Goal: Information Seeking & Learning: Find contact information

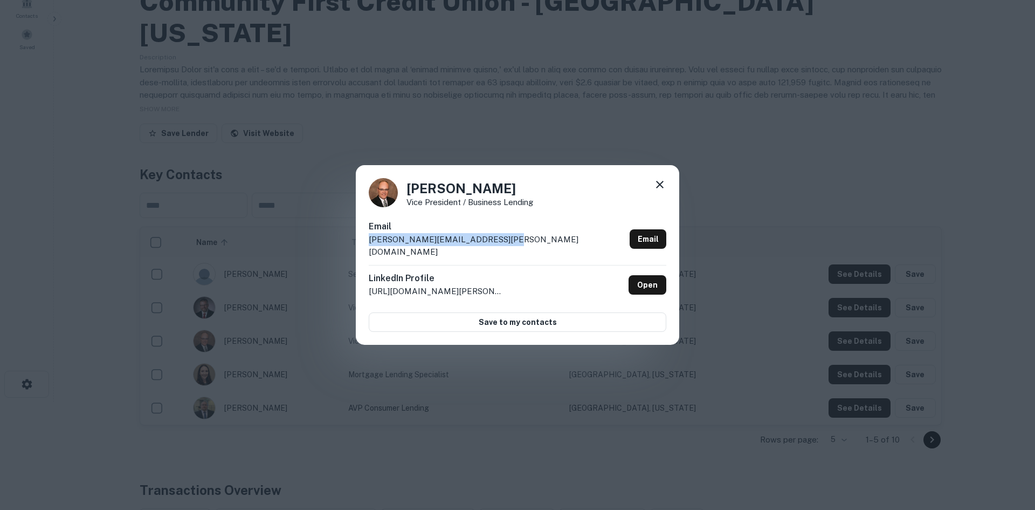
drag, startPoint x: 518, startPoint y: 92, endPoint x: 500, endPoint y: 93, distance: 18.4
click at [515, 92] on div "Steve Dill Vice President / Business Lending Email steve.dill@communityfirstcu.…" at bounding box center [517, 255] width 1035 height 510
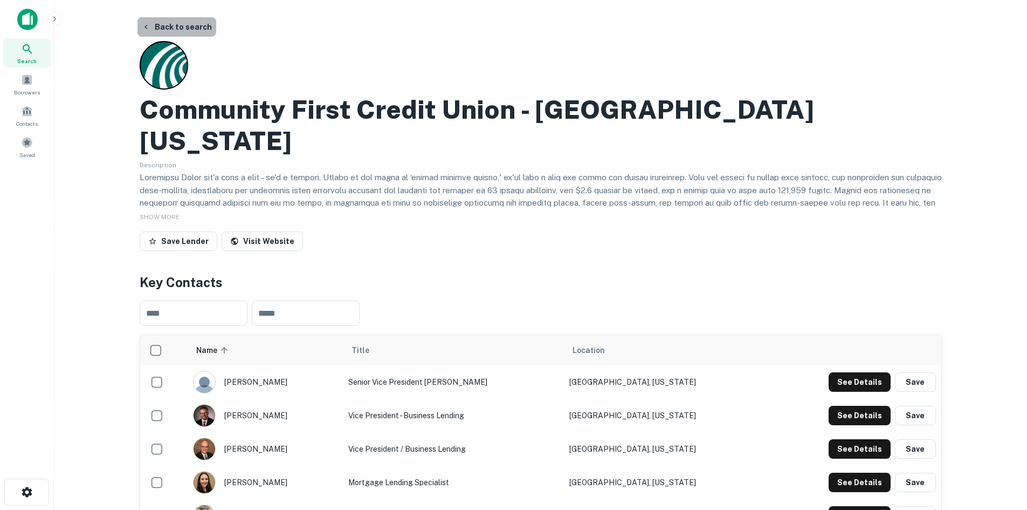
click at [179, 26] on button "Back to search" at bounding box center [176, 26] width 79 height 19
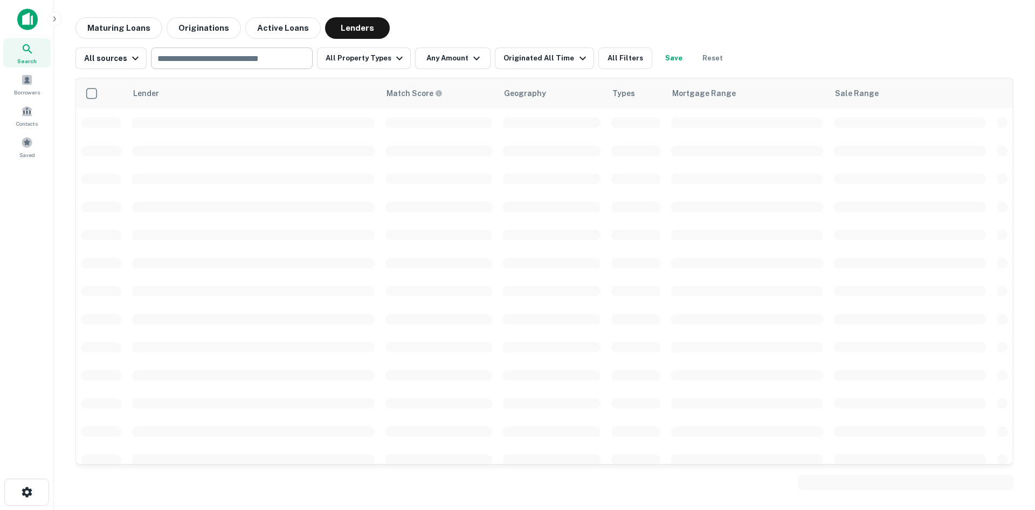
click at [209, 56] on input "text" at bounding box center [231, 58] width 154 height 15
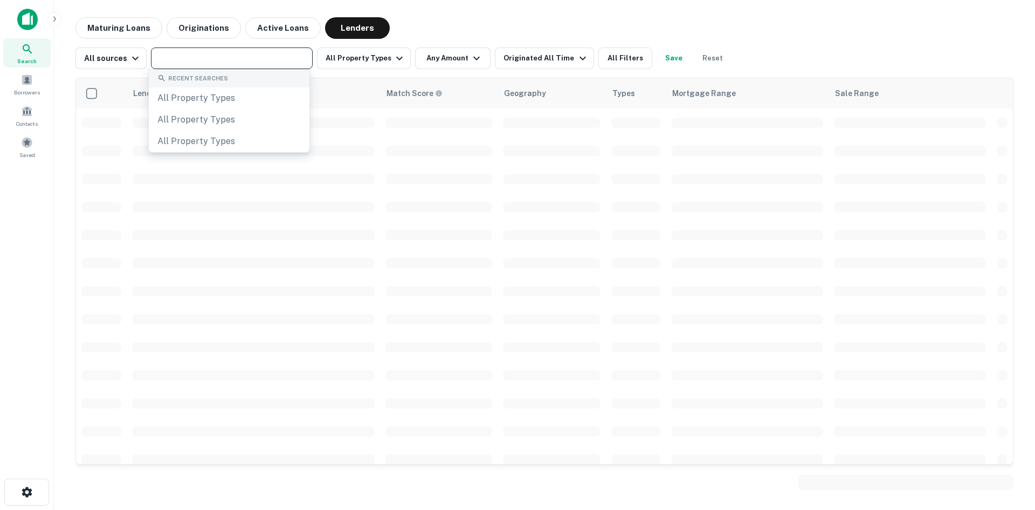
paste input "**********"
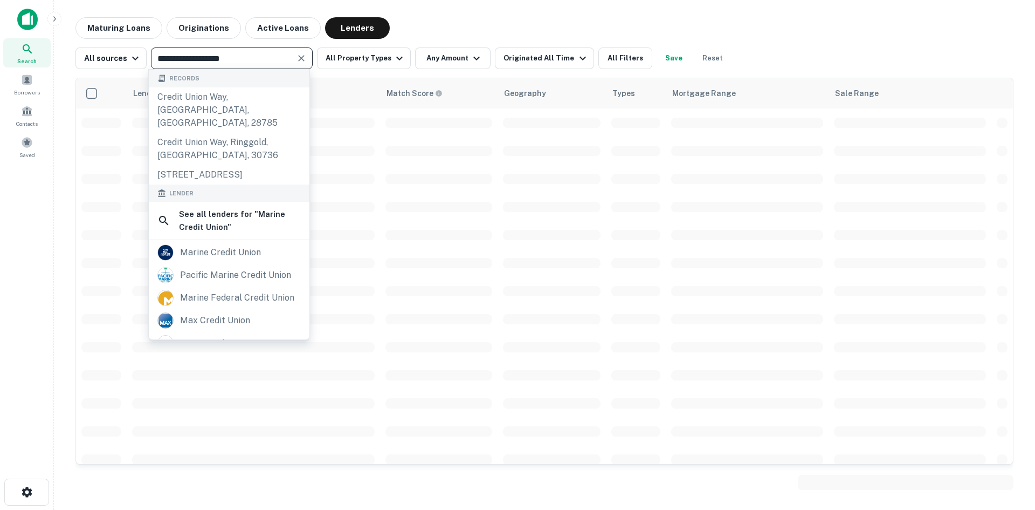
type input "**********"
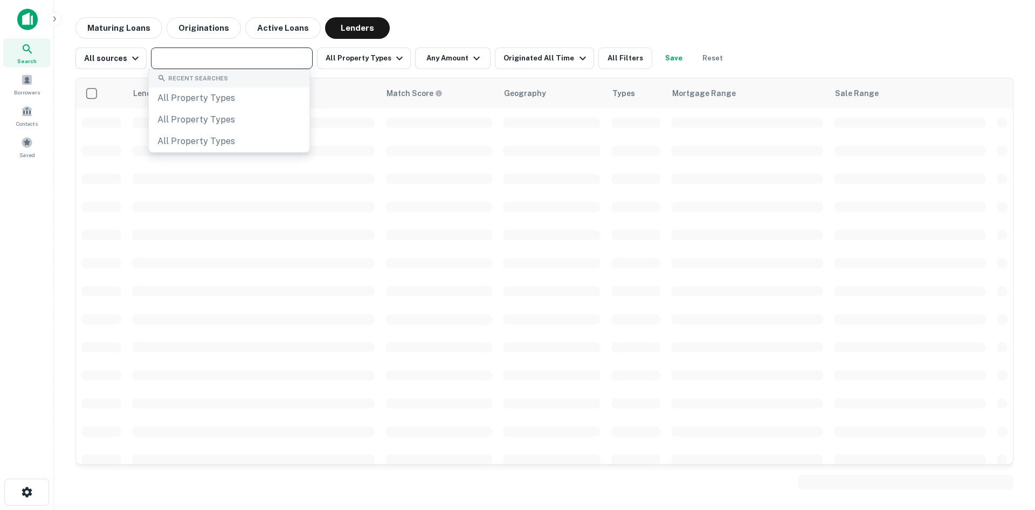
click at [209, 58] on input "text" at bounding box center [231, 58] width 154 height 15
paste input "**********"
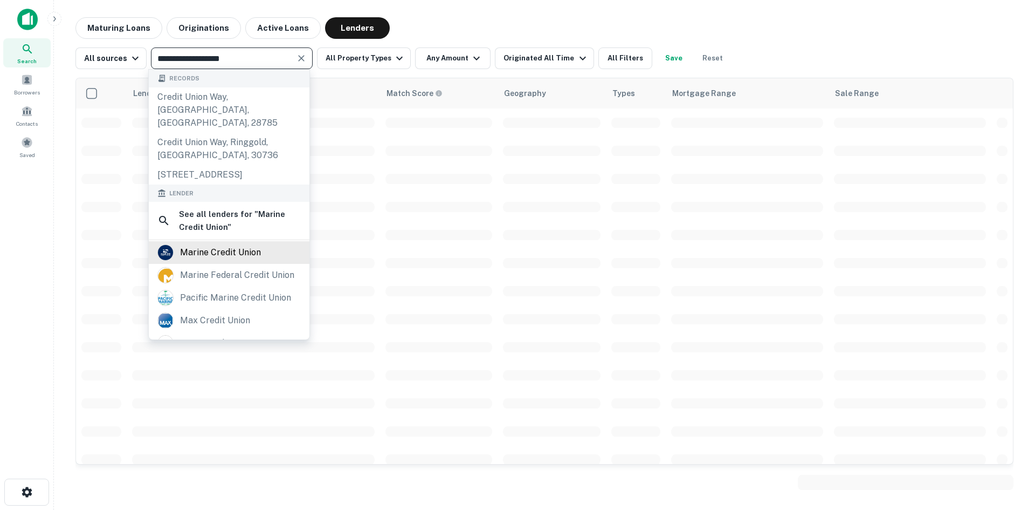
type input "**********"
click at [216, 251] on div "marine credit union" at bounding box center [220, 252] width 81 height 16
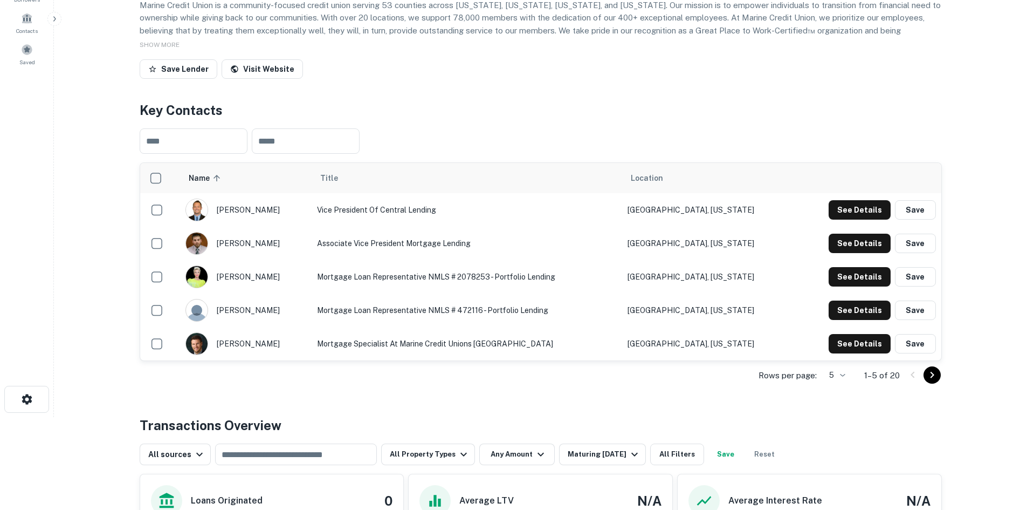
scroll to position [108, 0]
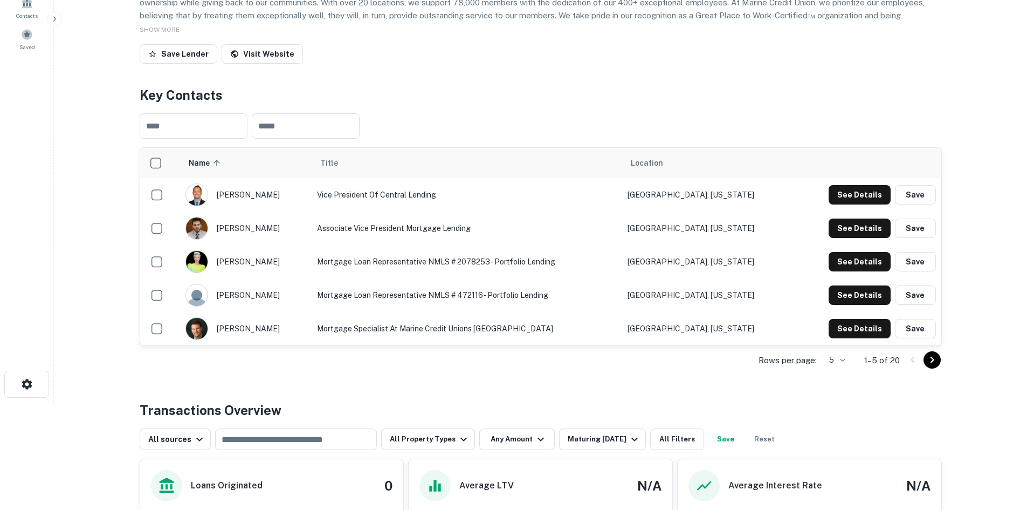
click at [928, 366] on icon "Go to next page" at bounding box center [932, 359] width 13 height 13
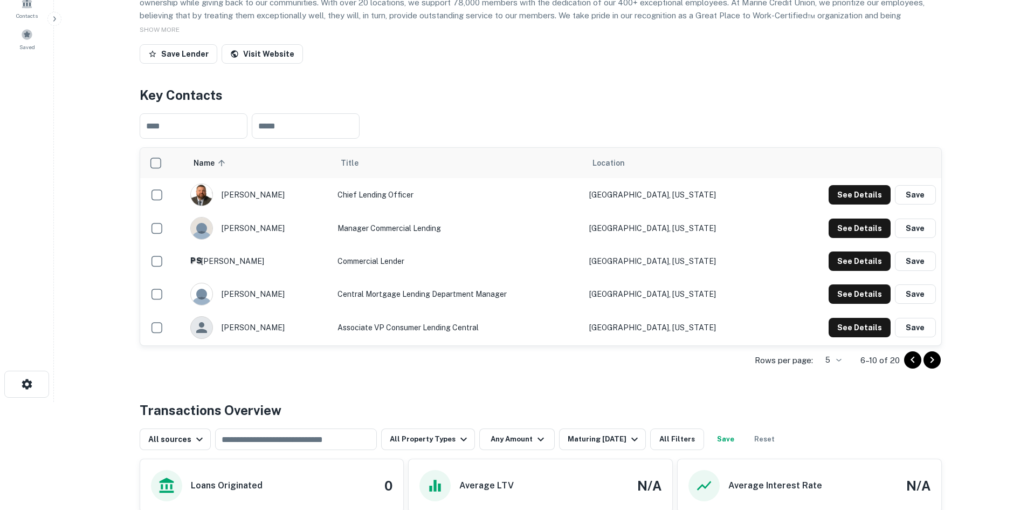
click at [936, 366] on icon "Go to next page" at bounding box center [932, 359] width 13 height 13
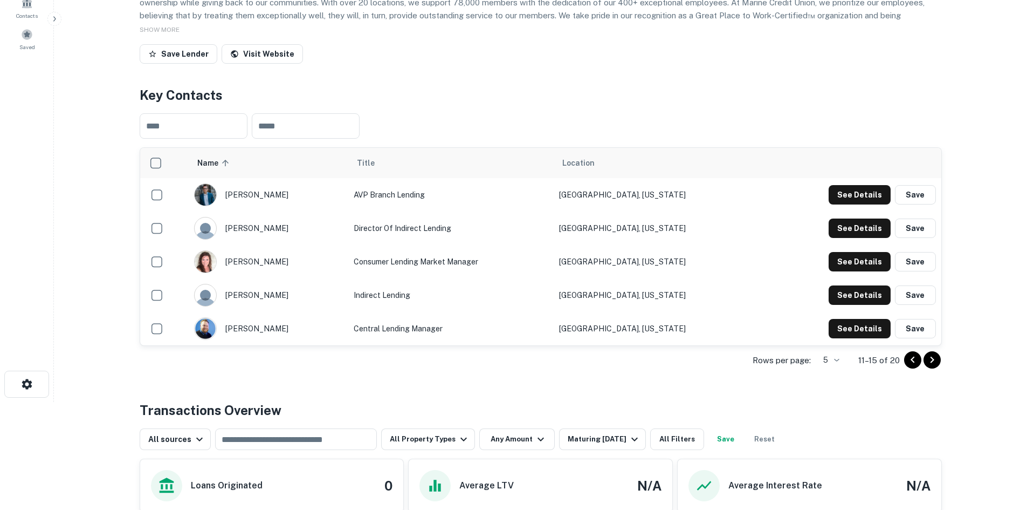
click at [932, 366] on icon "Go to next page" at bounding box center [932, 359] width 13 height 13
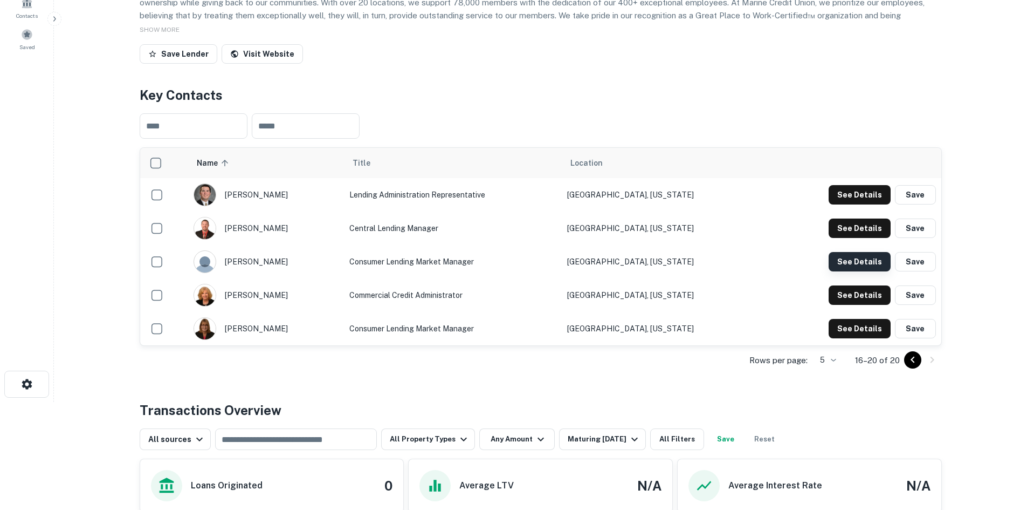
click at [853, 204] on button "See Details" at bounding box center [860, 194] width 62 height 19
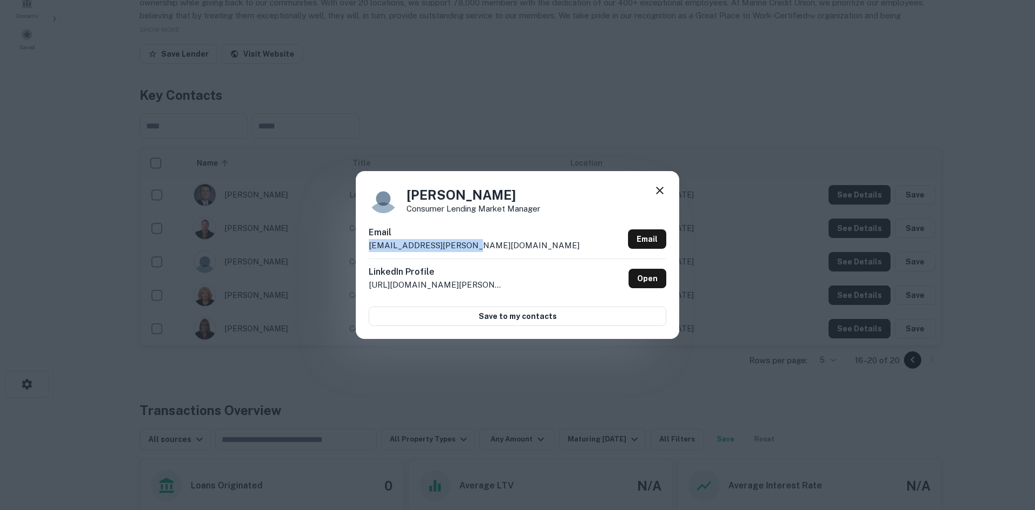
drag, startPoint x: 504, startPoint y: 238, endPoint x: 470, endPoint y: 247, distance: 35.3
click at [470, 247] on div "Email phil.meese@marinecu.com Email" at bounding box center [518, 242] width 298 height 32
copy div "phil.meese@marinecu.com"
drag, startPoint x: 512, startPoint y: 194, endPoint x: 408, endPoint y: 192, distance: 104.1
click at [408, 192] on h4 "Philip Meese" at bounding box center [474, 194] width 134 height 19
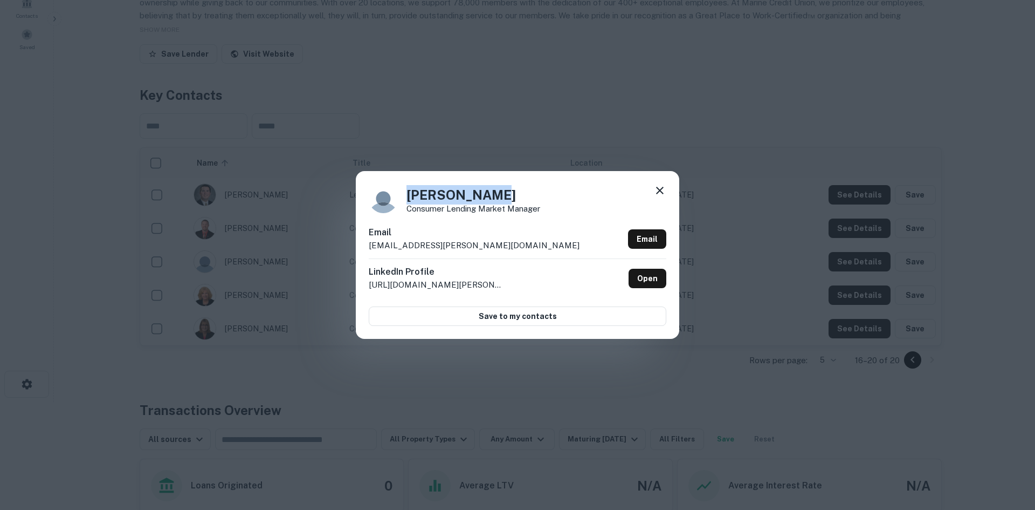
copy h4 "Philip Meese"
drag, startPoint x: 552, startPoint y: 207, endPoint x: 405, endPoint y: 207, distance: 146.7
click at [405, 207] on div "Philip Meese Consumer Lending Market Manager" at bounding box center [518, 198] width 298 height 29
copy p "Consumer Lending Market Manager"
drag, startPoint x: 398, startPoint y: 120, endPoint x: 389, endPoint y: 125, distance: 10.9
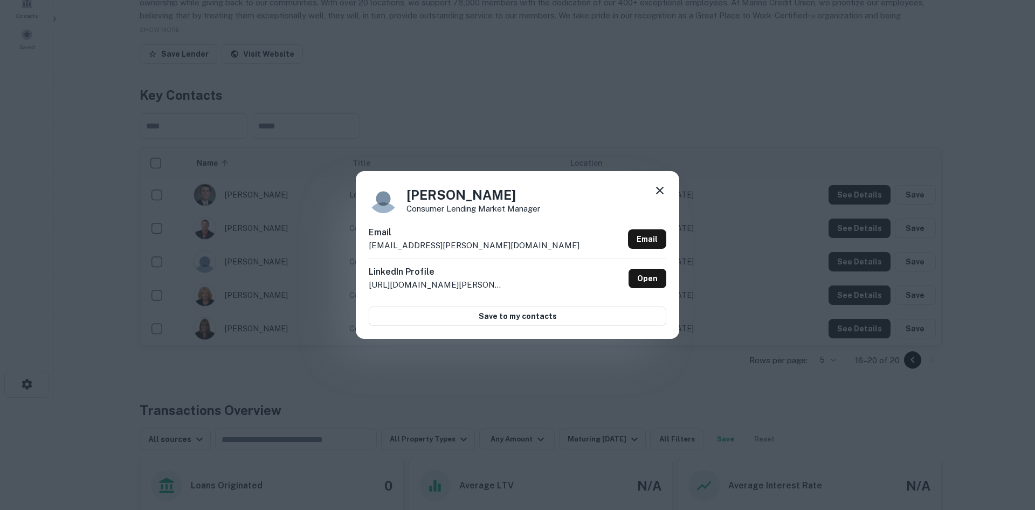
click at [398, 120] on div "Philip Meese Consumer Lending Market Manager Email phil.meese@marinecu.com Emai…" at bounding box center [517, 255] width 1035 height 510
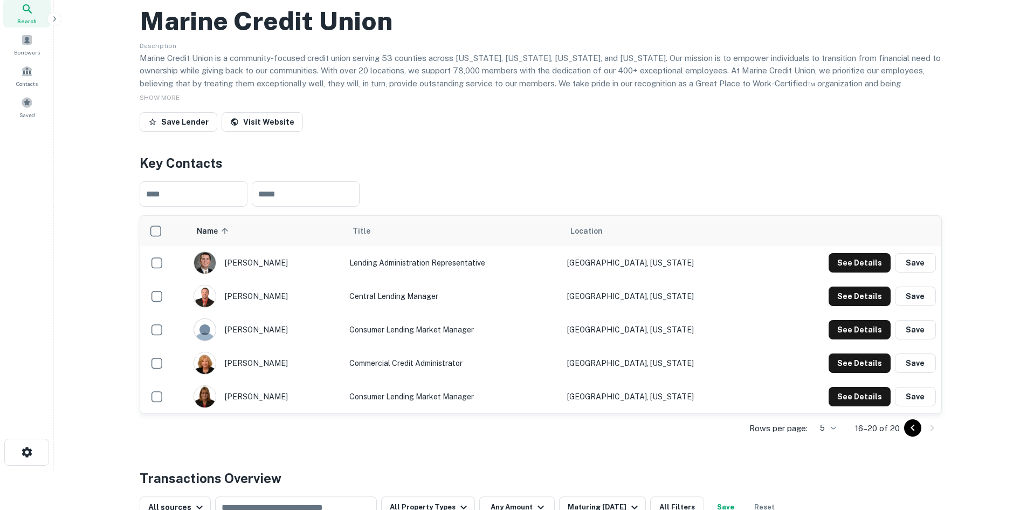
scroll to position [0, 0]
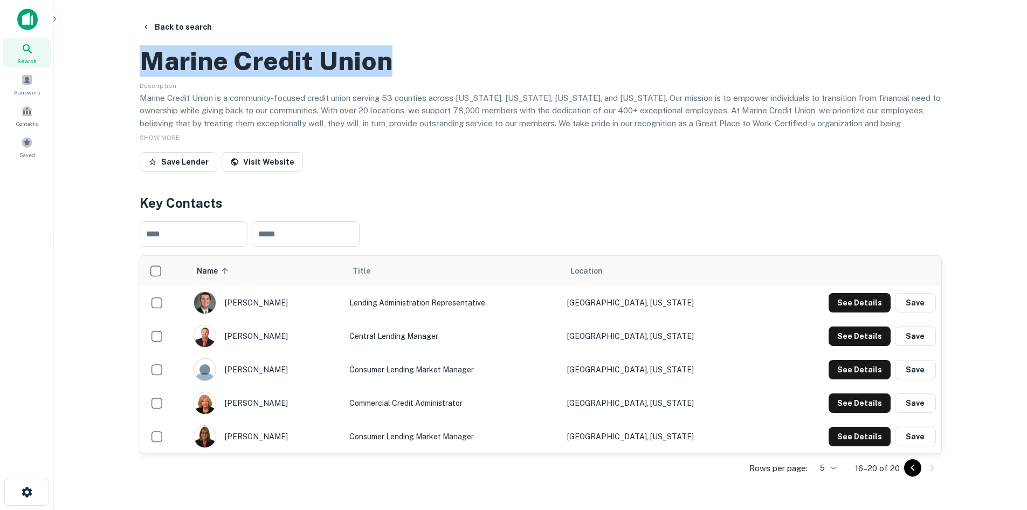
drag, startPoint x: 395, startPoint y: 116, endPoint x: 139, endPoint y: 106, distance: 256.9
click at [139, 106] on div "Back to search Marine Credit Union Description Marine Credit Union is a communi…" at bounding box center [541, 490] width 828 height 947
copy h2 "Marine Credit Union"
click at [177, 27] on button "Back to search" at bounding box center [176, 26] width 79 height 19
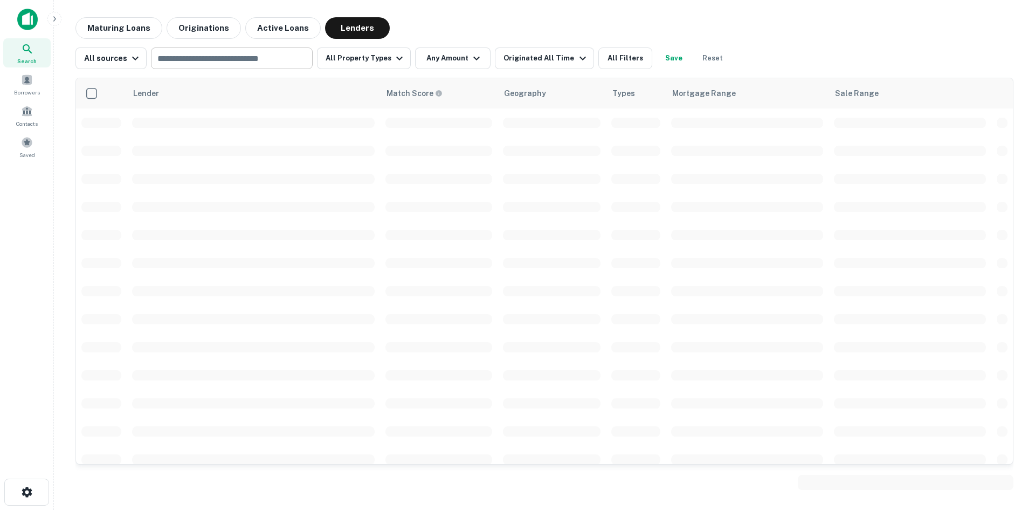
click at [194, 56] on input "text" at bounding box center [231, 58] width 154 height 15
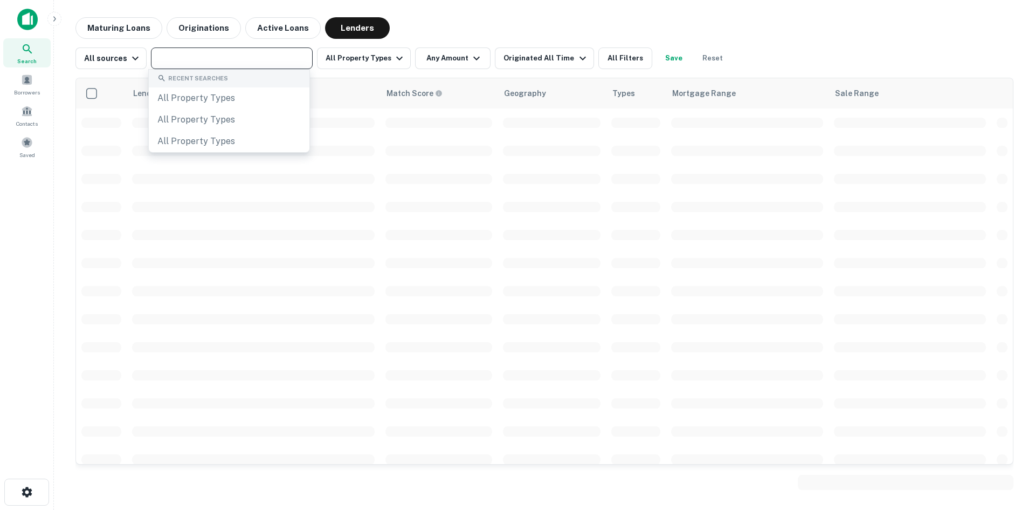
paste input "**********"
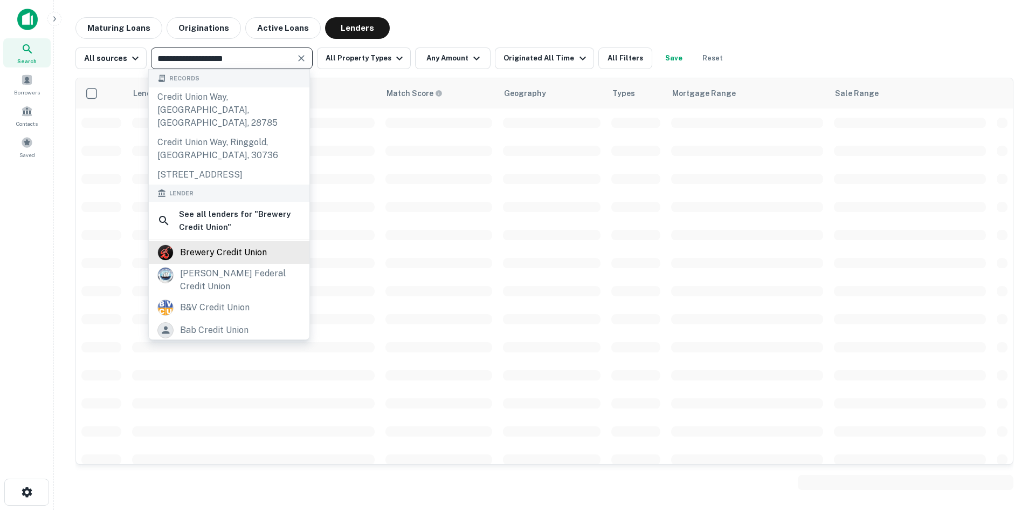
type input "**********"
click at [204, 252] on div "brewery credit union" at bounding box center [223, 252] width 87 height 16
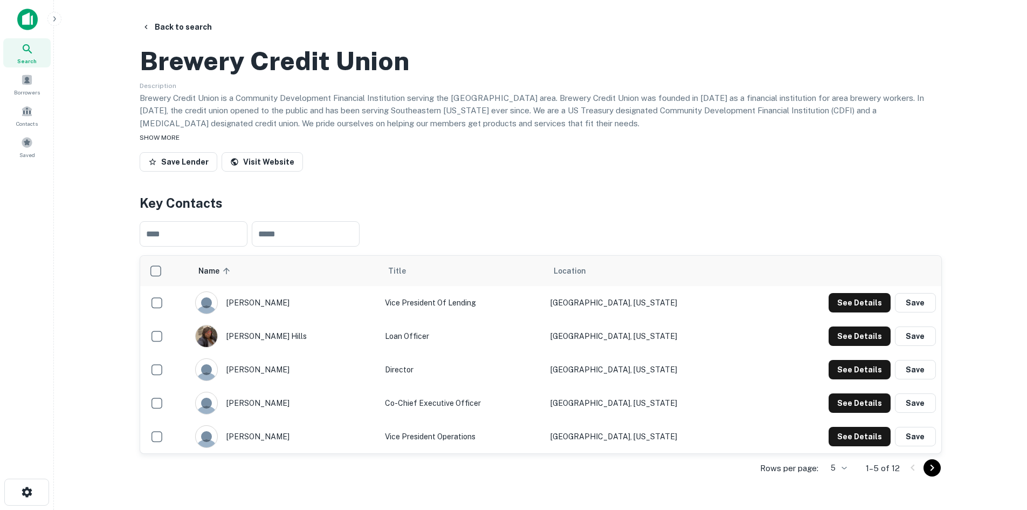
scroll to position [54, 0]
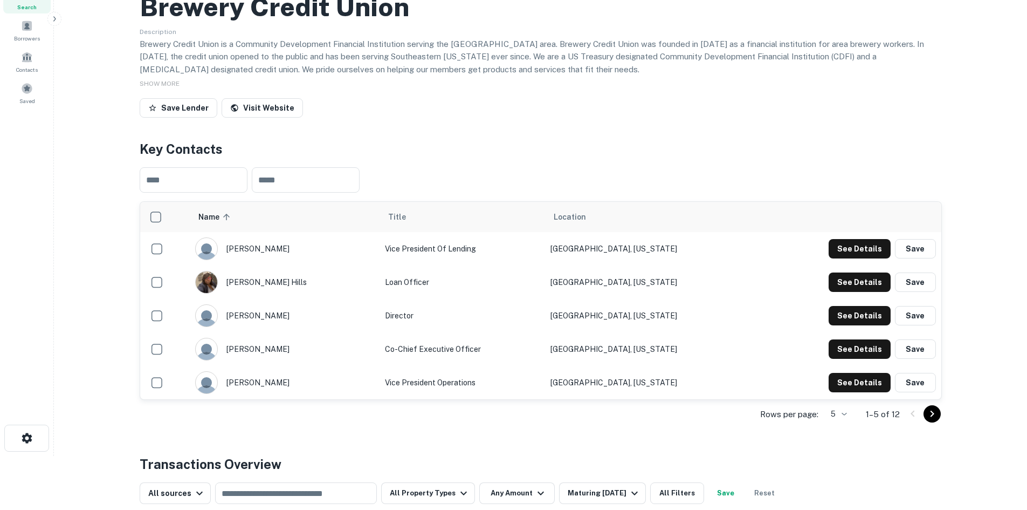
click at [928, 420] on icon "Go to next page" at bounding box center [932, 413] width 13 height 13
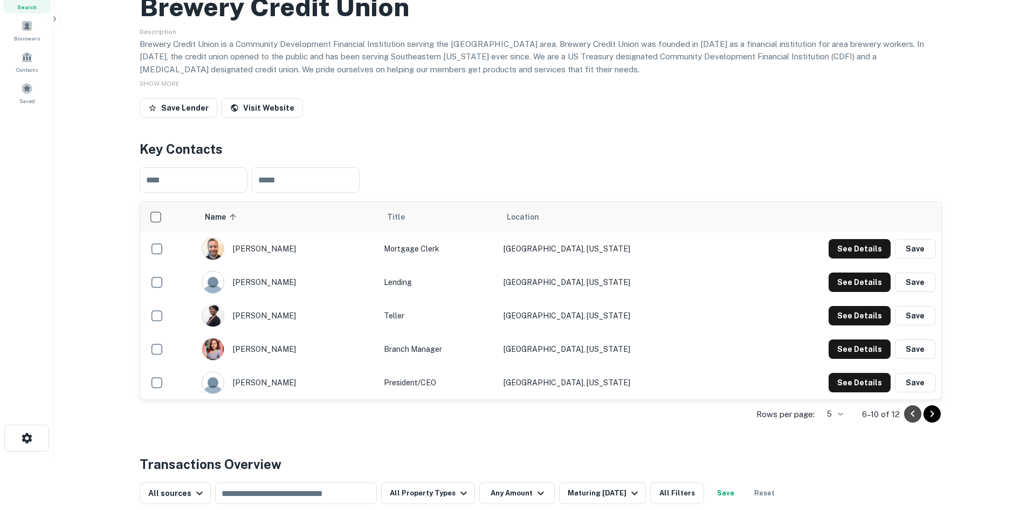
click at [911, 420] on icon "Go to previous page" at bounding box center [912, 413] width 13 height 13
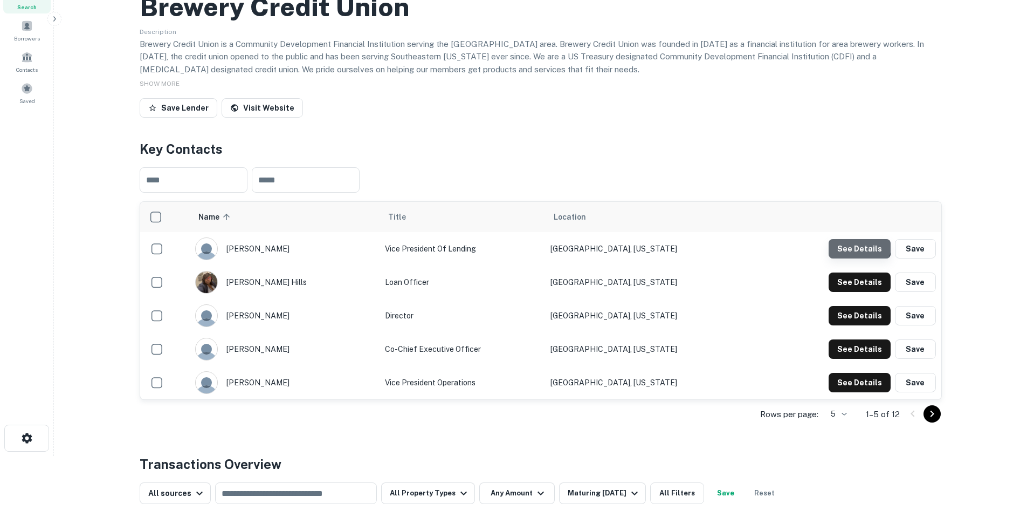
click at [852, 258] on button "See Details" at bounding box center [860, 248] width 62 height 19
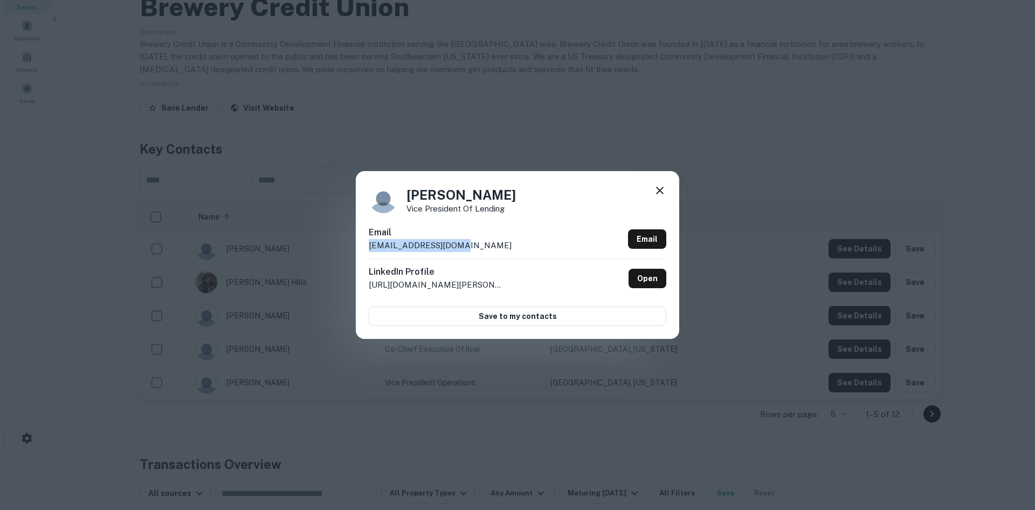
drag, startPoint x: 479, startPoint y: 247, endPoint x: 362, endPoint y: 248, distance: 117.0
click at [362, 248] on div "Tabitha Brown Vice President of Lending Email tbrown@brewerycu.com Email Linked…" at bounding box center [518, 254] width 324 height 167
copy p "tbrown@brewerycu.com"
drag, startPoint x: 515, startPoint y: 198, endPoint x: 402, endPoint y: 197, distance: 113.2
click at [402, 197] on div "Tabitha Brown Vice President of Lending" at bounding box center [518, 198] width 298 height 29
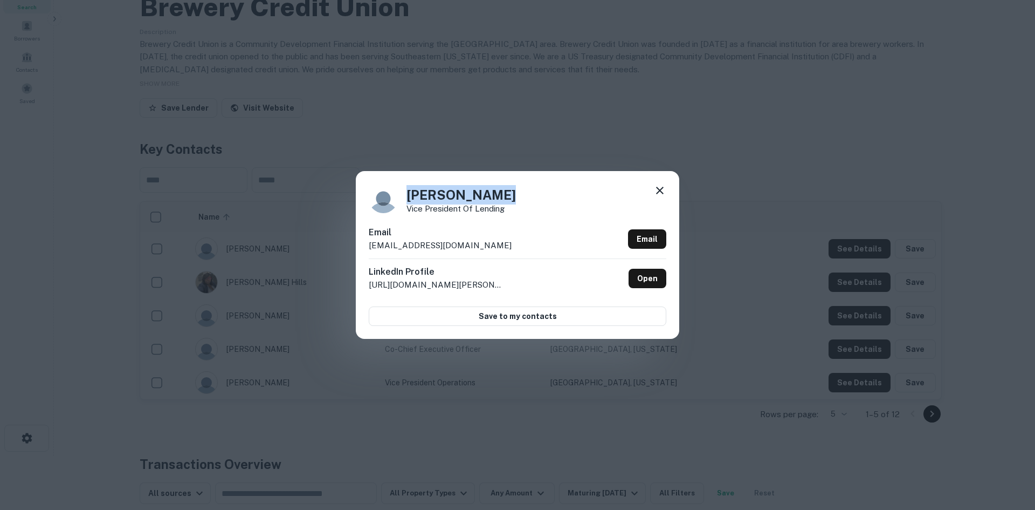
copy h4 "Tabitha Brown"
drag, startPoint x: 528, startPoint y: 212, endPoint x: 405, endPoint y: 210, distance: 122.9
click at [405, 210] on div "Tabitha Brown Vice President of Lending" at bounding box center [518, 198] width 298 height 29
copy p "Vice President of Lending"
click at [327, 96] on div "Tabitha Brown Vice President of Lending Email tbrown@brewerycu.com Email Linked…" at bounding box center [517, 255] width 1035 height 510
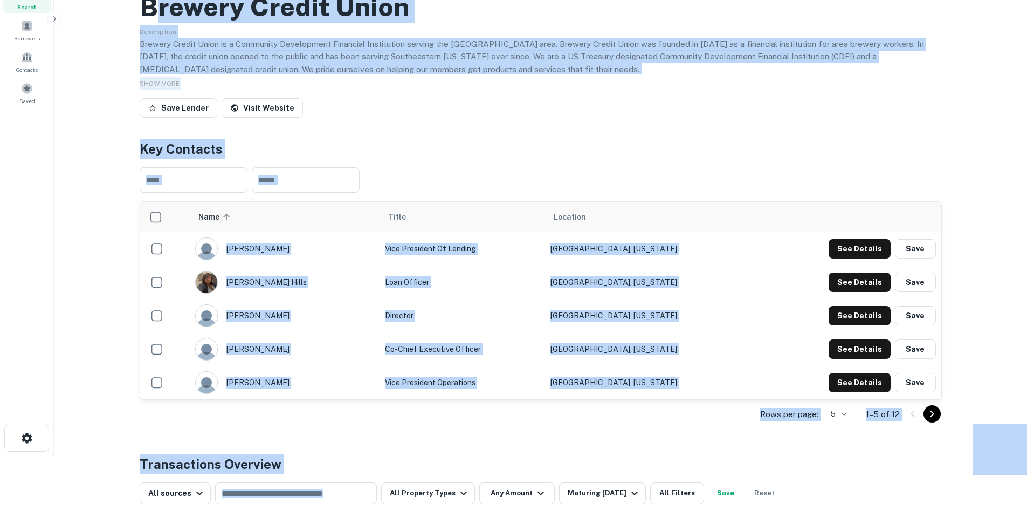
drag, startPoint x: 432, startPoint y: 58, endPoint x: 152, endPoint y: 55, distance: 279.9
click at [152, 23] on h2 "Brewery Credit Union" at bounding box center [275, 6] width 270 height 31
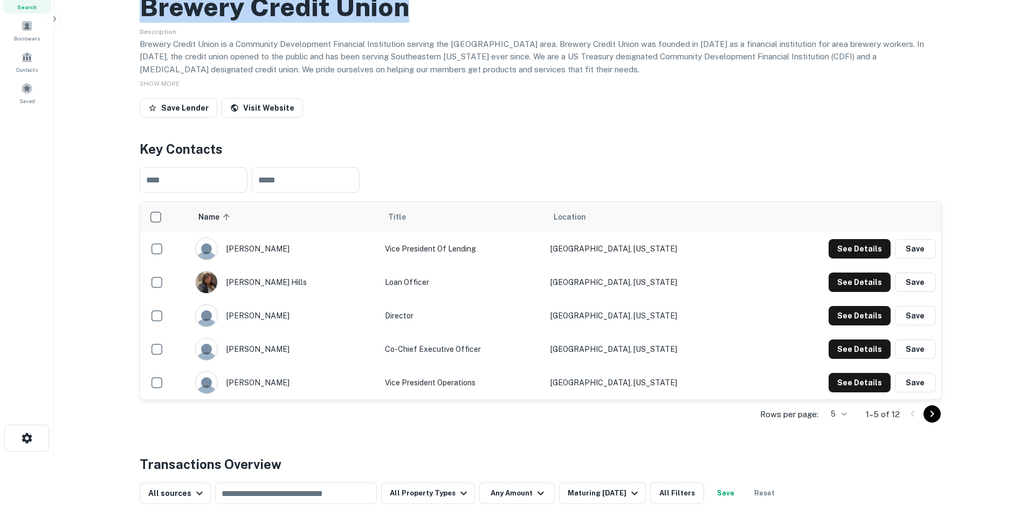
drag, startPoint x: 142, startPoint y: 54, endPoint x: 404, endPoint y: 54, distance: 262.6
click at [404, 23] on h2 "Brewery Credit Union" at bounding box center [275, 6] width 270 height 31
copy h2 "Brewery Credit Union"
click at [464, 122] on div "Save Lender Visit Website" at bounding box center [541, 110] width 802 height 24
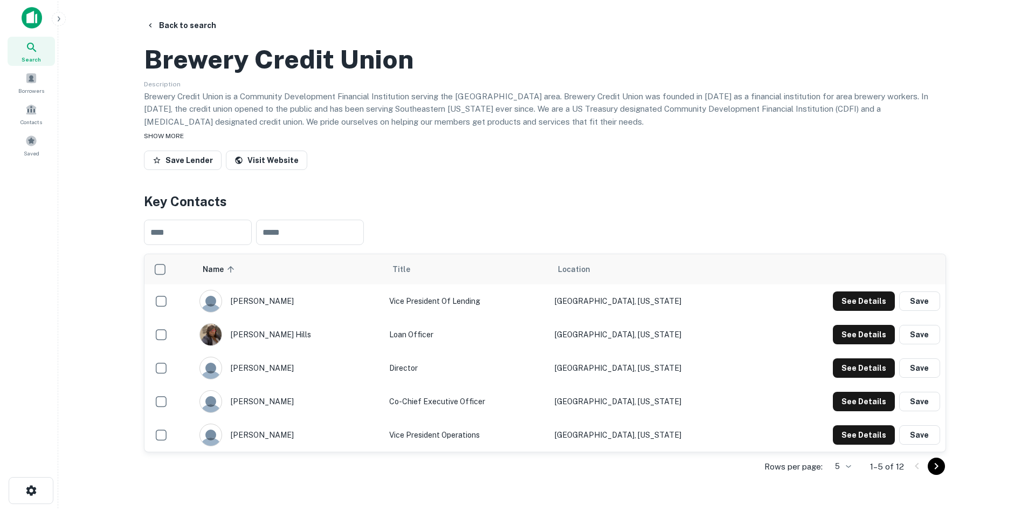
scroll to position [0, 0]
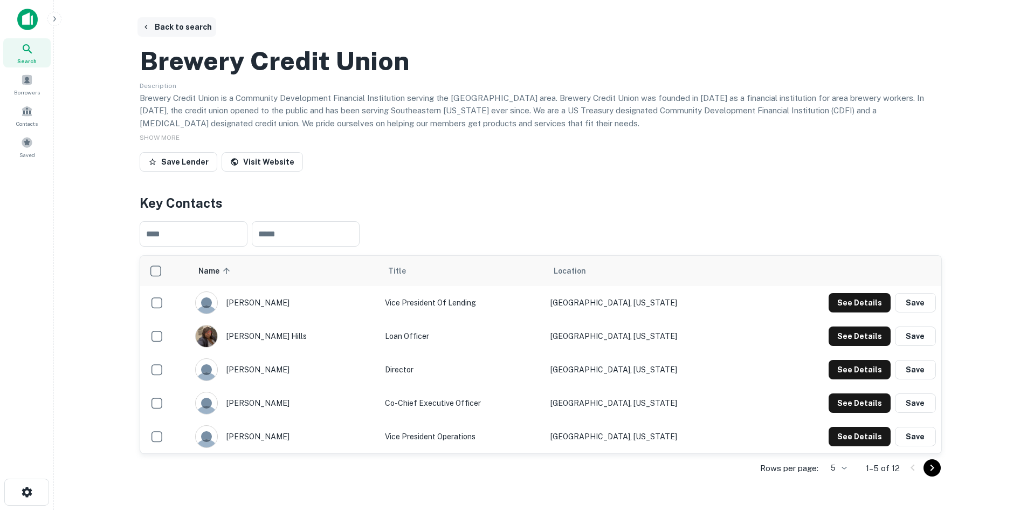
click at [168, 24] on button "Back to search" at bounding box center [176, 26] width 79 height 19
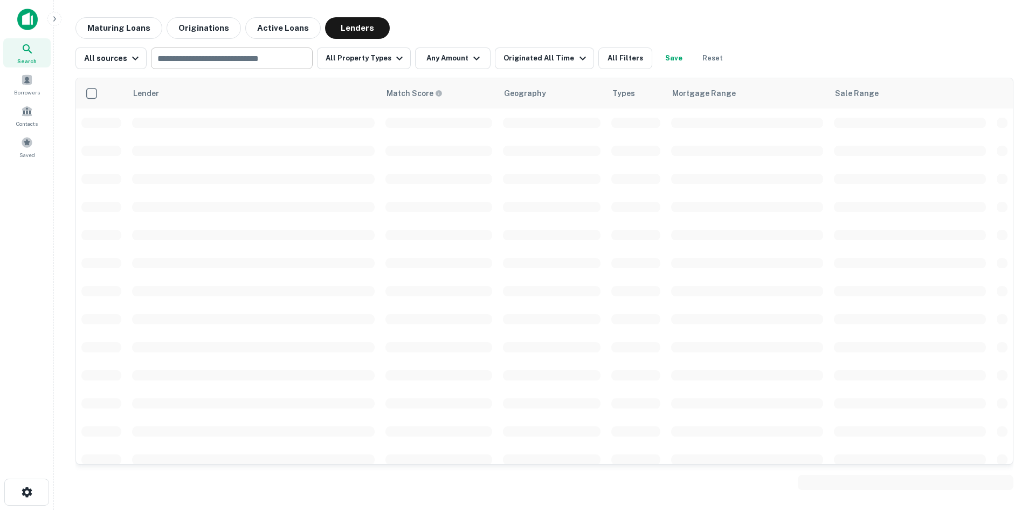
click at [205, 58] on input "text" at bounding box center [231, 58] width 154 height 15
click at [202, 57] on input "text" at bounding box center [231, 58] width 154 height 15
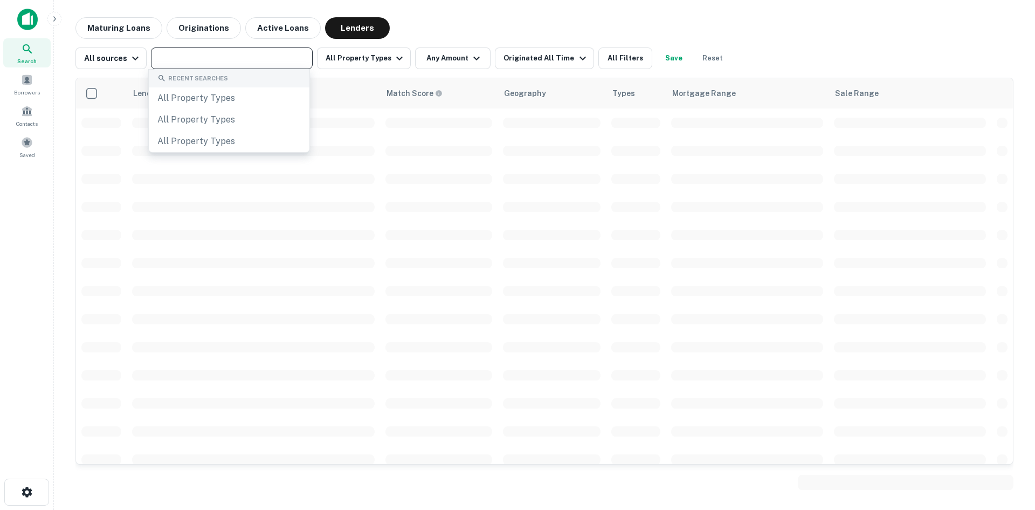
paste input "**********"
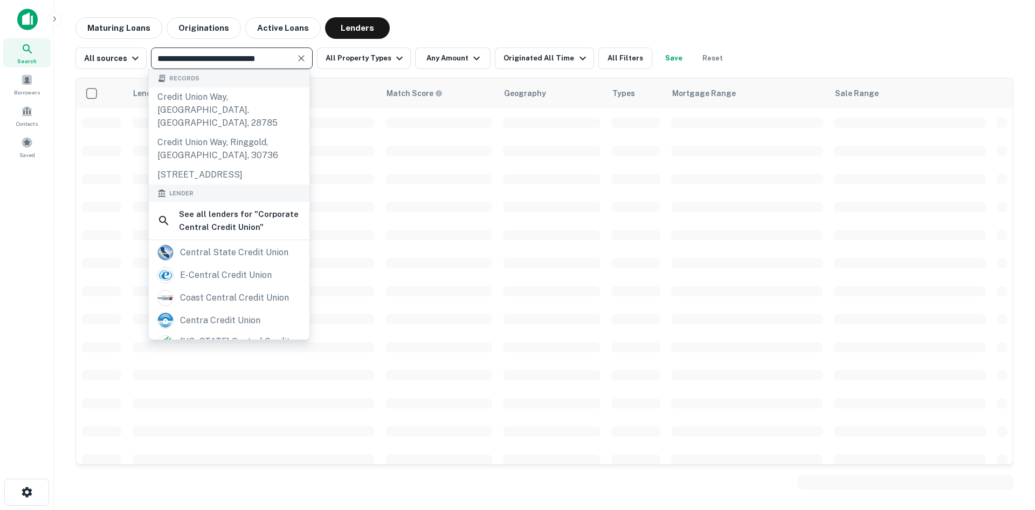
type input "**********"
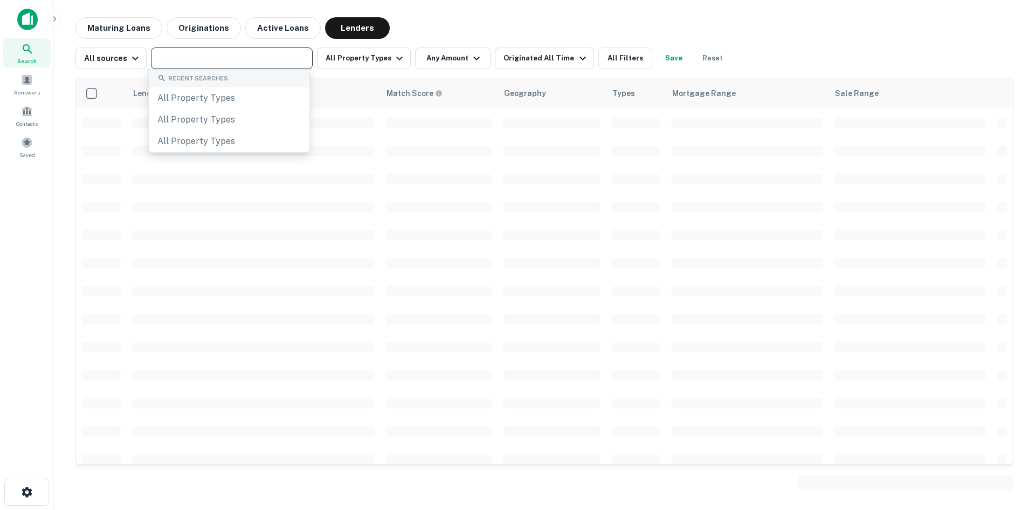
click at [189, 57] on input "text" at bounding box center [231, 58] width 154 height 15
paste input "**********"
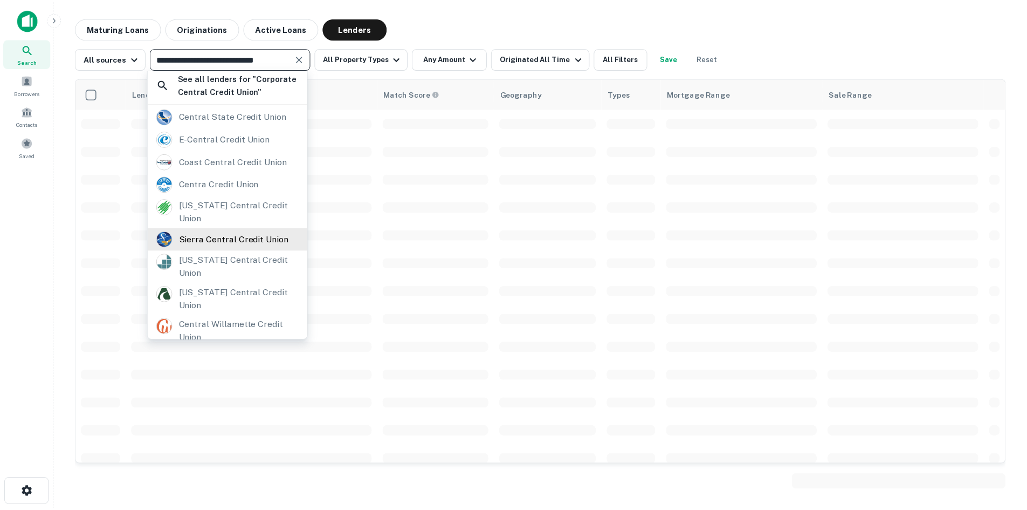
scroll to position [157, 0]
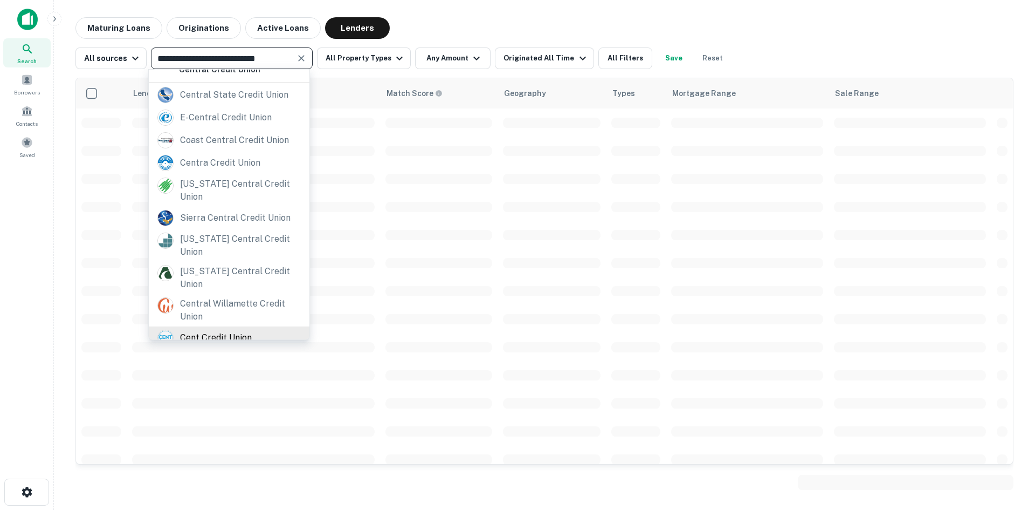
type input "**********"
click at [240, 329] on div "cent credit union" at bounding box center [216, 337] width 72 height 16
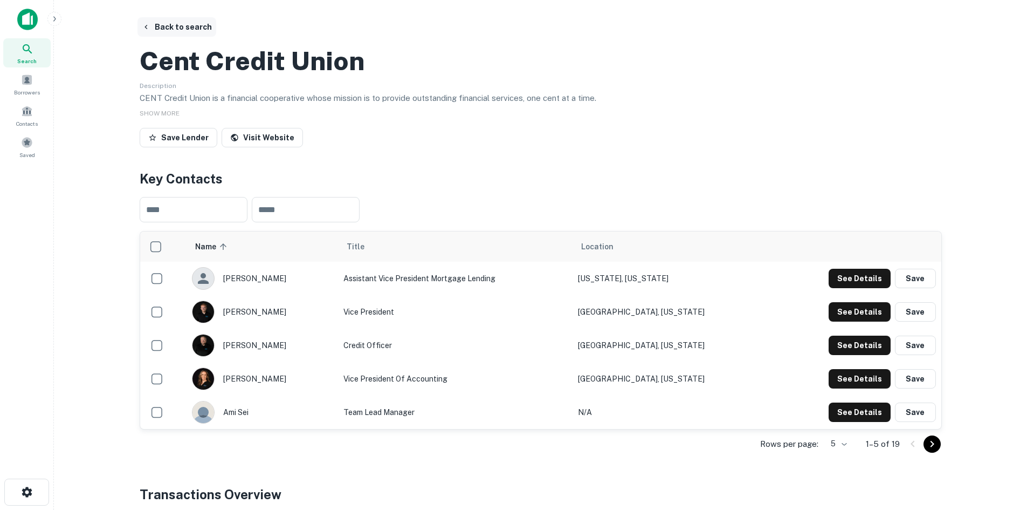
click at [184, 26] on button "Back to search" at bounding box center [176, 26] width 79 height 19
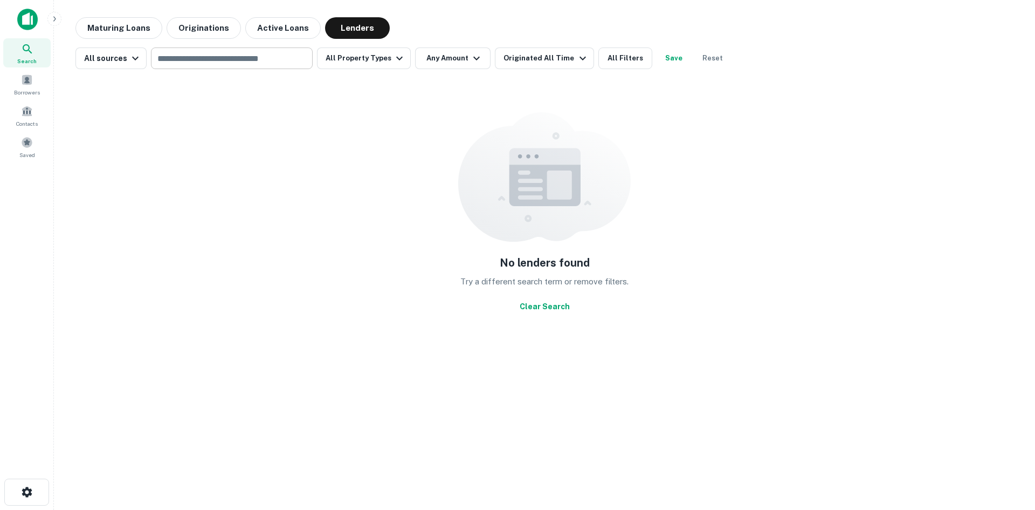
click at [262, 60] on input "text" at bounding box center [231, 58] width 154 height 15
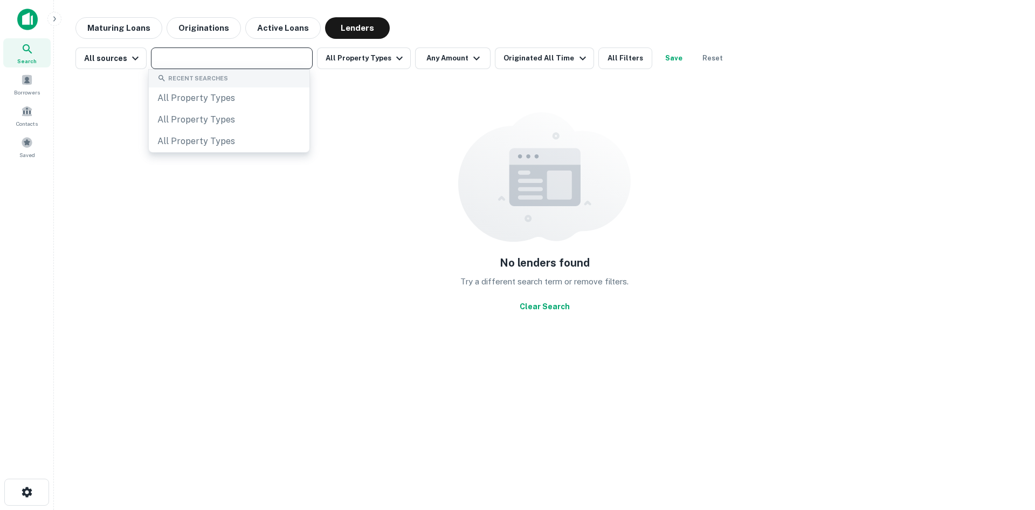
paste input "**********"
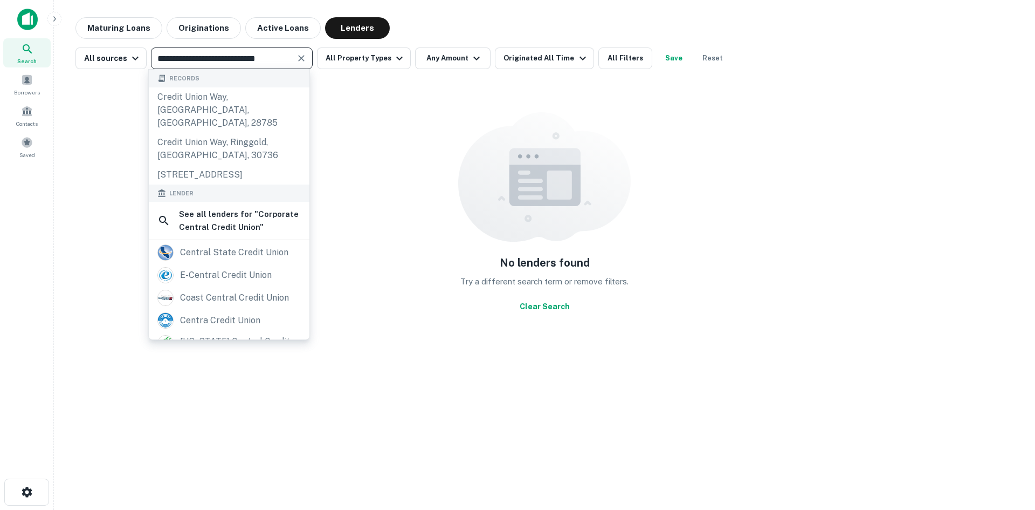
type input "**********"
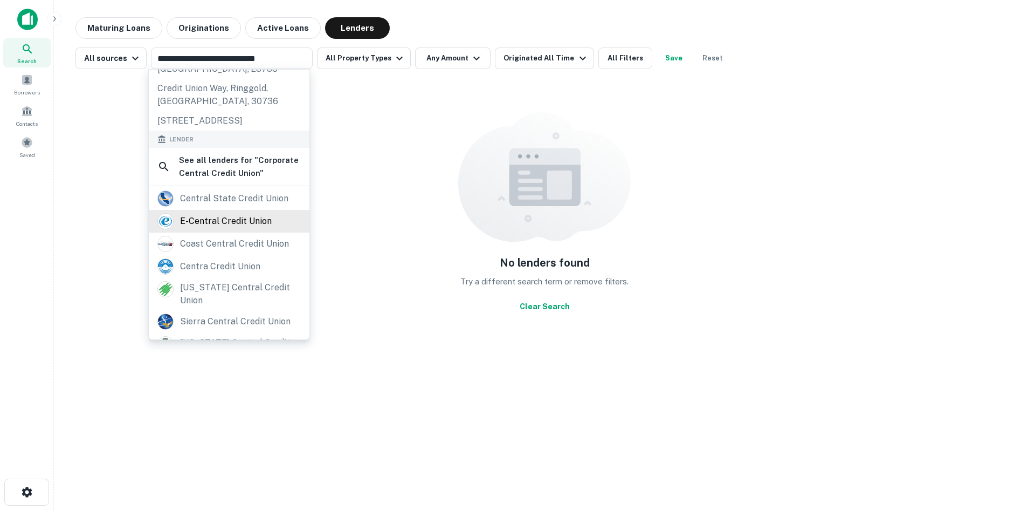
scroll to position [157, 0]
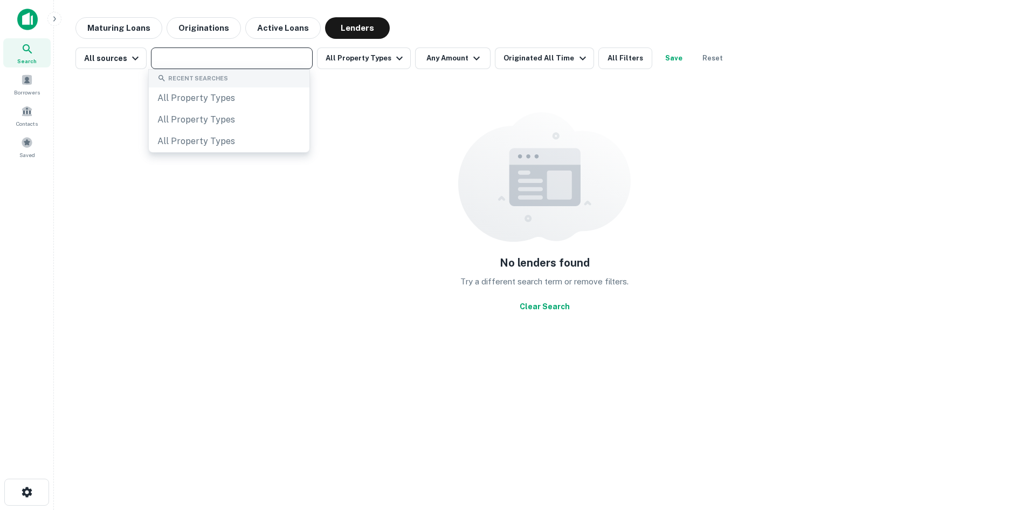
click at [219, 60] on input "text" at bounding box center [231, 58] width 154 height 15
click at [225, 59] on input "text" at bounding box center [231, 58] width 154 height 15
paste input "**********"
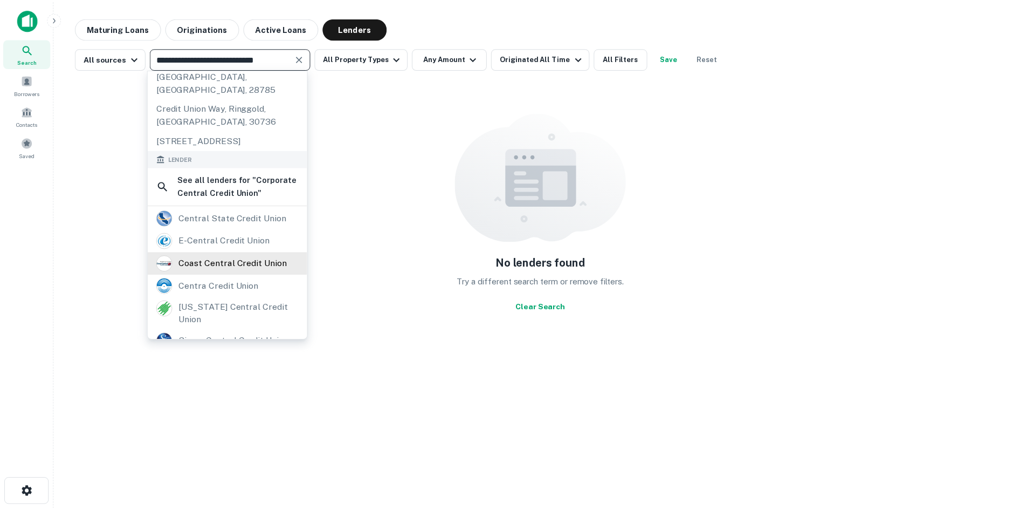
scroll to position [54, 0]
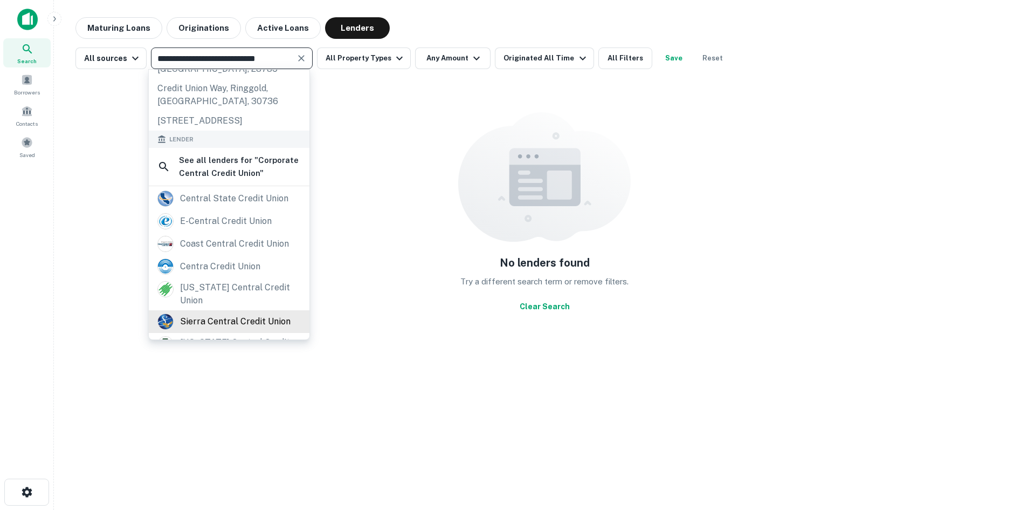
type input "**********"
click at [214, 313] on div "sierra central credit union" at bounding box center [235, 321] width 111 height 16
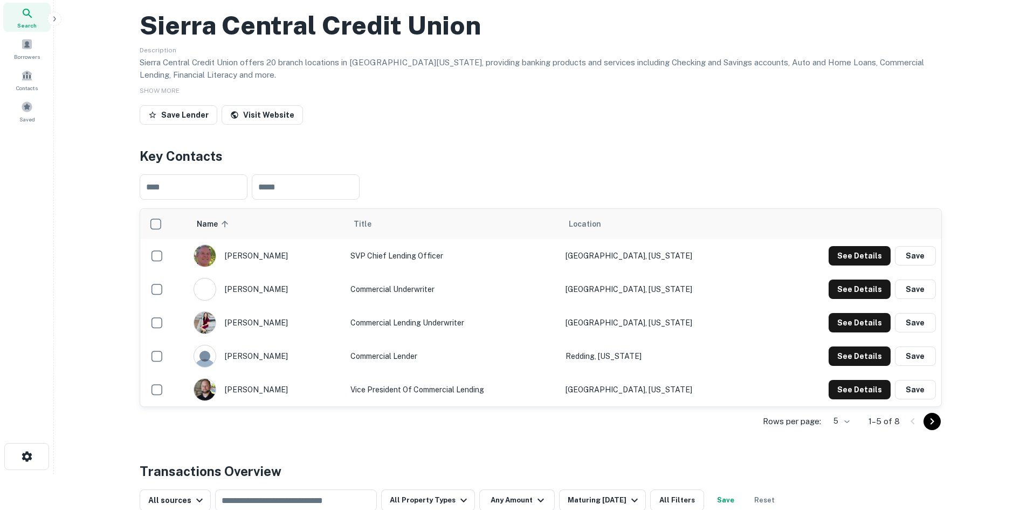
scroll to position [54, 0]
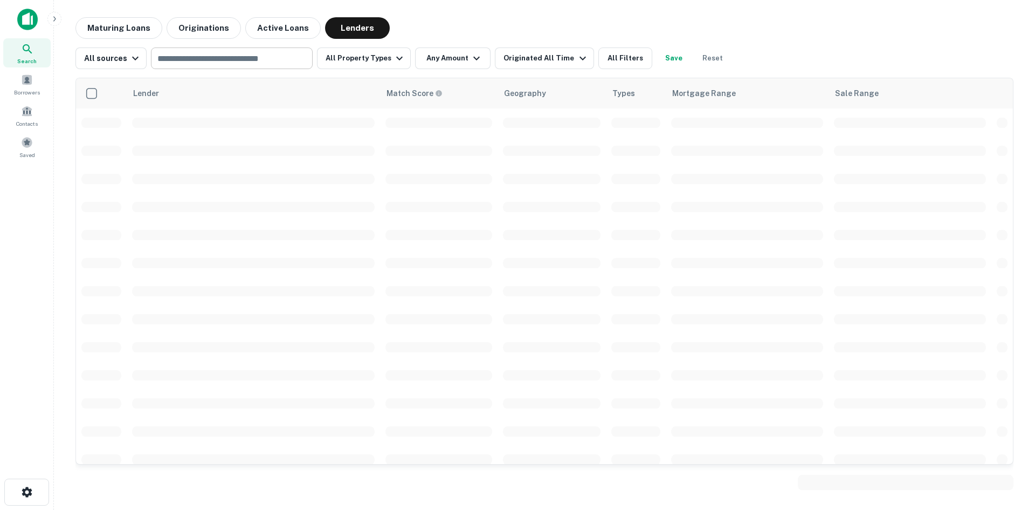
click at [194, 57] on input "text" at bounding box center [231, 58] width 154 height 15
paste input "**********"
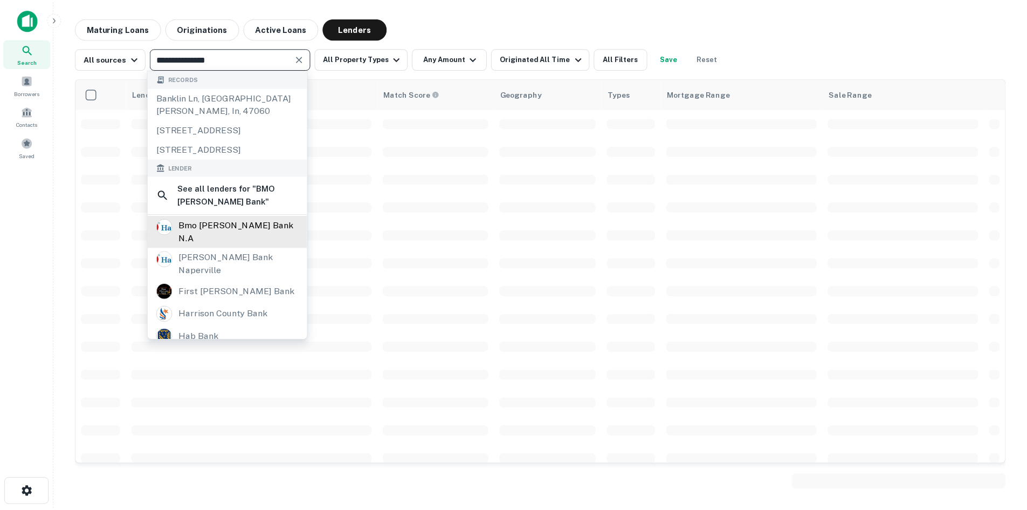
scroll to position [54, 0]
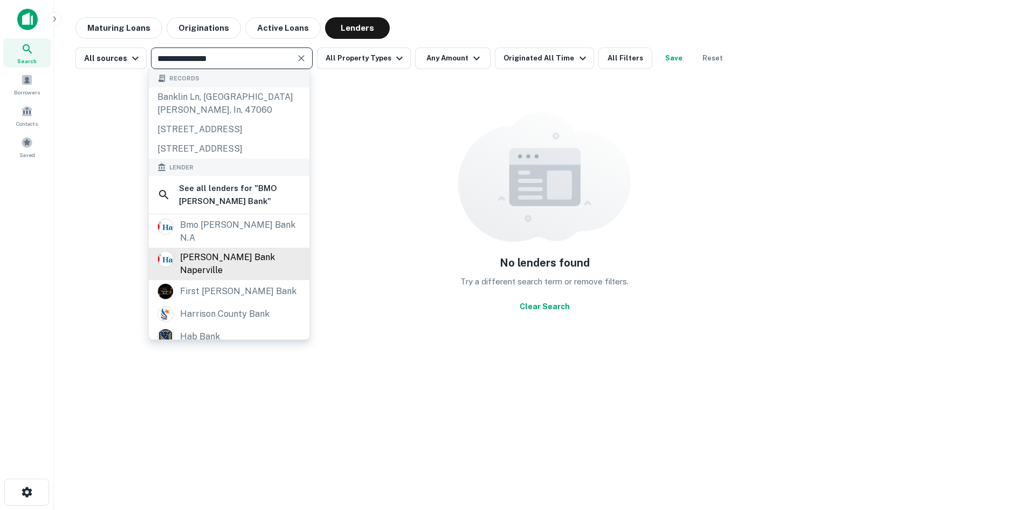
type input "**********"
click at [218, 274] on div "harris bank naperville" at bounding box center [240, 264] width 121 height 26
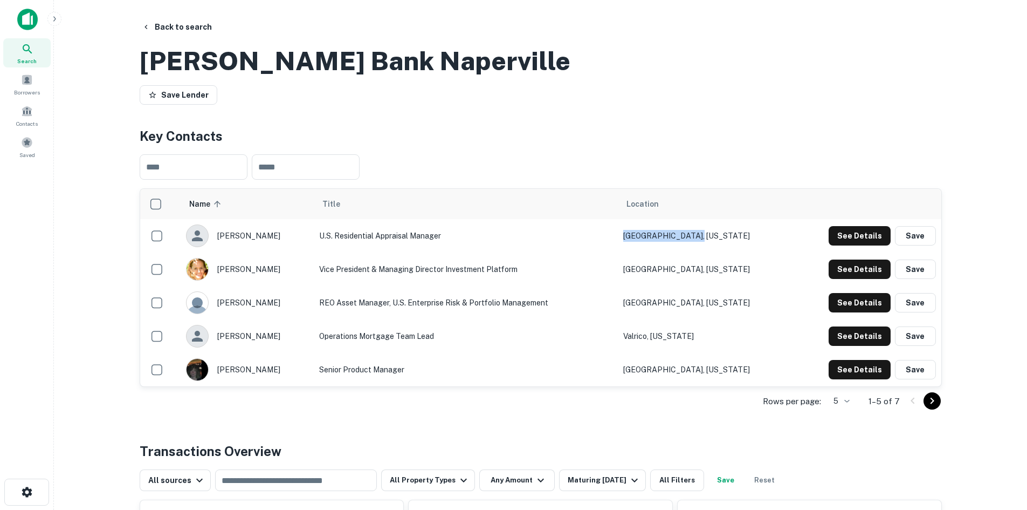
drag, startPoint x: 662, startPoint y: 285, endPoint x: 728, endPoint y: 283, distance: 66.3
click at [728, 252] on td "Brookfield, Wisconsin" at bounding box center [705, 235] width 174 height 33
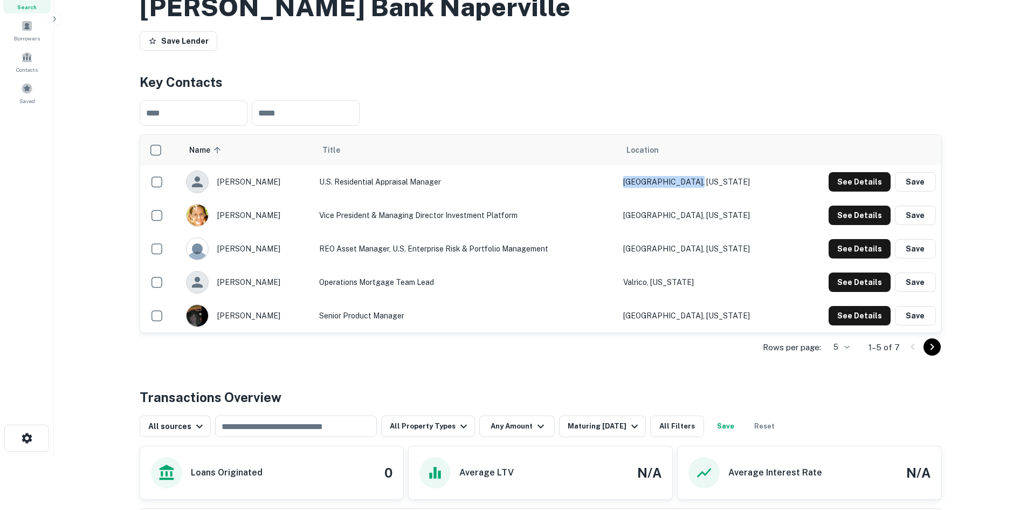
click at [930, 353] on icon "Go to next page" at bounding box center [932, 346] width 13 height 13
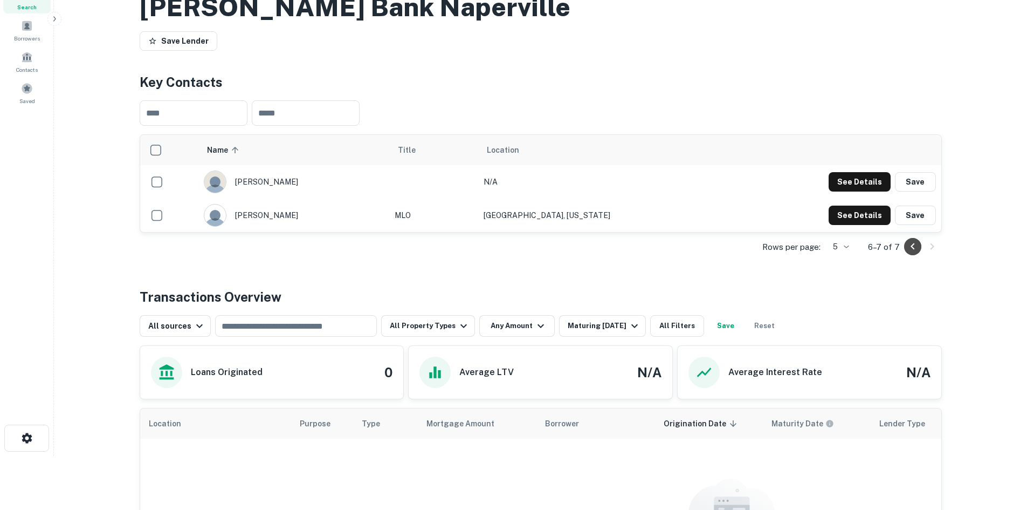
click at [909, 253] on icon "Go to previous page" at bounding box center [912, 246] width 13 height 13
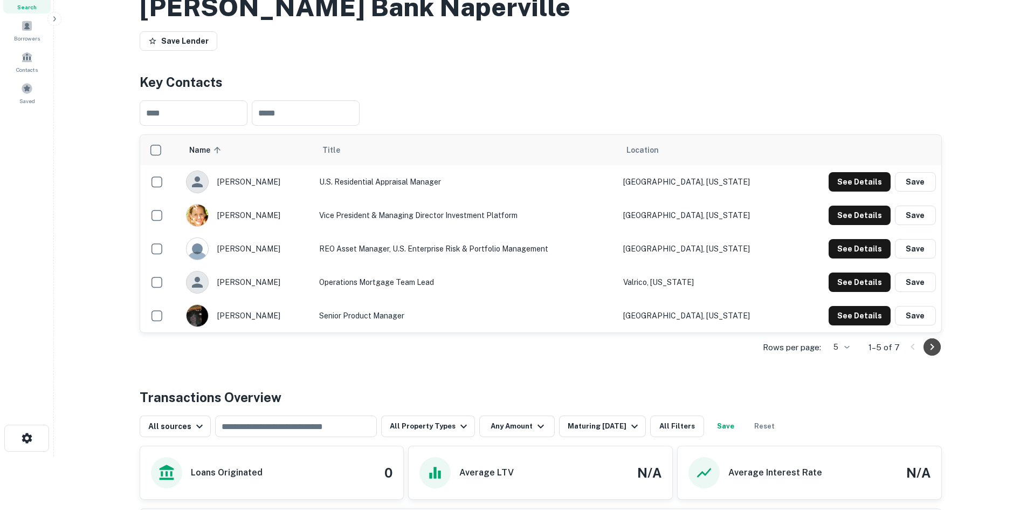
click at [931, 350] on icon "Go to next page" at bounding box center [932, 346] width 4 height 6
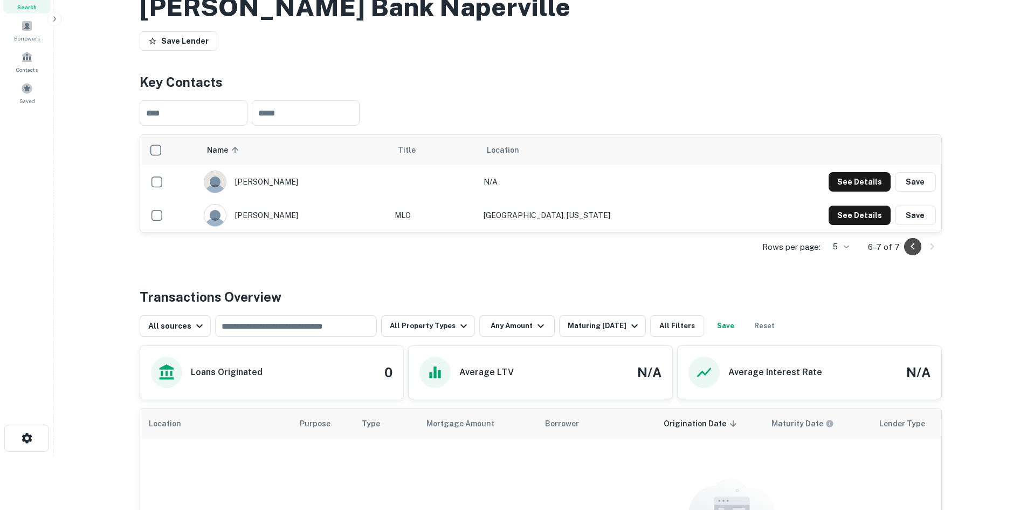
click at [910, 253] on icon "Go to previous page" at bounding box center [912, 246] width 13 height 13
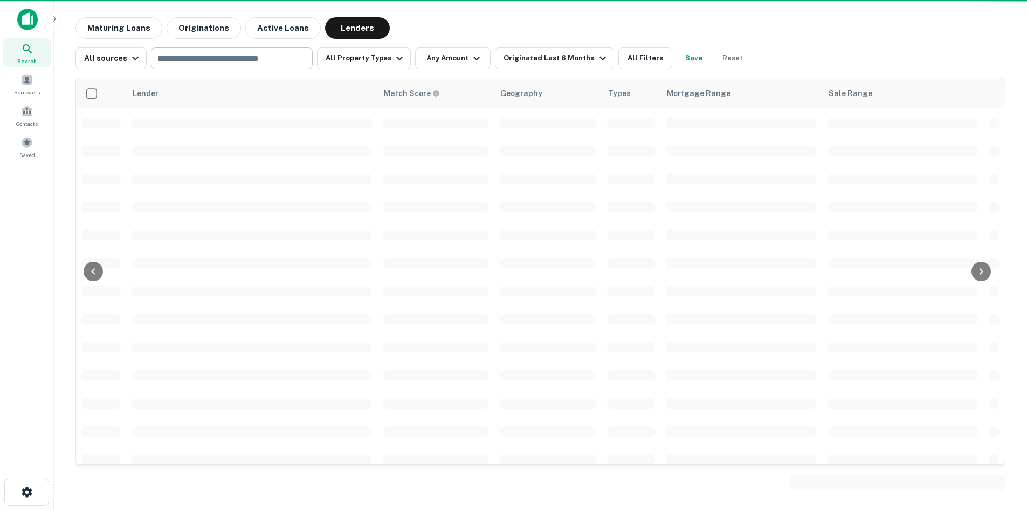
click at [205, 58] on input "text" at bounding box center [231, 58] width 154 height 15
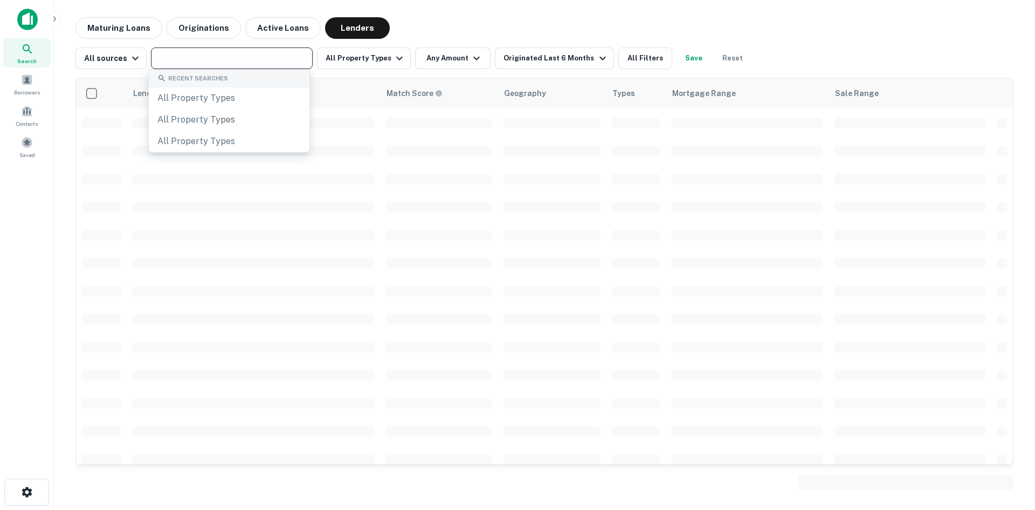
paste input "**********"
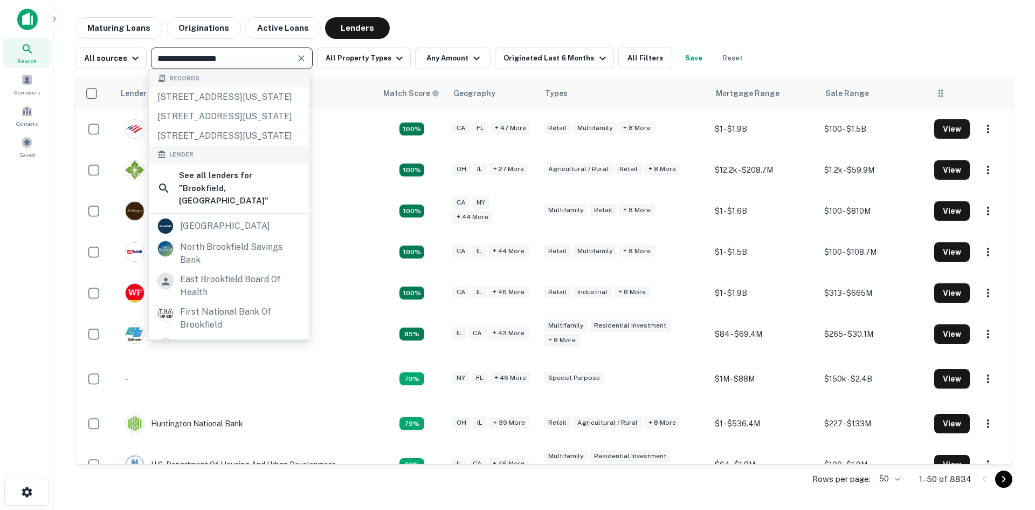
type input "**********"
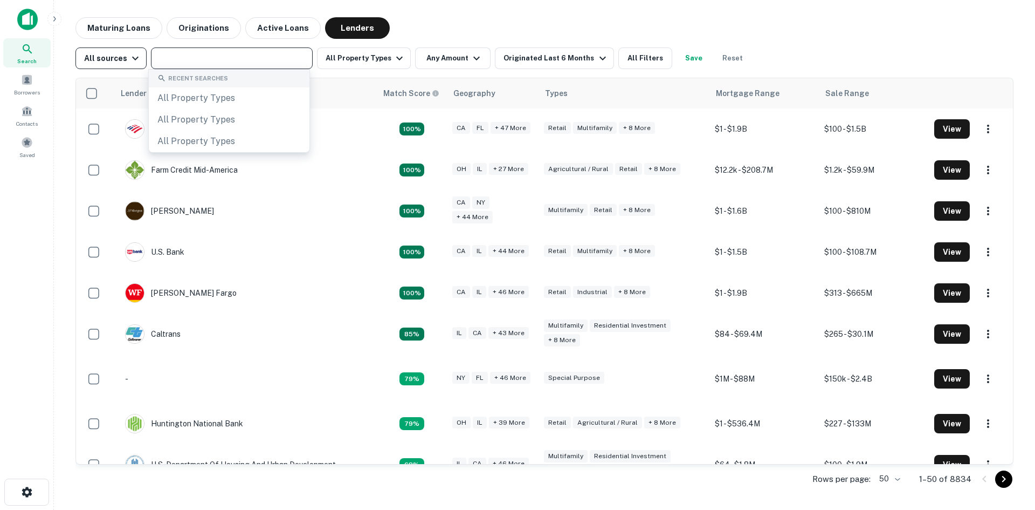
drag, startPoint x: 239, startPoint y: 60, endPoint x: 138, endPoint y: 55, distance: 100.9
click at [138, 55] on div "All sources ​ All Property Types Any Amount Originated Last 6 Months All Filter…" at bounding box center [412, 58] width 675 height 22
paste input "**********"
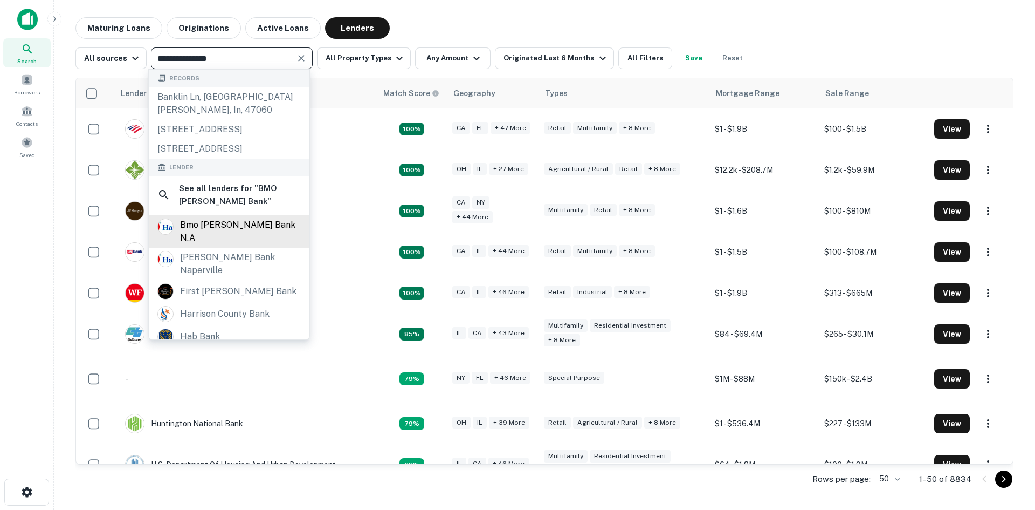
type input "**********"
click at [225, 244] on div "bmo harris bank n.a" at bounding box center [240, 231] width 121 height 26
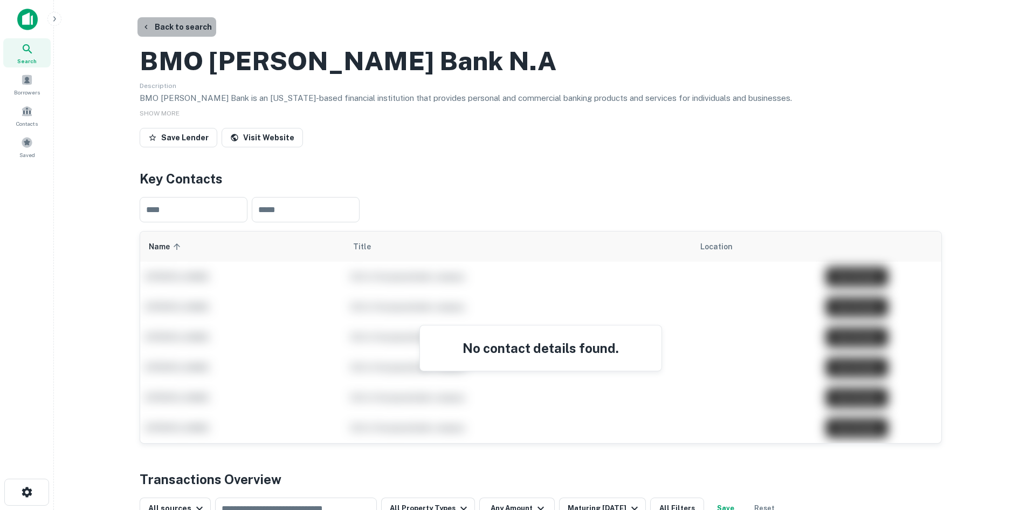
click at [178, 25] on button "Back to search" at bounding box center [176, 26] width 79 height 19
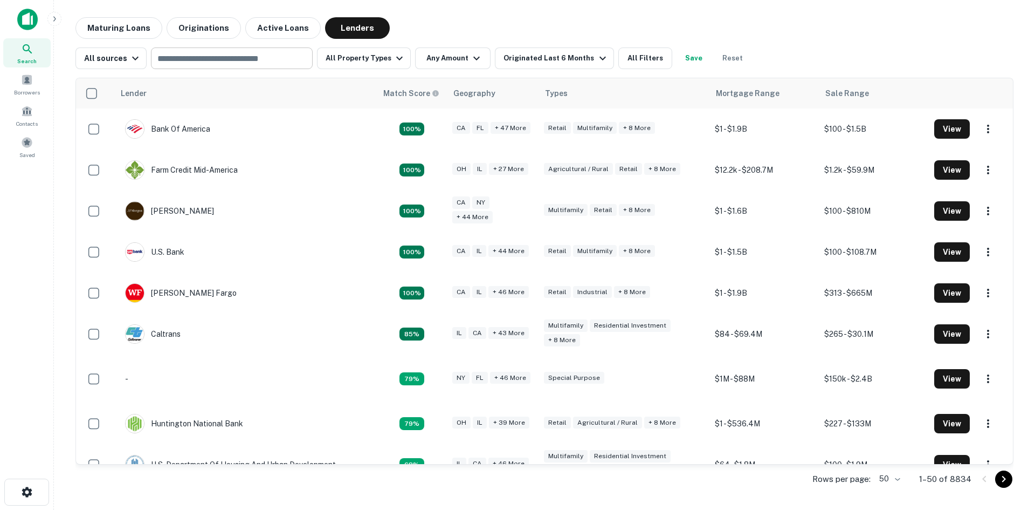
click at [185, 58] on input "text" at bounding box center [231, 58] width 154 height 15
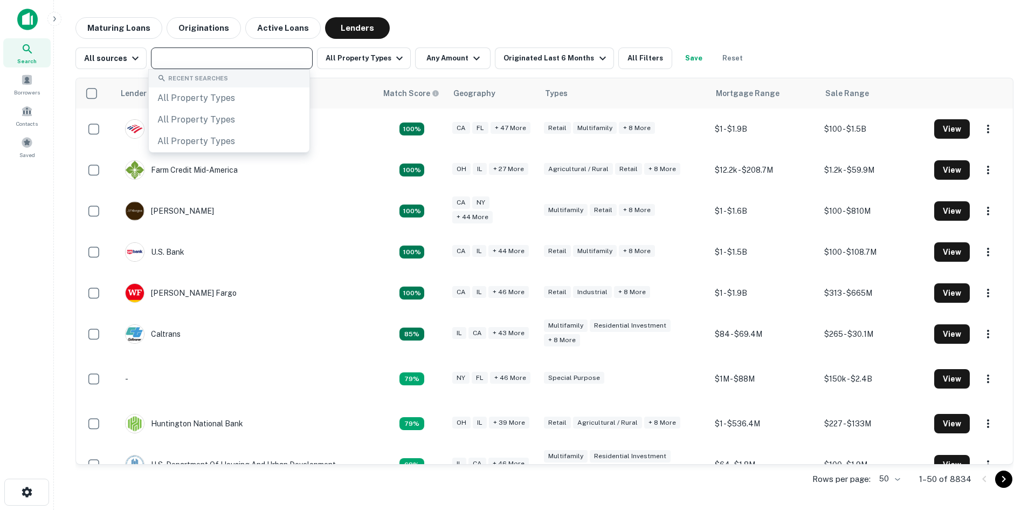
paste input "**********"
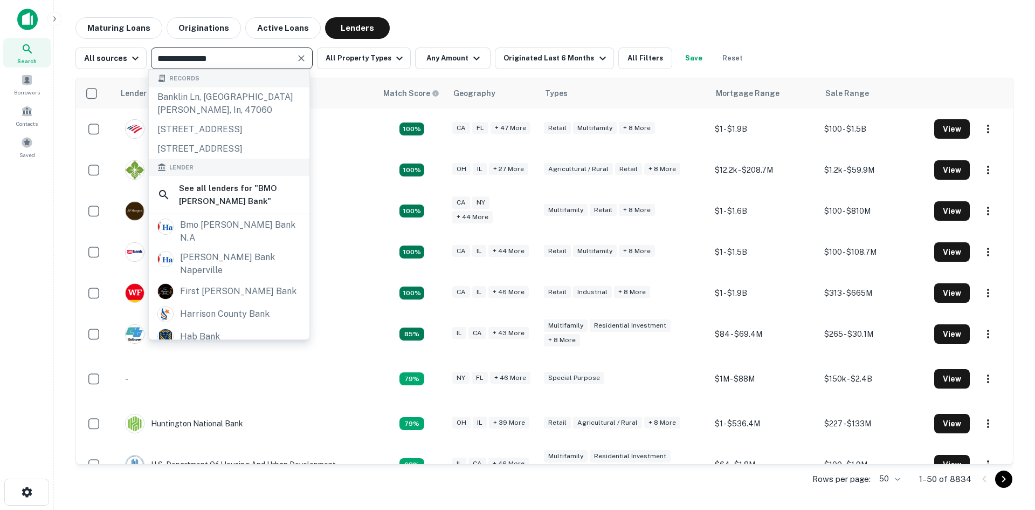
type input "**********"
click at [226, 270] on div "harris bank naperville" at bounding box center [240, 264] width 121 height 26
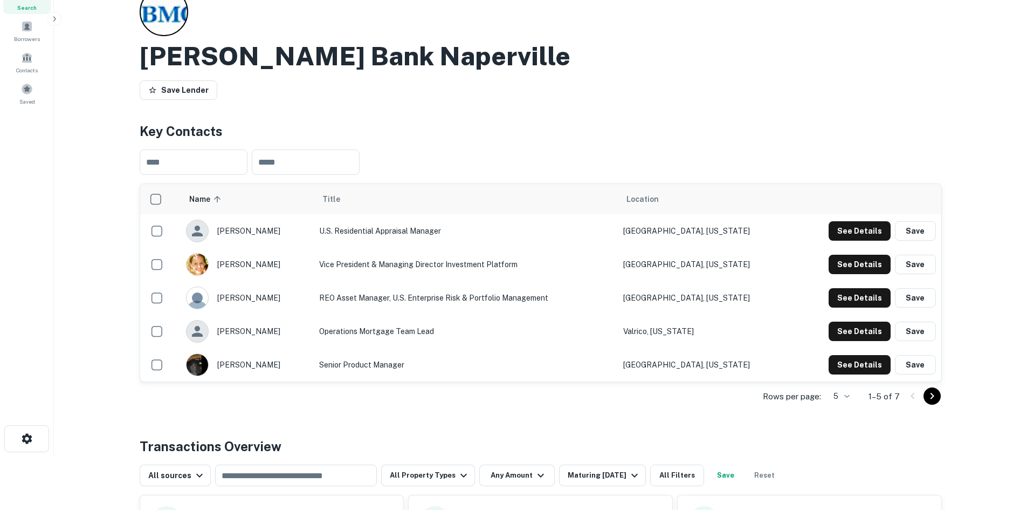
scroll to position [54, 0]
click at [858, 240] on button "See Details" at bounding box center [860, 230] width 62 height 19
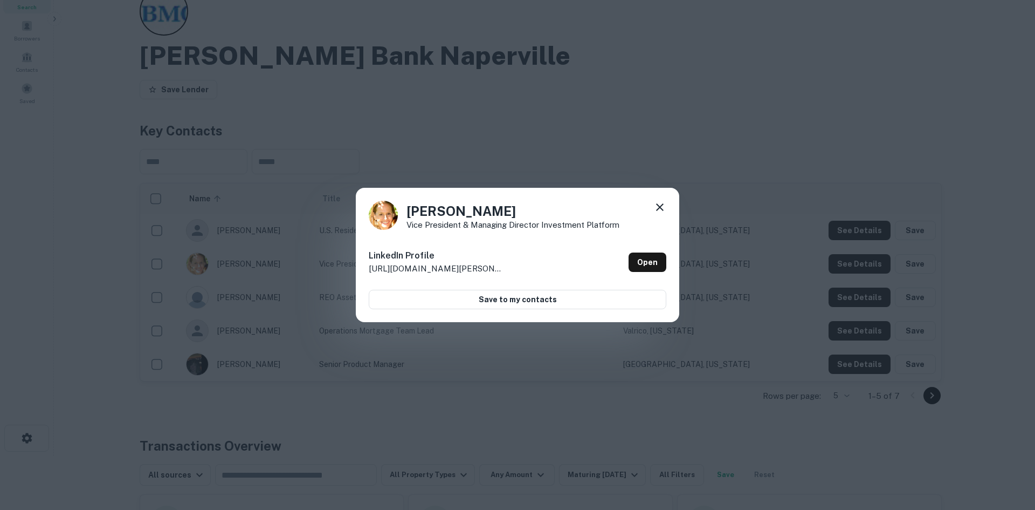
click at [660, 201] on icon at bounding box center [659, 207] width 13 height 13
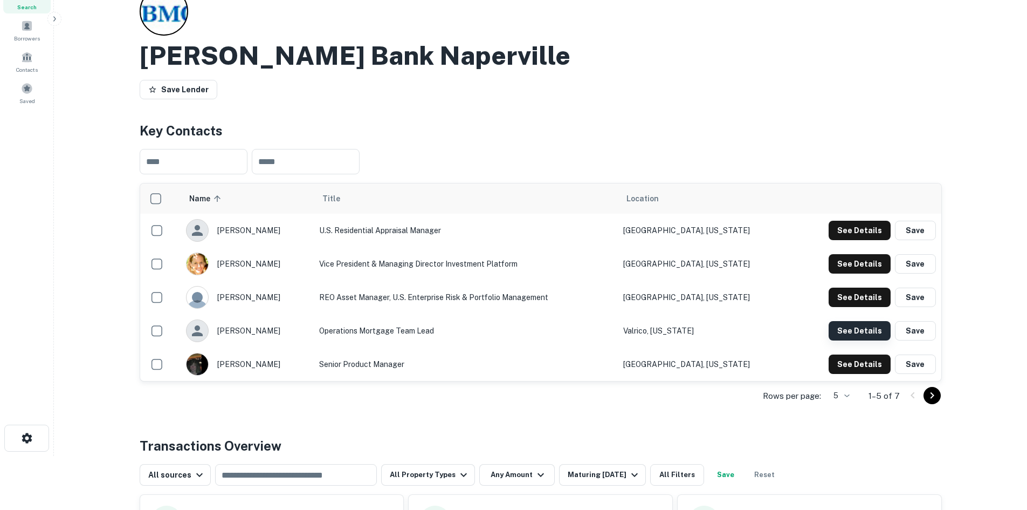
click at [855, 240] on button "See Details" at bounding box center [860, 230] width 62 height 19
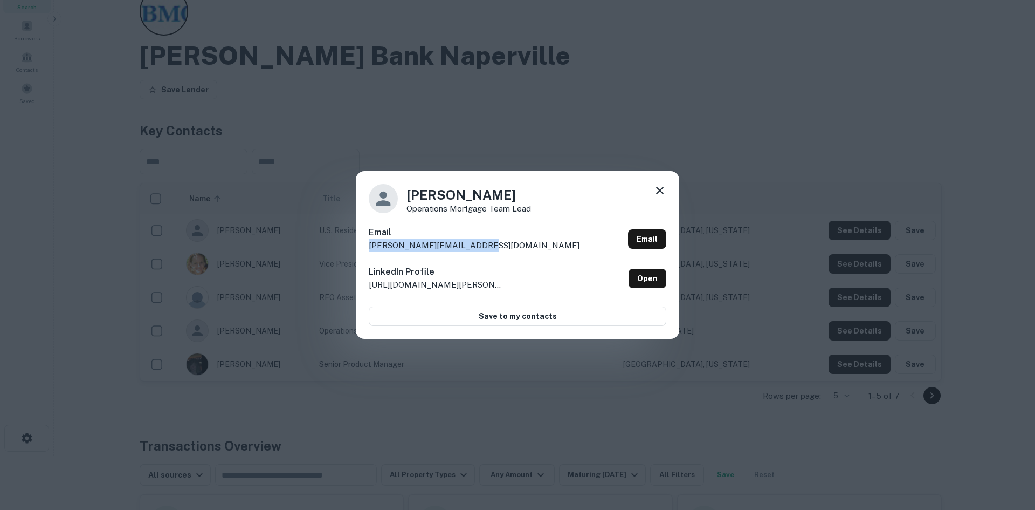
drag, startPoint x: 473, startPoint y: 245, endPoint x: 369, endPoint y: 244, distance: 104.1
click at [369, 244] on div "Email sonia.camis@bmoharris.com Email" at bounding box center [518, 242] width 298 height 32
drag, startPoint x: 494, startPoint y: 195, endPoint x: 410, endPoint y: 195, distance: 84.7
click at [410, 195] on h4 "Sonia Camis" at bounding box center [469, 194] width 125 height 19
click at [452, 192] on h4 "Sonia Camis" at bounding box center [469, 194] width 125 height 19
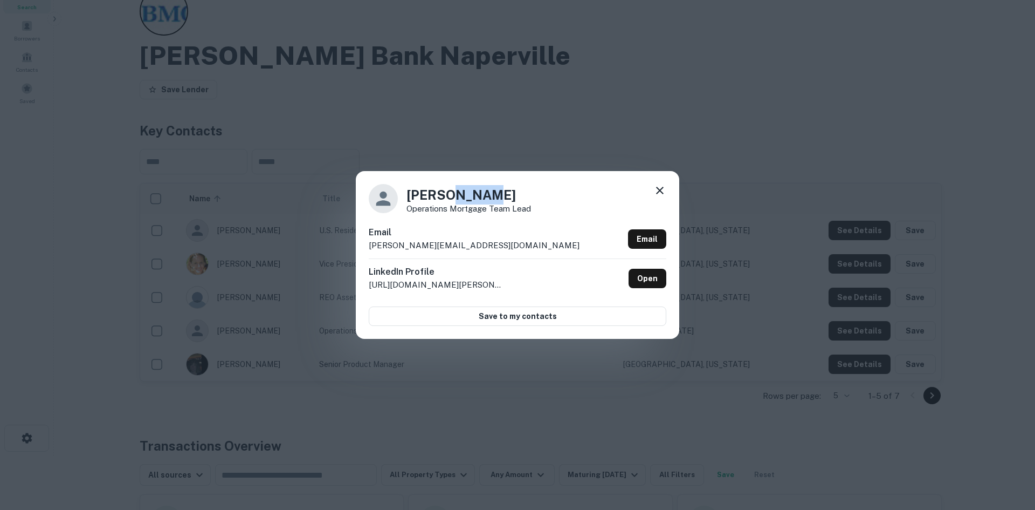
click at [452, 192] on h4 "Sonia Camis" at bounding box center [469, 194] width 125 height 19
drag, startPoint x: 474, startPoint y: 246, endPoint x: 367, endPoint y: 250, distance: 107.3
click at [367, 250] on div "Sonia Camis Operations Mortgage Team Lead Email sonia.camis@bmoharris.com Email…" at bounding box center [518, 254] width 324 height 167
drag, startPoint x: 535, startPoint y: 210, endPoint x: 407, endPoint y: 209, distance: 128.3
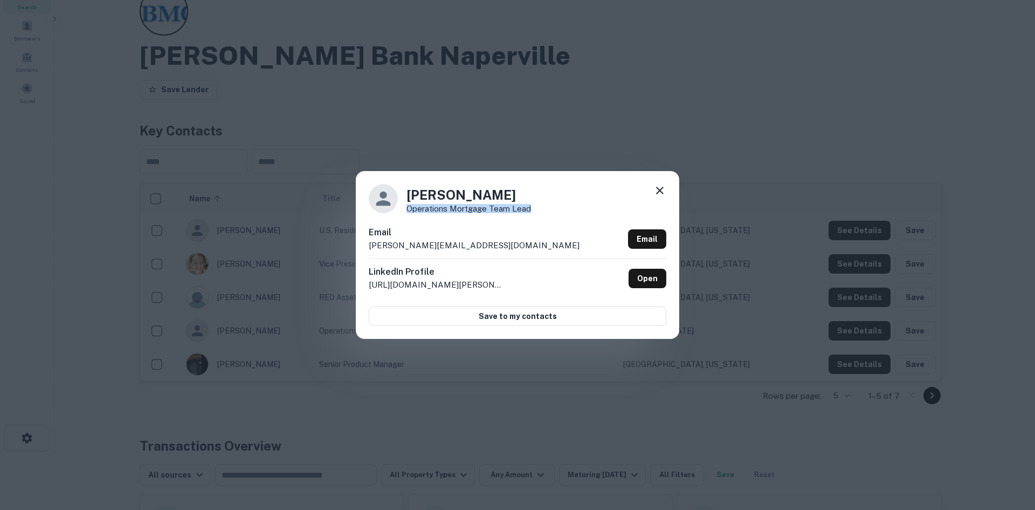
click at [407, 209] on div "Sonia Camis Operations Mortgage Team Lead" at bounding box center [518, 198] width 298 height 29
click at [169, 75] on div "Sonia Camis Operations Mortgage Team Lead Email sonia.camis@bmoharris.com Email…" at bounding box center [517, 255] width 1035 height 510
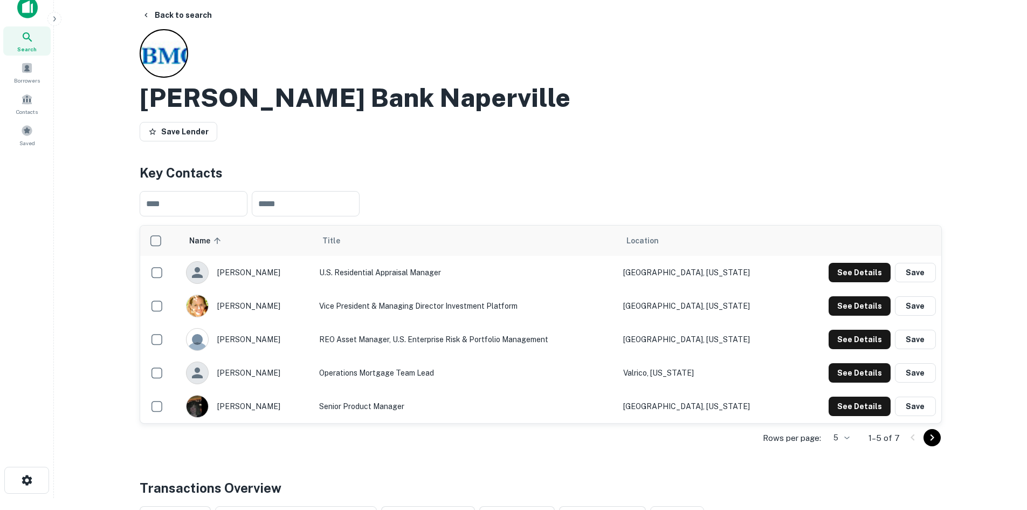
scroll to position [0, 0]
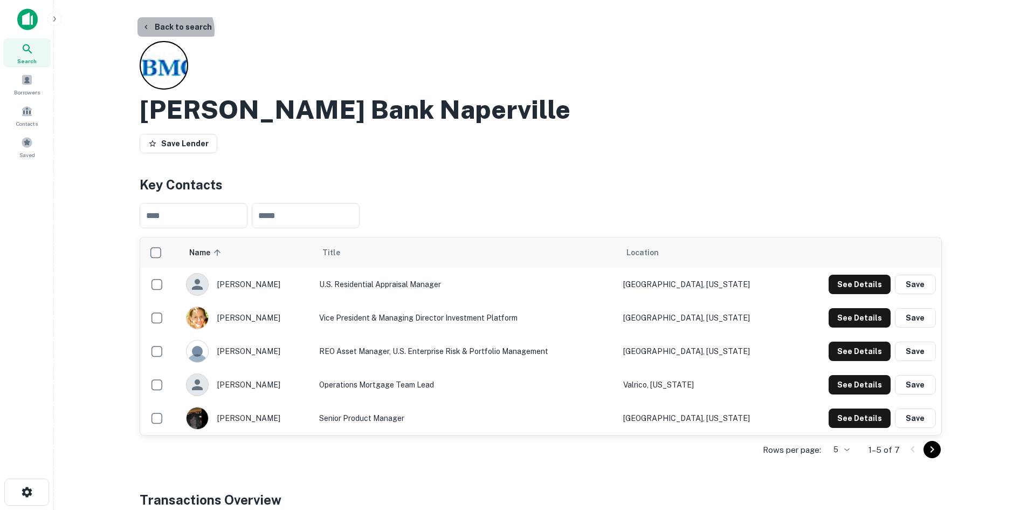
click at [174, 31] on button "Back to search" at bounding box center [176, 26] width 79 height 19
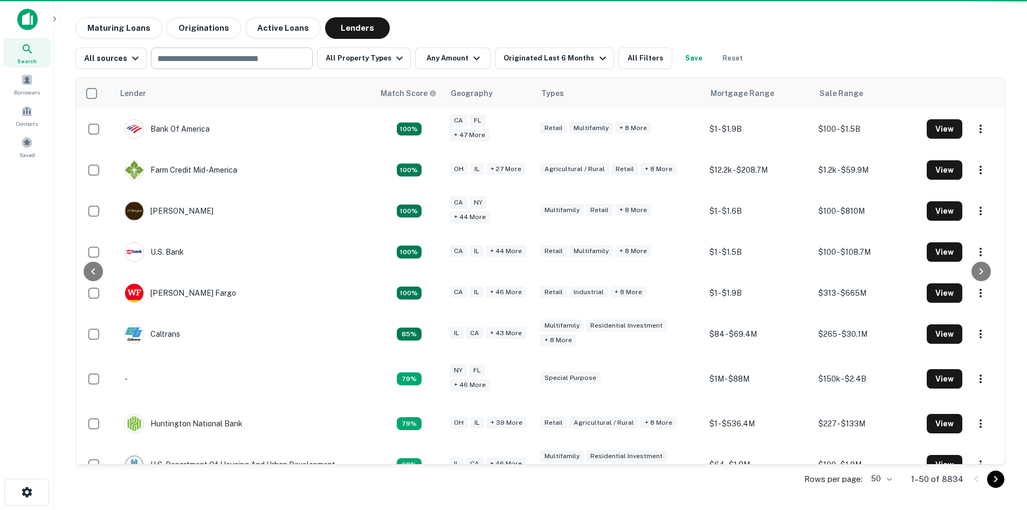
click at [189, 65] on input "text" at bounding box center [231, 58] width 154 height 15
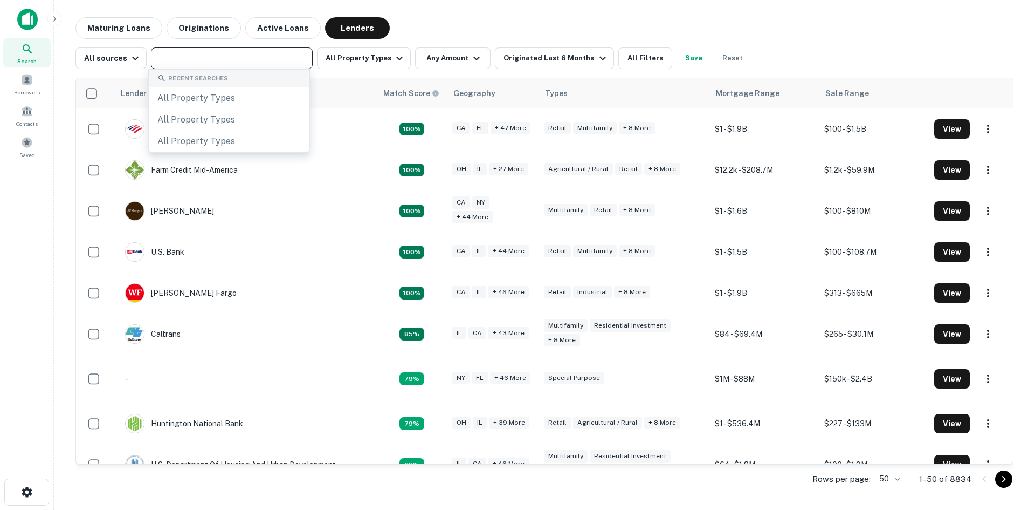
paste input "**********"
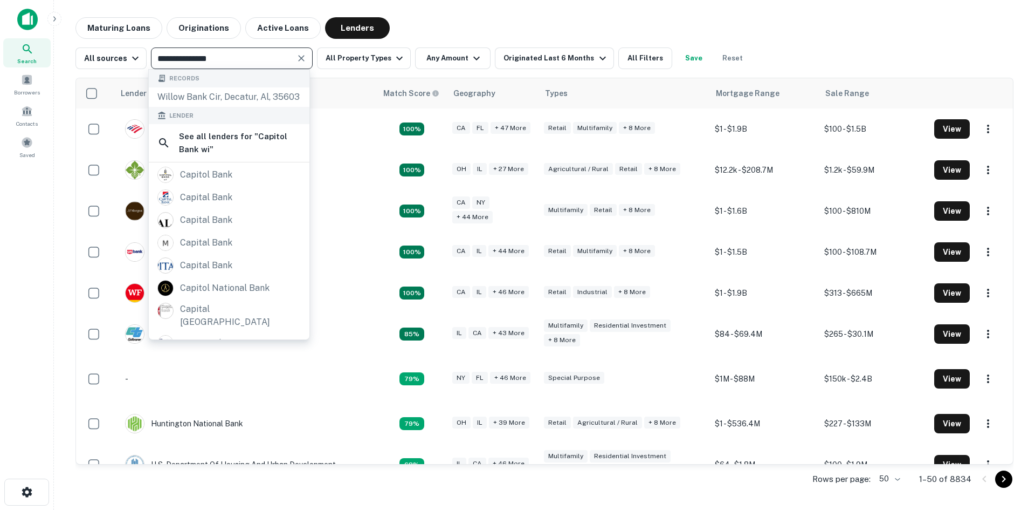
type input "**********"
click at [442, 32] on div "Maturing Loans Originations Active Loans Lenders" at bounding box center [544, 28] width 938 height 22
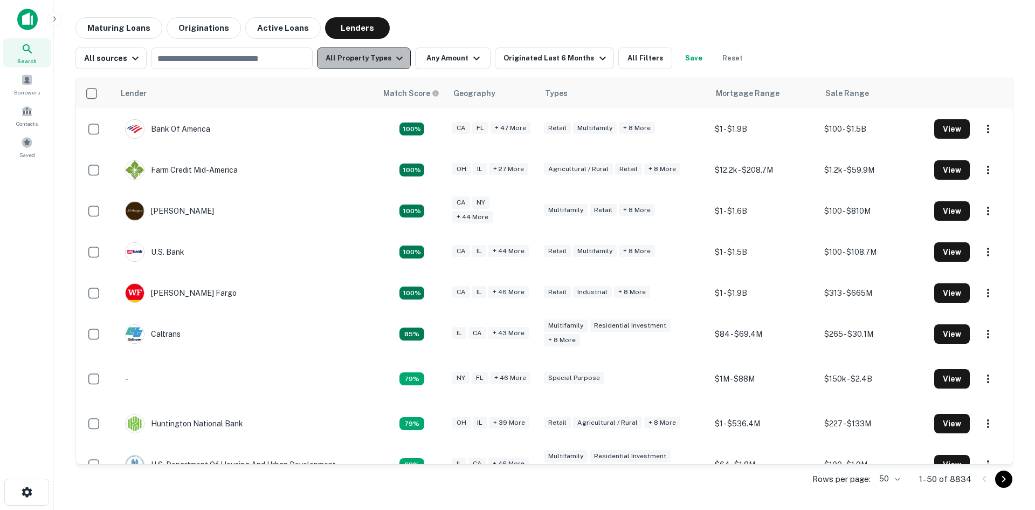
click at [396, 57] on icon "button" at bounding box center [399, 59] width 6 height 4
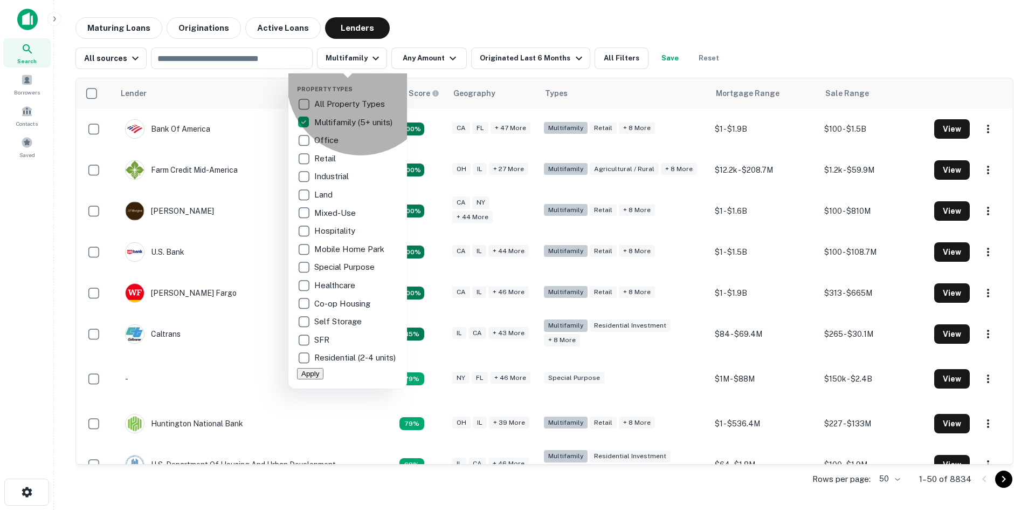
click at [324, 379] on button "Apply" at bounding box center [310, 373] width 26 height 11
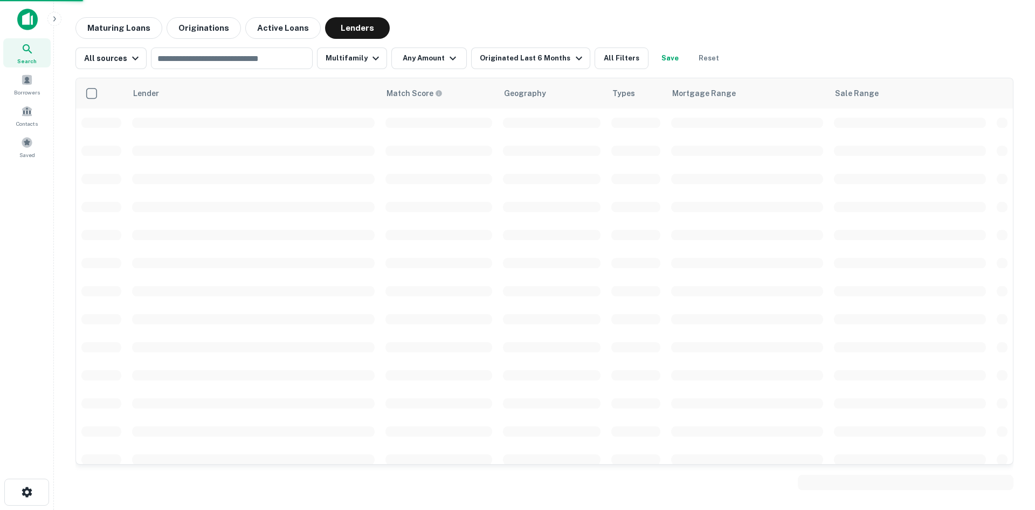
click at [221, 58] on div at bounding box center [517, 255] width 1035 height 510
click at [207, 59] on input "text" at bounding box center [231, 58] width 154 height 15
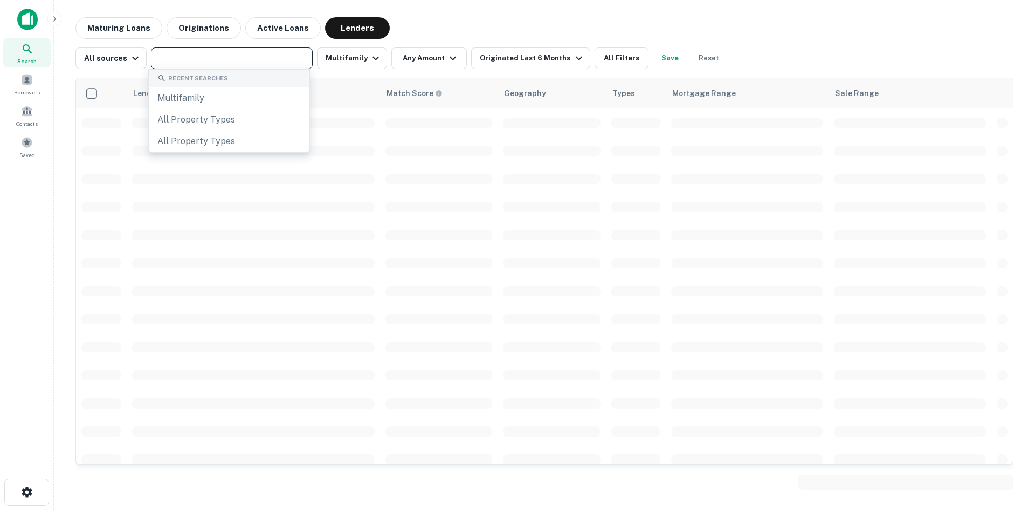
paste input "**********"
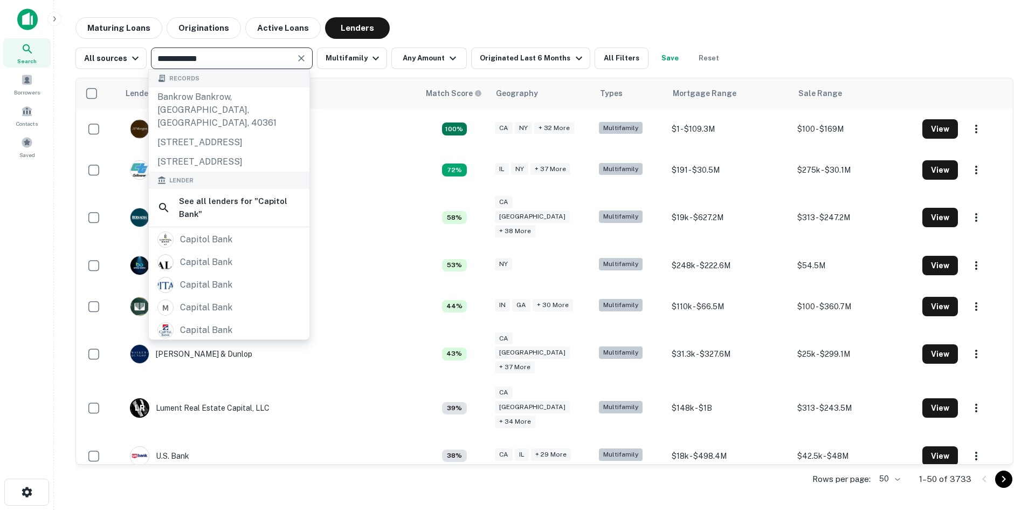
type input "**********"
click at [450, 33] on div "Maturing Loans Originations Active Loans Lenders" at bounding box center [544, 28] width 938 height 22
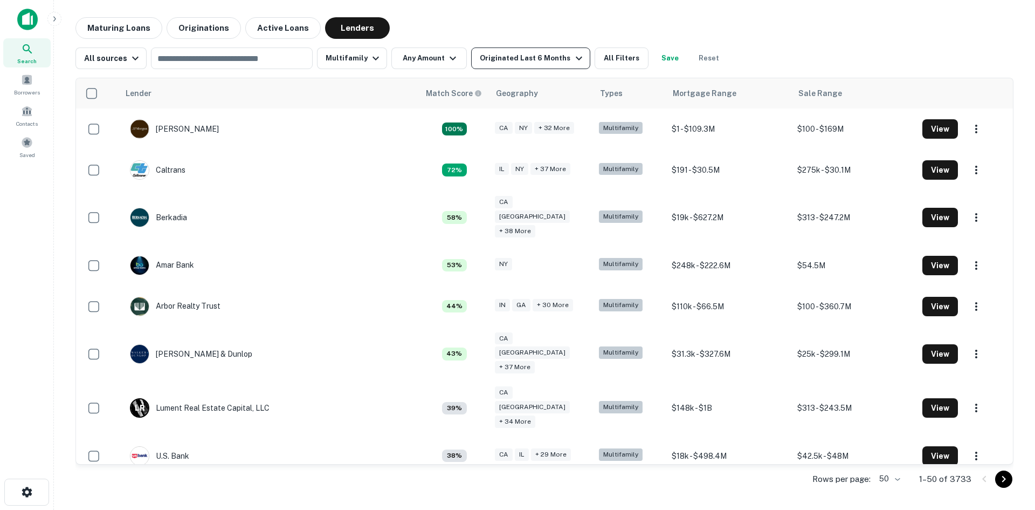
click at [509, 58] on div "Originated Last 6 Months" at bounding box center [532, 58] width 105 height 13
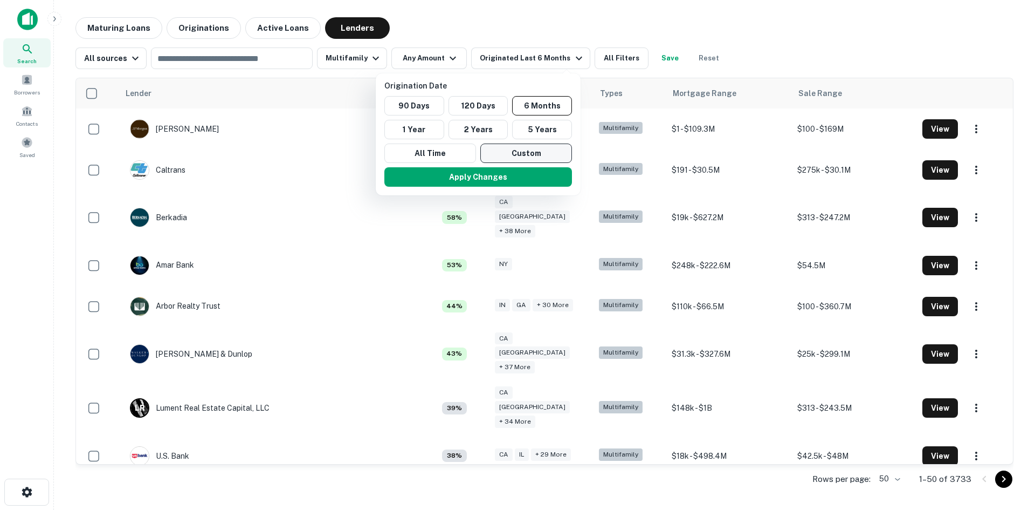
click at [526, 158] on button "Custom" at bounding box center [526, 152] width 92 height 19
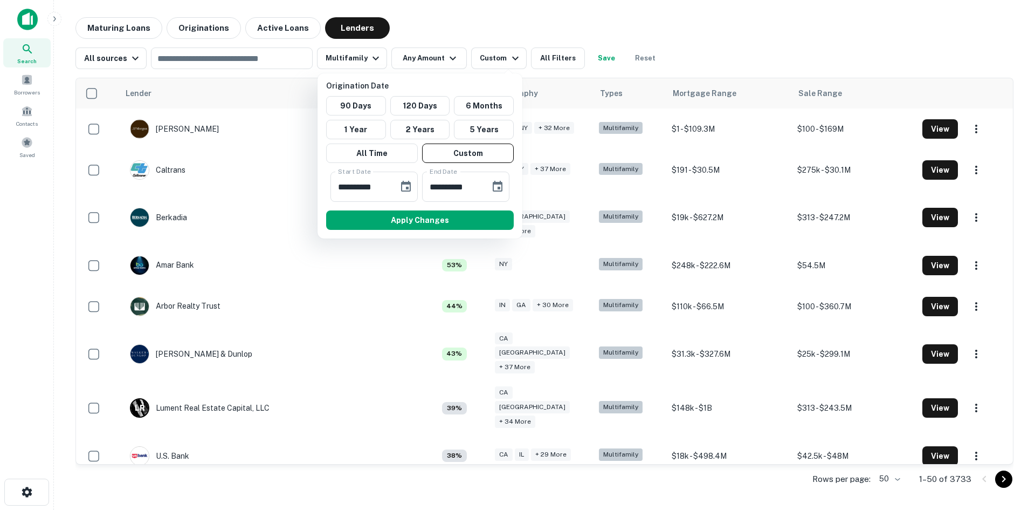
click at [487, 63] on div at bounding box center [517, 255] width 1035 height 510
click at [501, 57] on div at bounding box center [517, 255] width 1035 height 510
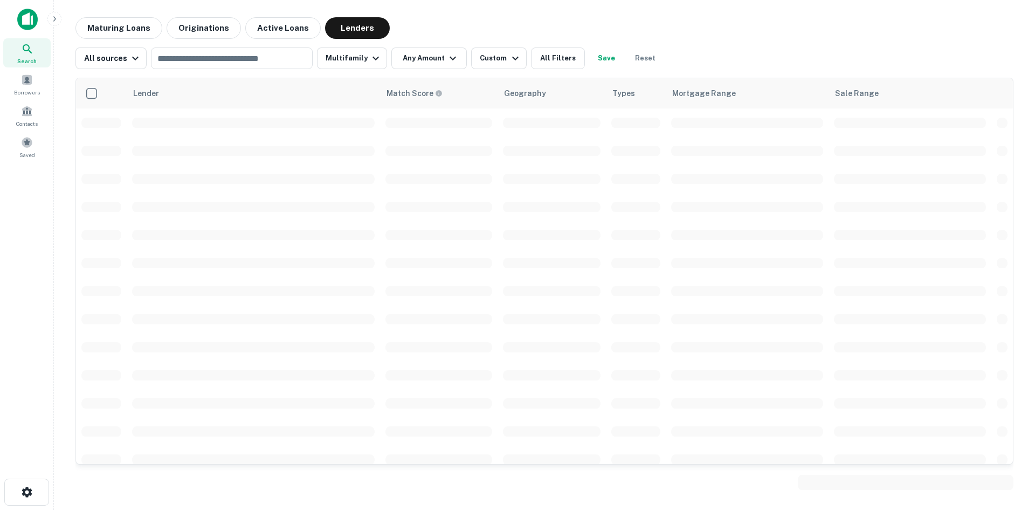
click at [503, 57] on div at bounding box center [517, 255] width 1035 height 510
click at [509, 60] on icon "button" at bounding box center [515, 58] width 13 height 13
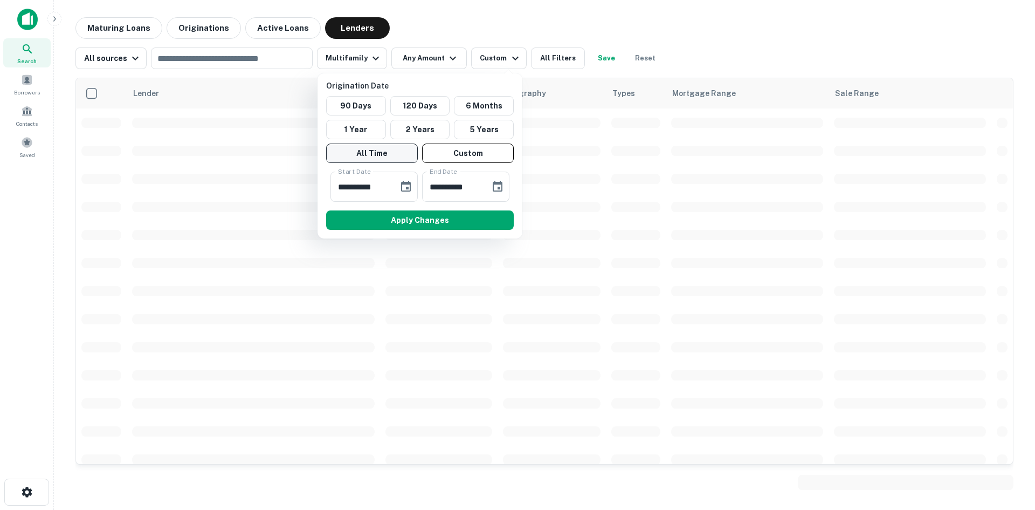
click at [386, 153] on button "All Time" at bounding box center [372, 152] width 92 height 19
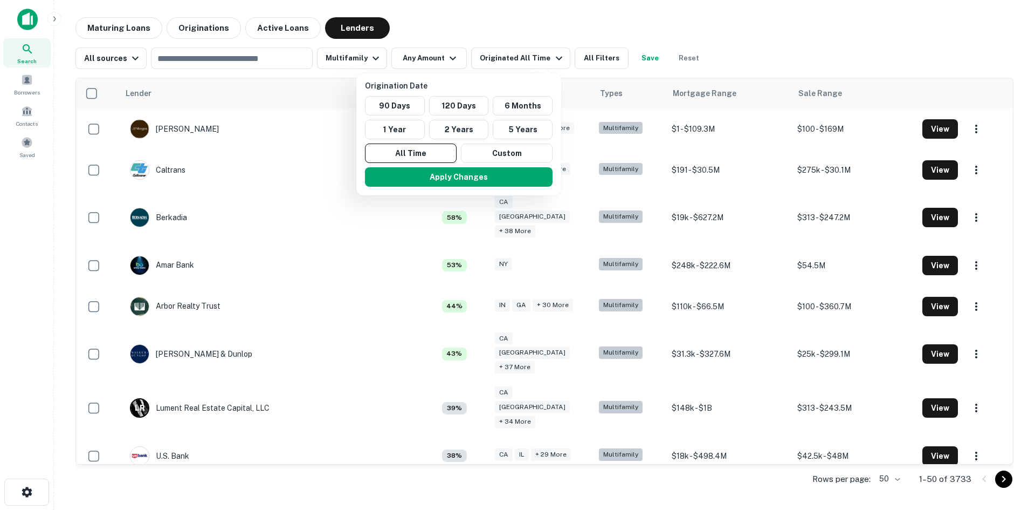
click at [417, 173] on button "Apply Changes" at bounding box center [459, 176] width 188 height 19
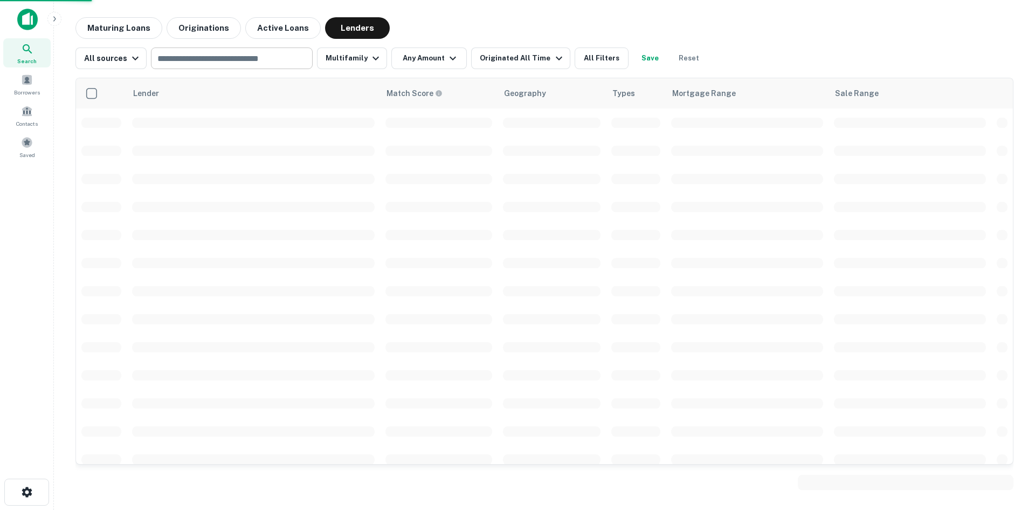
click at [225, 59] on input "text" at bounding box center [231, 58] width 154 height 15
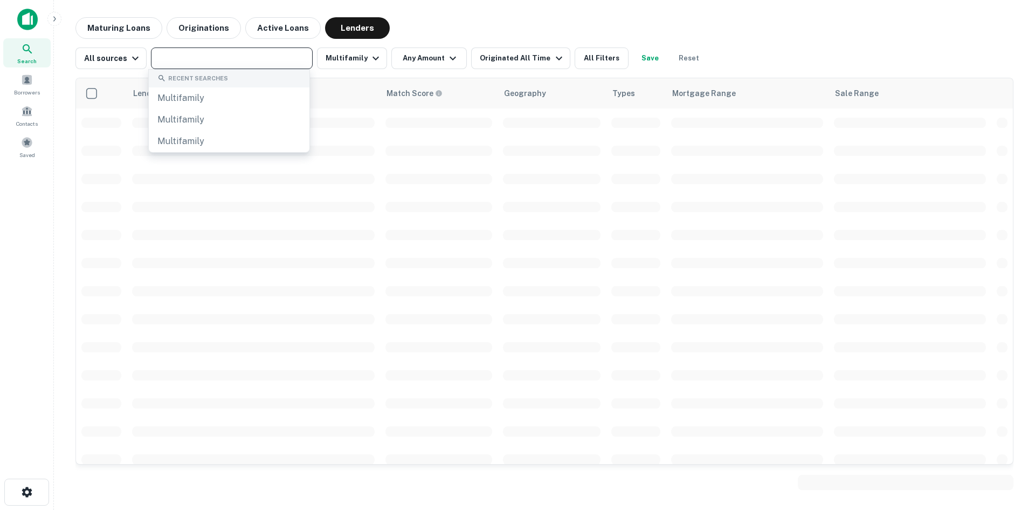
paste input "**********"
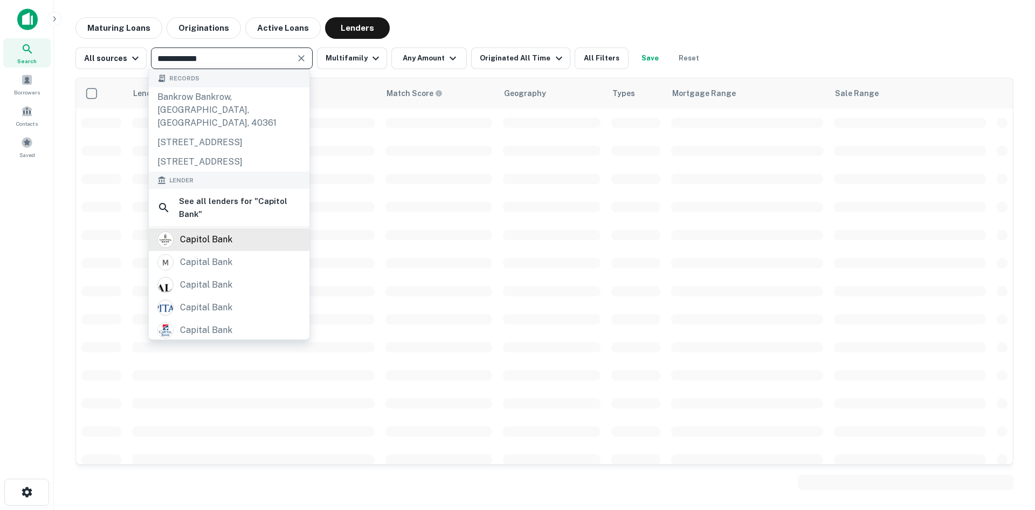
type input "**********"
click at [218, 247] on div "capitol bank" at bounding box center [206, 239] width 52 height 16
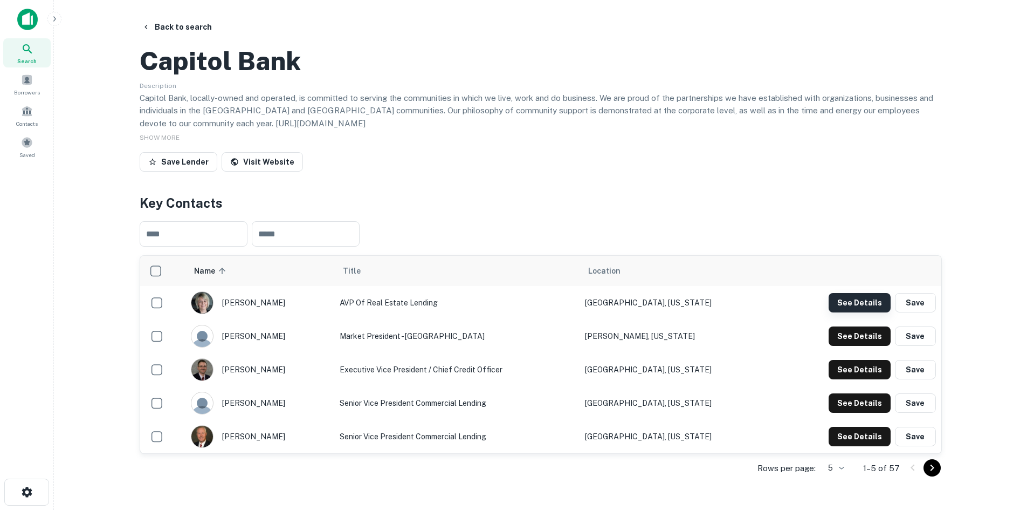
click at [854, 312] on button "See Details" at bounding box center [860, 302] width 62 height 19
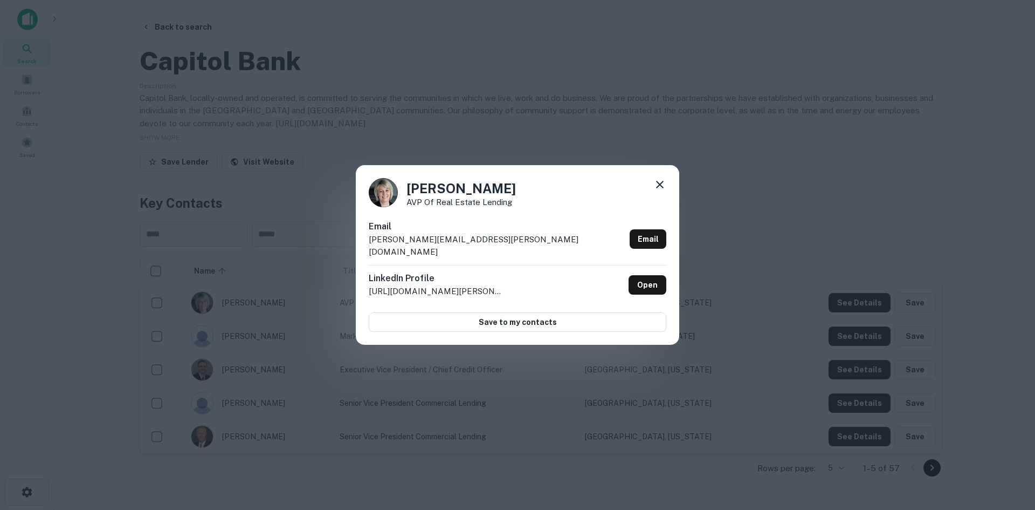
drag, startPoint x: 510, startPoint y: 196, endPoint x: 381, endPoint y: 196, distance: 128.9
click at [510, 196] on h4 "Cori Femrite" at bounding box center [461, 187] width 109 height 19
click at [215, 198] on div "Cori Femrite AVP of Real Estate Lending Email cori.femrite@capitol.bank Email L…" at bounding box center [517, 255] width 1035 height 510
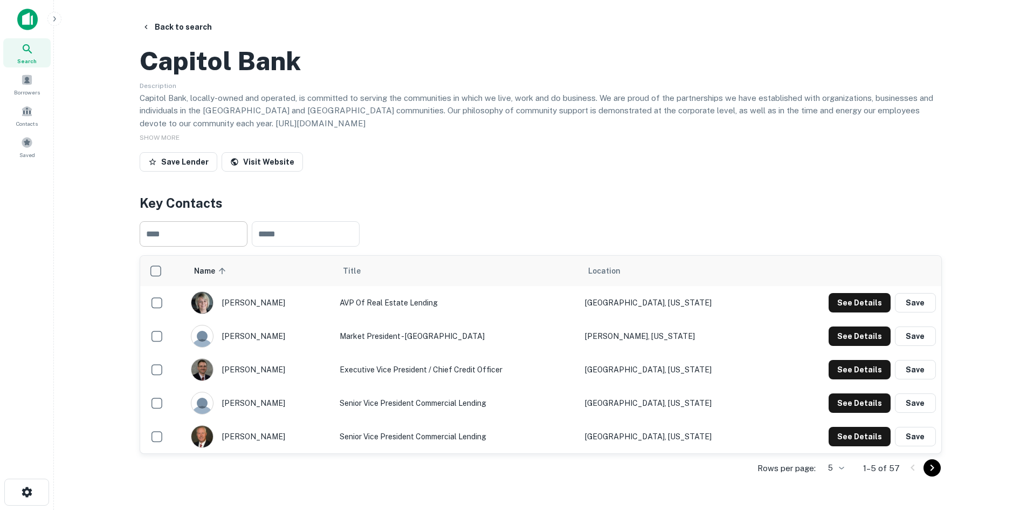
click at [187, 246] on input "text" at bounding box center [194, 233] width 108 height 25
paste input "*******"
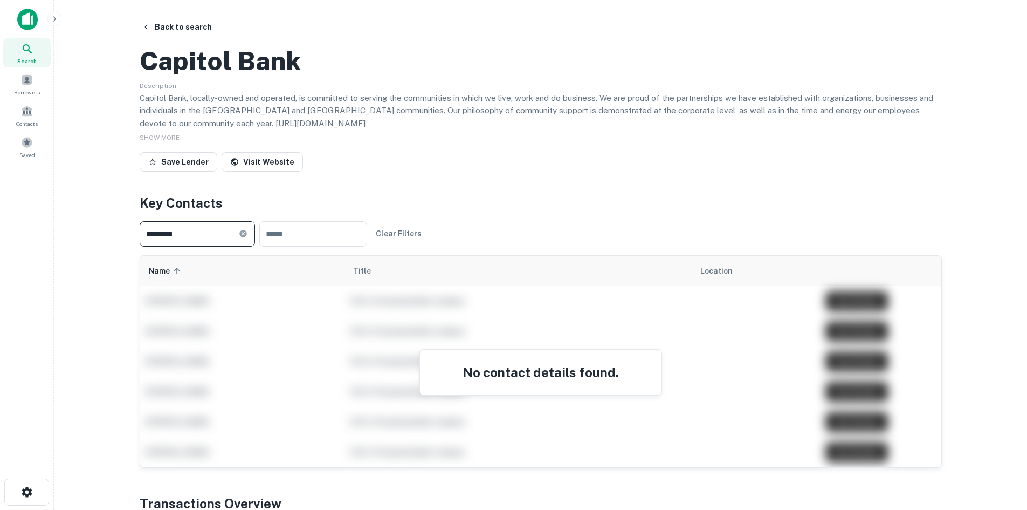
type input "*******"
click at [247, 238] on icon at bounding box center [243, 233] width 9 height 9
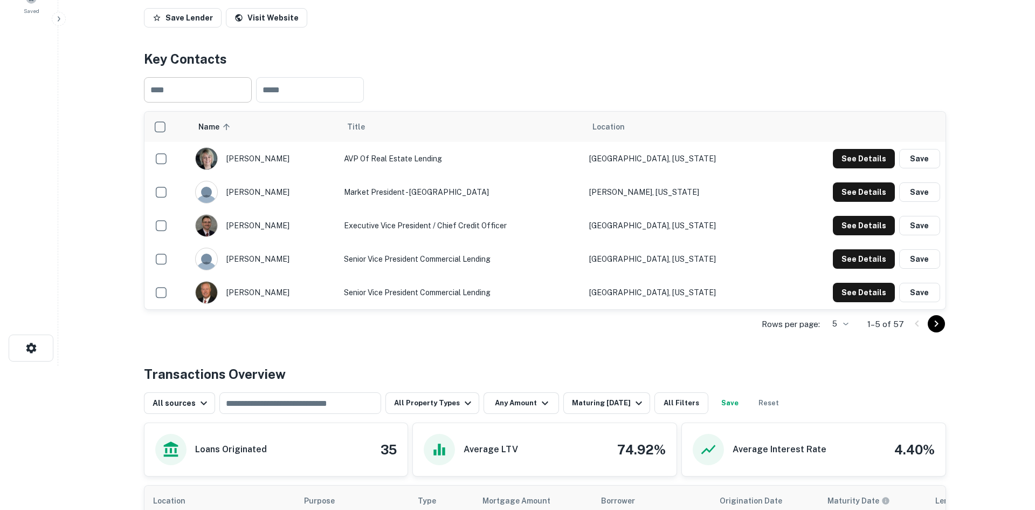
scroll to position [162, 0]
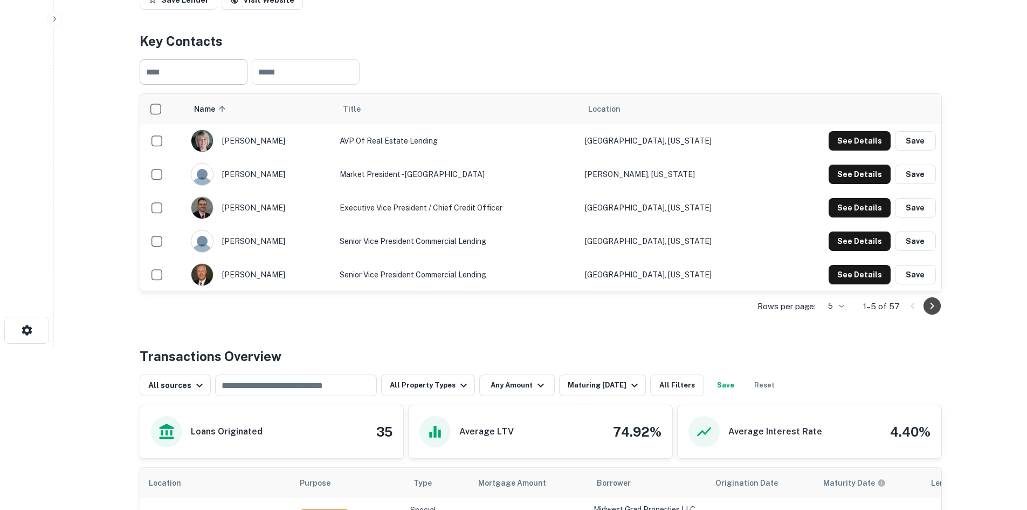
click at [933, 309] on icon "Go to next page" at bounding box center [932, 305] width 4 height 6
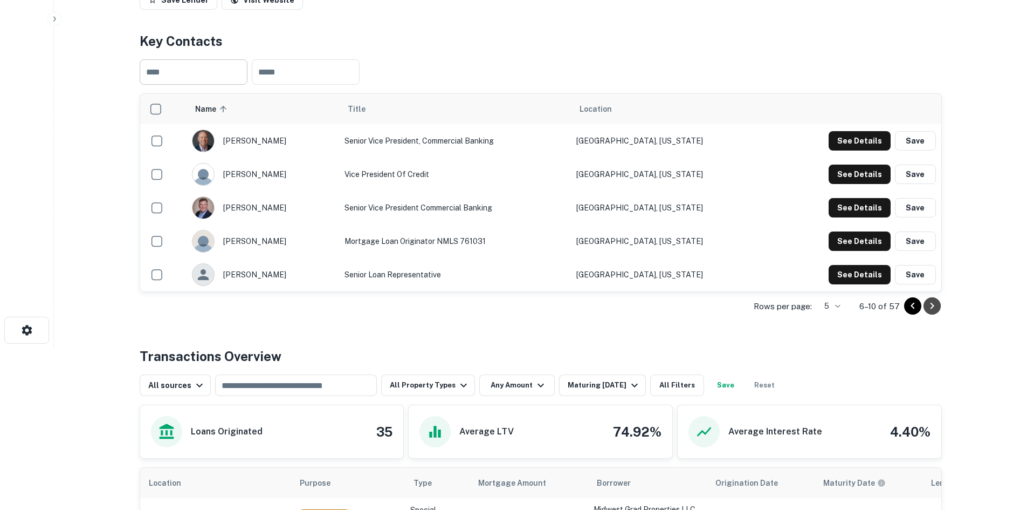
click at [933, 309] on icon "Go to next page" at bounding box center [932, 305] width 4 height 6
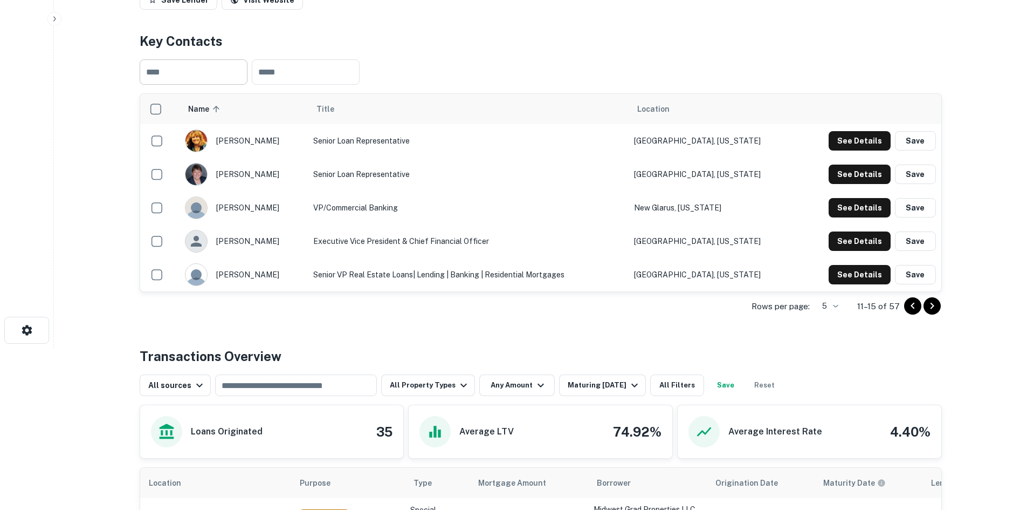
click at [933, 309] on icon "Go to next page" at bounding box center [932, 305] width 4 height 6
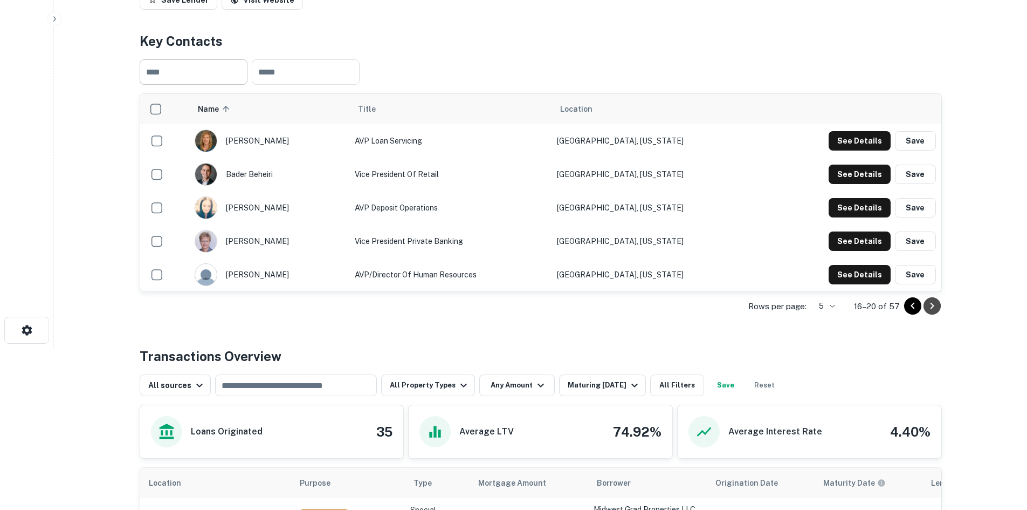
click at [933, 309] on icon "Go to next page" at bounding box center [932, 305] width 4 height 6
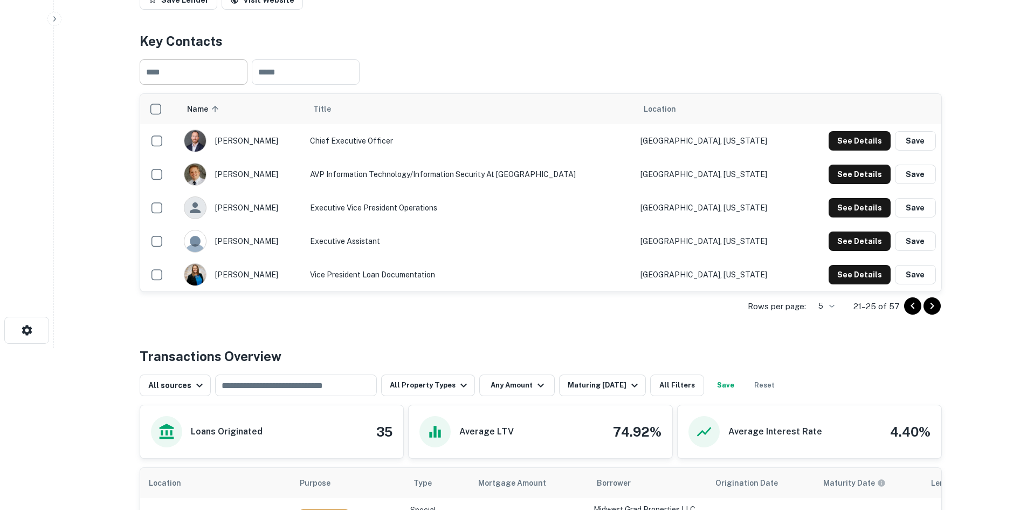
click at [933, 309] on icon "Go to next page" at bounding box center [932, 305] width 4 height 6
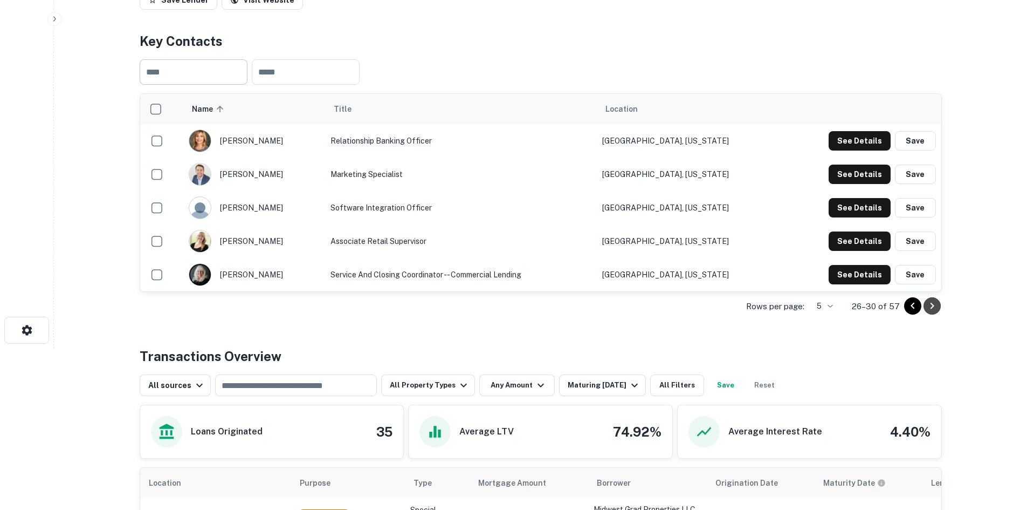
click at [933, 309] on icon "Go to next page" at bounding box center [932, 305] width 4 height 6
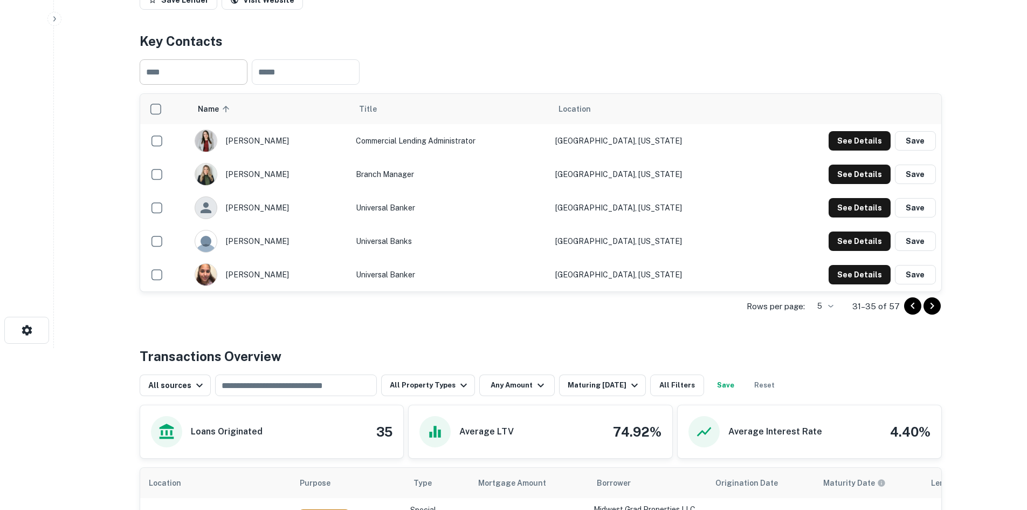
click at [915, 312] on icon "Go to previous page" at bounding box center [912, 305] width 13 height 13
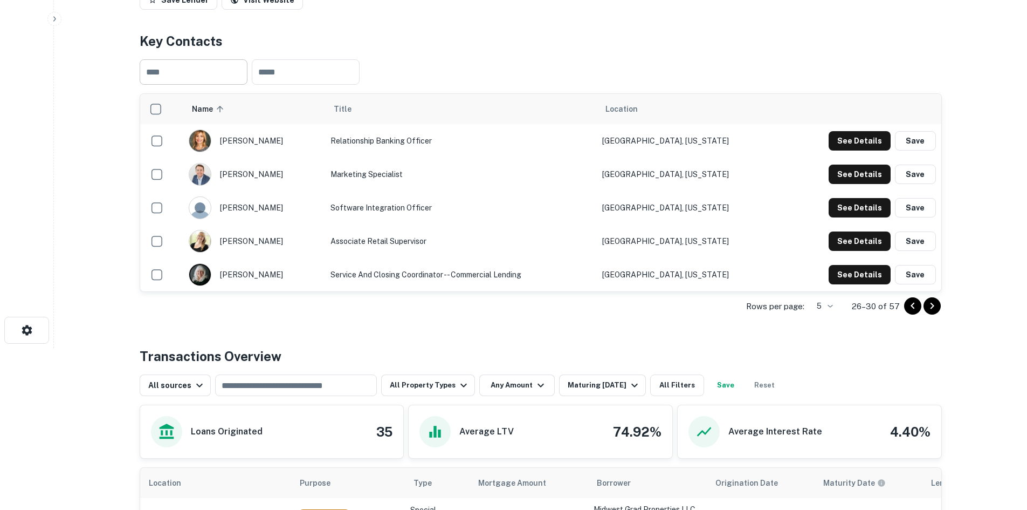
click at [915, 312] on icon "Go to previous page" at bounding box center [912, 305] width 13 height 13
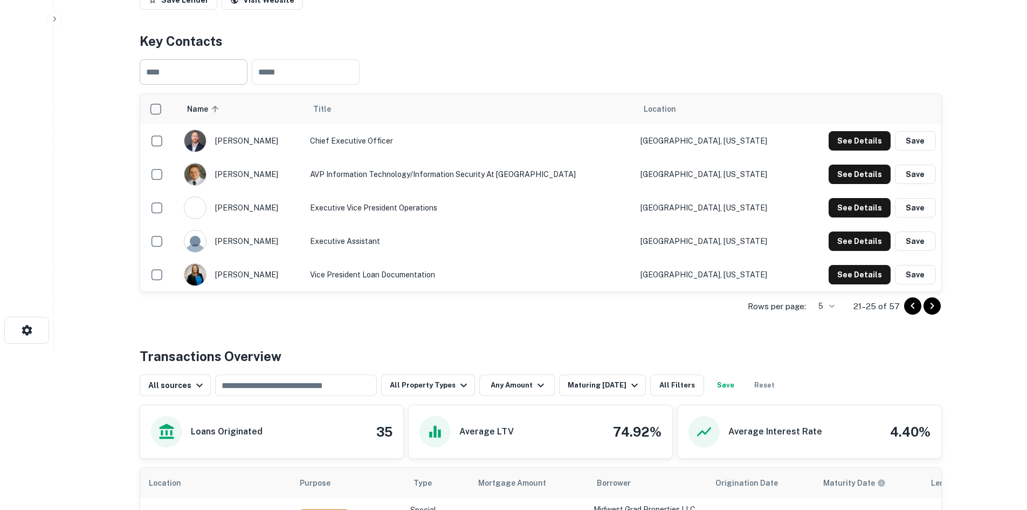
click at [915, 312] on icon "Go to previous page" at bounding box center [912, 305] width 13 height 13
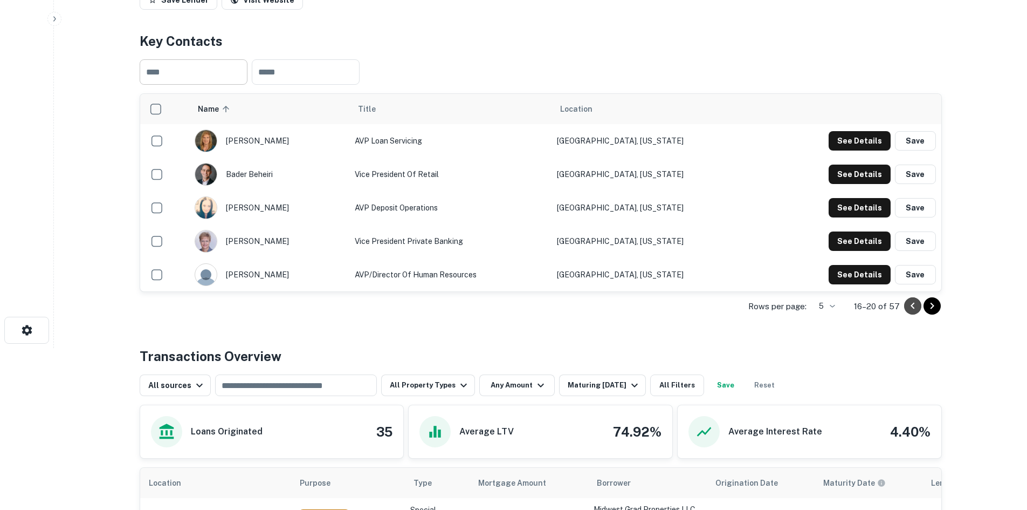
click at [915, 312] on icon "Go to previous page" at bounding box center [912, 305] width 13 height 13
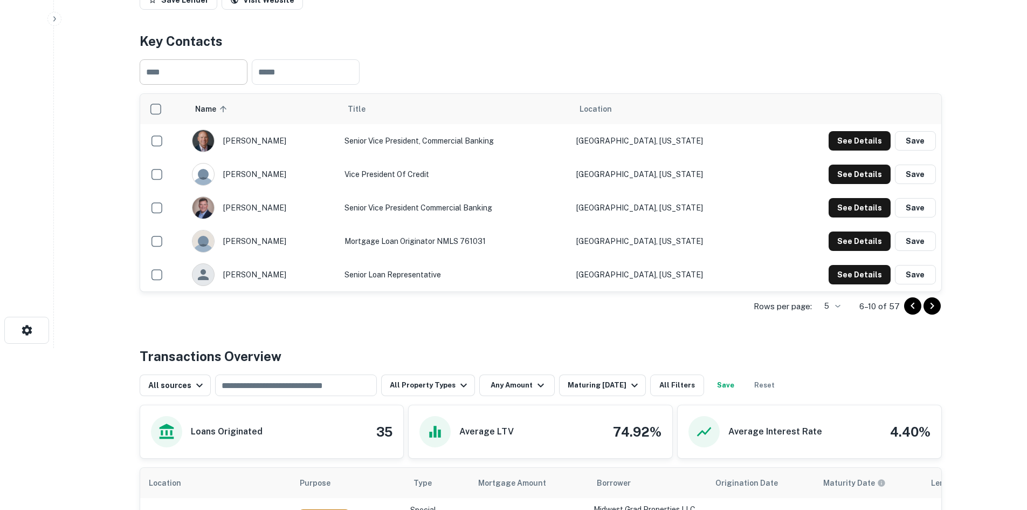
click at [915, 312] on icon "Go to previous page" at bounding box center [912, 305] width 13 height 13
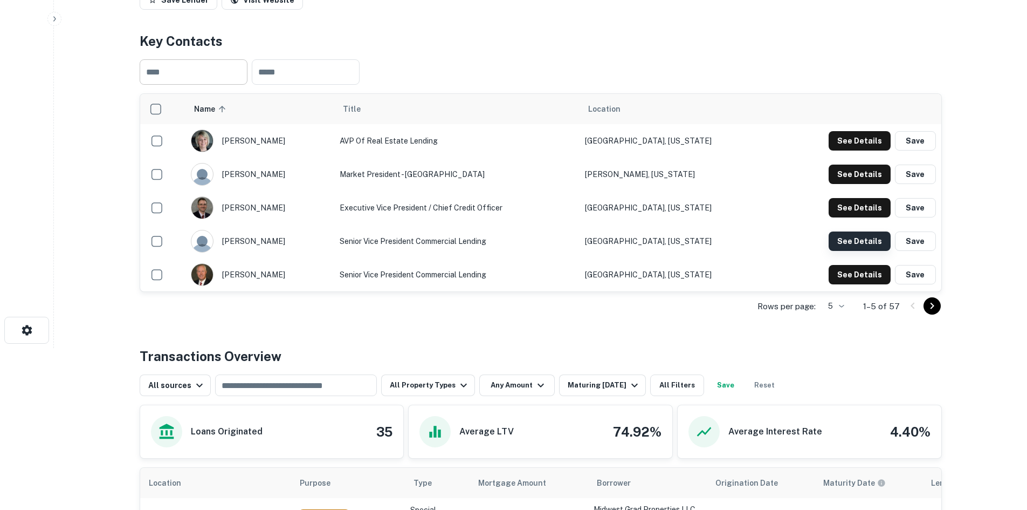
click at [841, 150] on button "See Details" at bounding box center [860, 140] width 62 height 19
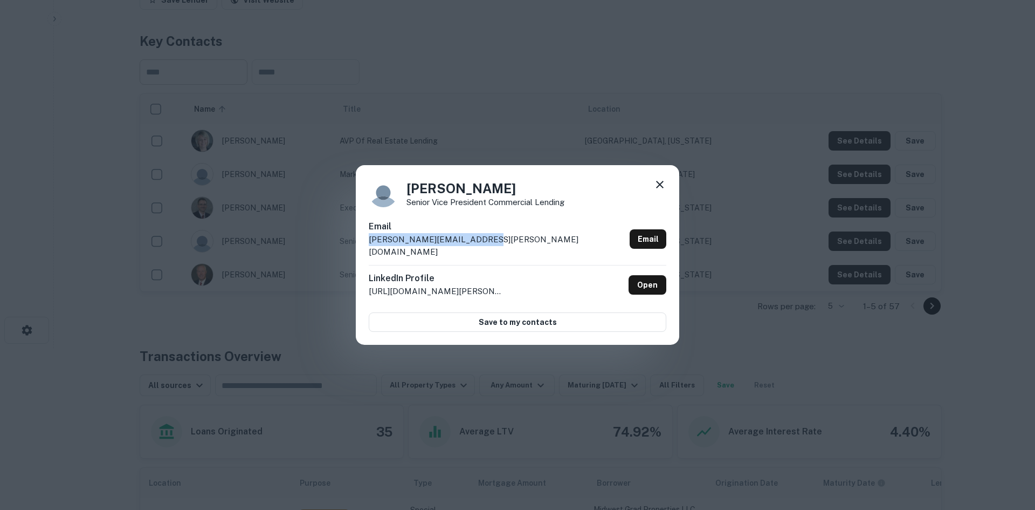
drag, startPoint x: 368, startPoint y: 247, endPoint x: 478, endPoint y: 246, distance: 109.5
click at [478, 246] on div "Jessica Piatt Senior Vice President Commercial Lending Email jessica.piatt@capi…" at bounding box center [518, 255] width 324 height 180
drag, startPoint x: 406, startPoint y: 194, endPoint x: 486, endPoint y: 197, distance: 79.9
click at [486, 197] on div "Jessica Piatt Senior Vice President Commercial Lending" at bounding box center [518, 192] width 298 height 29
drag, startPoint x: 580, startPoint y: 204, endPoint x: 407, endPoint y: 208, distance: 173.1
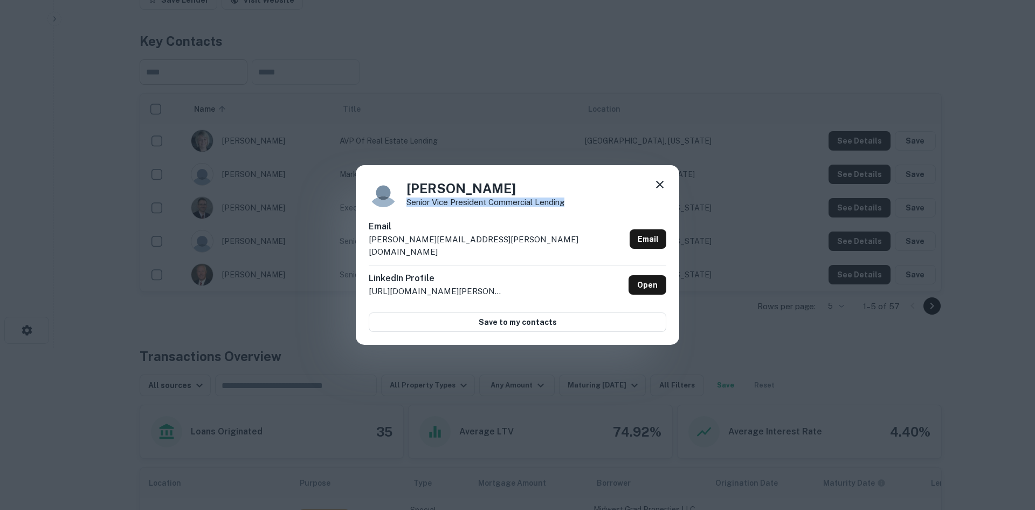
click at [407, 207] on div "Jessica Piatt Senior Vice President Commercial Lending" at bounding box center [518, 192] width 298 height 29
drag, startPoint x: 389, startPoint y: 123, endPoint x: 338, endPoint y: 88, distance: 62.1
click at [388, 123] on div "Jessica Piatt Senior Vice President Commercial Lending Email jessica.piatt@capi…" at bounding box center [517, 255] width 1035 height 510
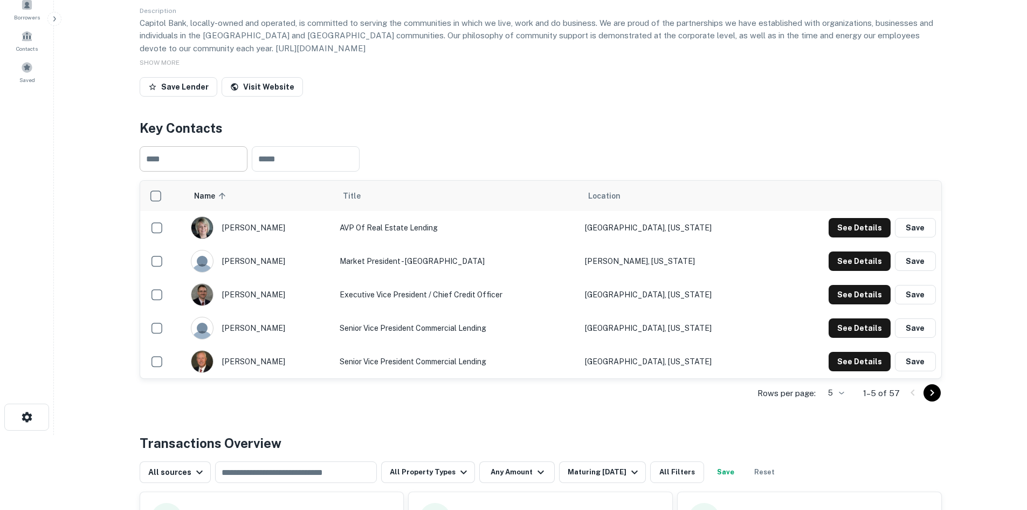
scroll to position [0, 0]
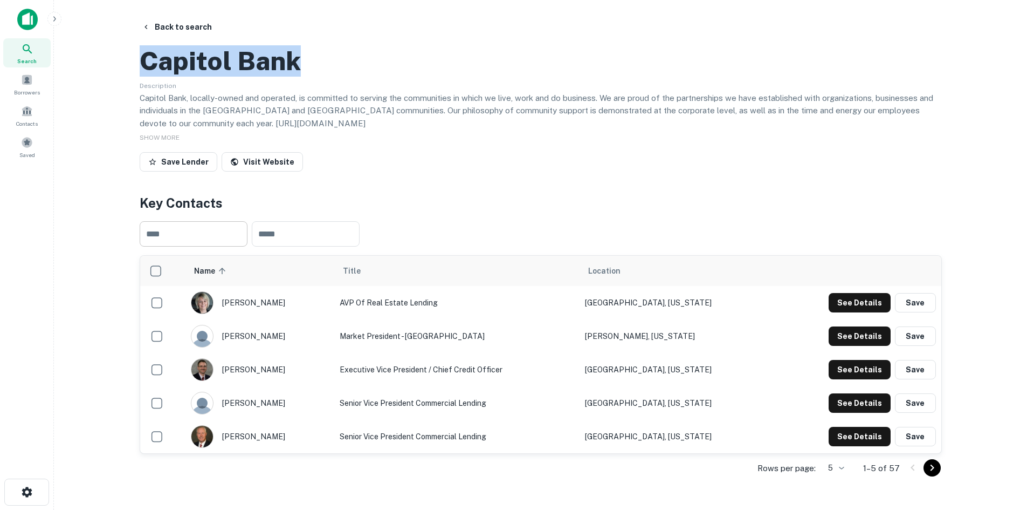
drag, startPoint x: 295, startPoint y: 113, endPoint x: 132, endPoint y: 108, distance: 162.9
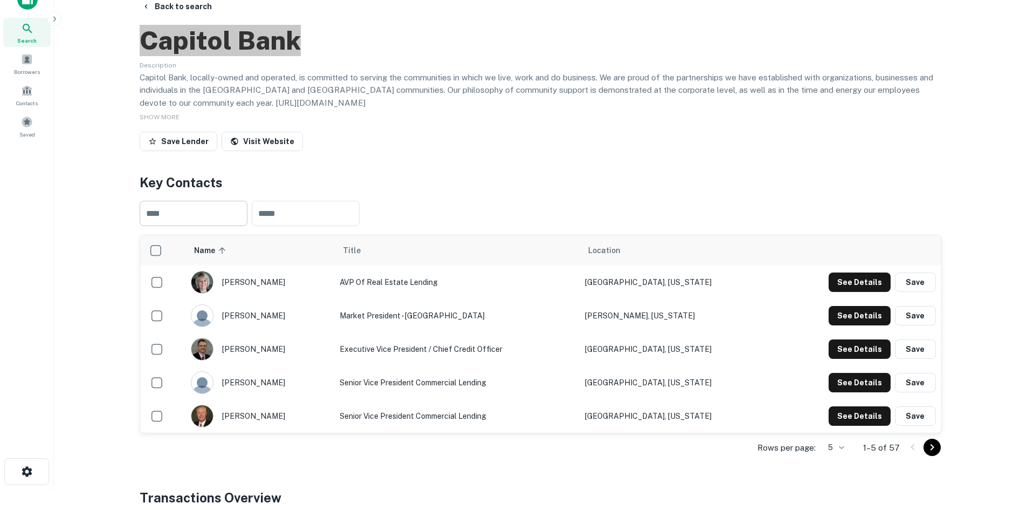
scroll to position [54, 0]
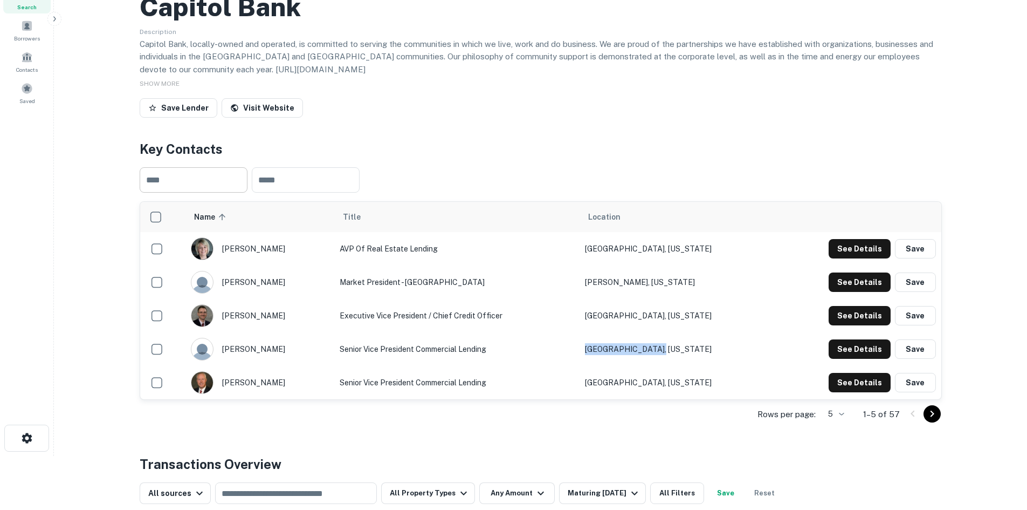
drag, startPoint x: 627, startPoint y: 395, endPoint x: 701, endPoint y: 398, distance: 75.0
click at [701, 366] on td "Madison, Wisconsin" at bounding box center [677, 348] width 195 height 33
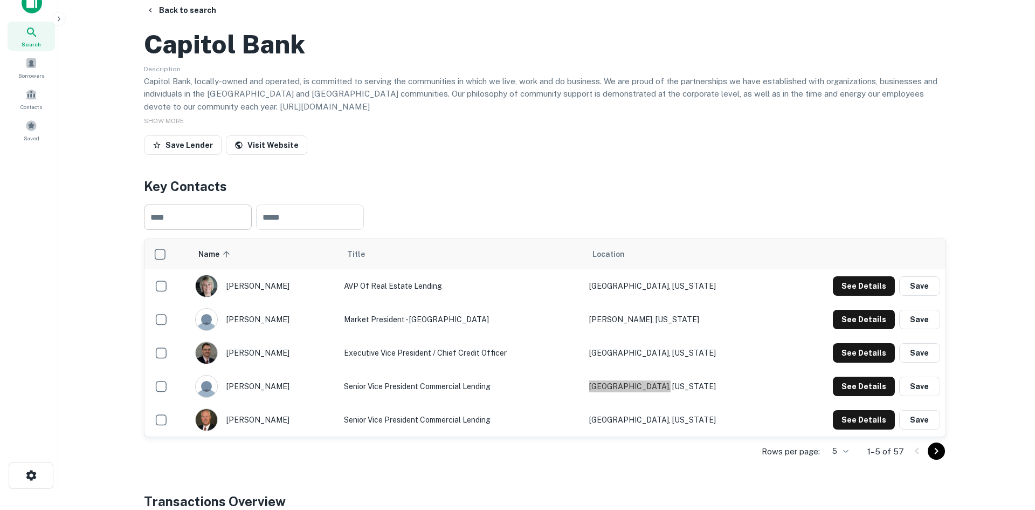
scroll to position [0, 0]
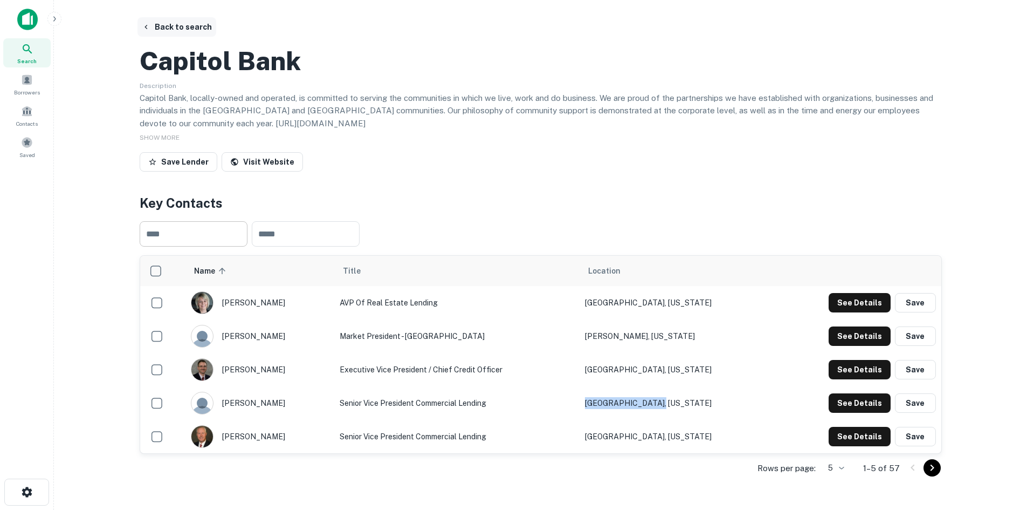
click at [170, 29] on button "Back to search" at bounding box center [176, 26] width 79 height 19
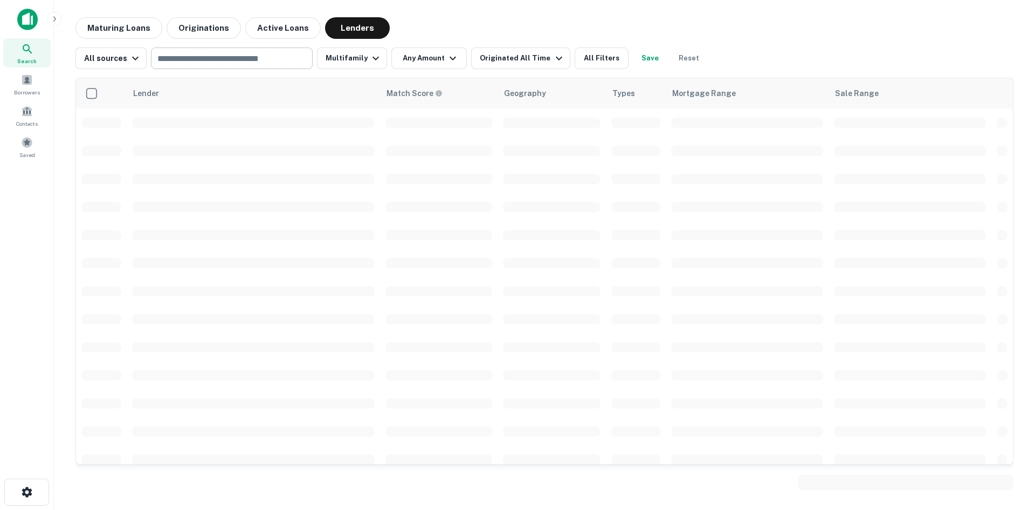
click at [233, 57] on input "text" at bounding box center [231, 58] width 154 height 15
paste input "**********"
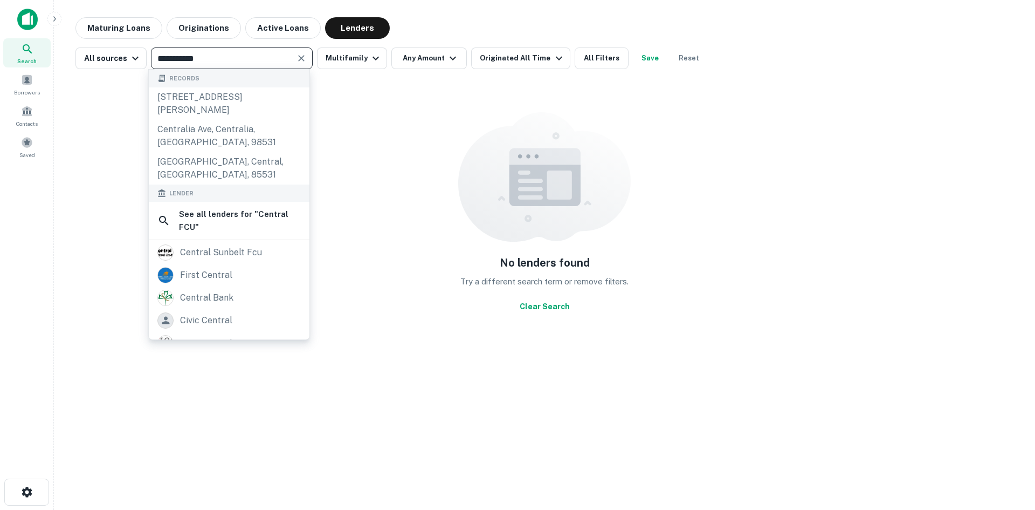
drag, startPoint x: 208, startPoint y: 54, endPoint x: 190, endPoint y: 54, distance: 17.8
click at [190, 54] on input "**********" at bounding box center [222, 58] width 137 height 15
click at [219, 59] on input "**********" at bounding box center [222, 58] width 137 height 15
drag, startPoint x: 219, startPoint y: 58, endPoint x: 153, endPoint y: 58, distance: 66.3
click at [154, 58] on input "**********" at bounding box center [222, 58] width 137 height 15
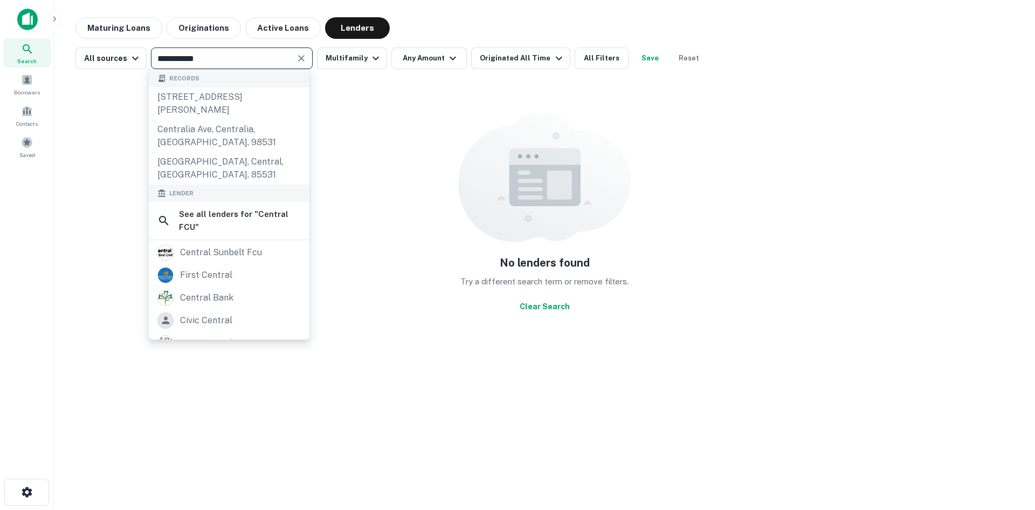
type input "**********"
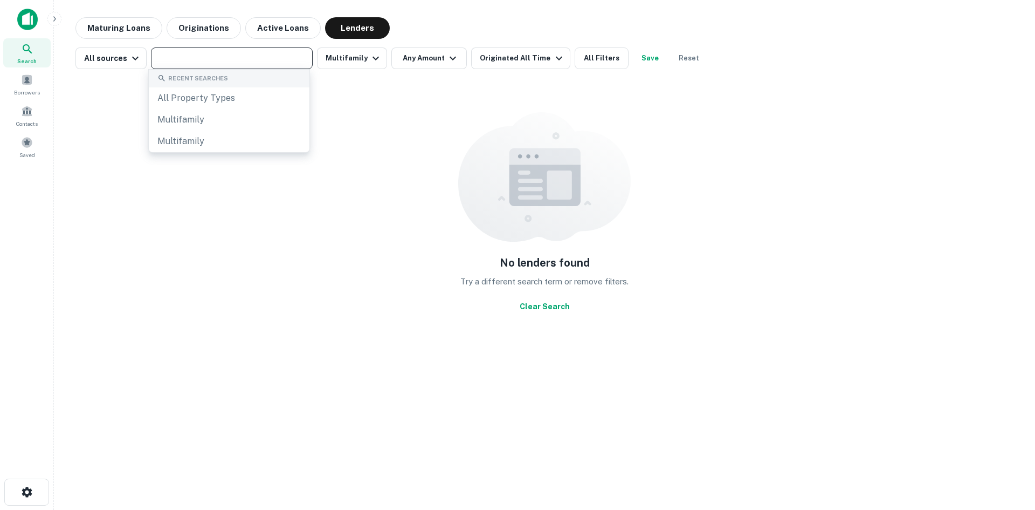
click at [187, 58] on input "text" at bounding box center [231, 58] width 154 height 15
paste input "******"
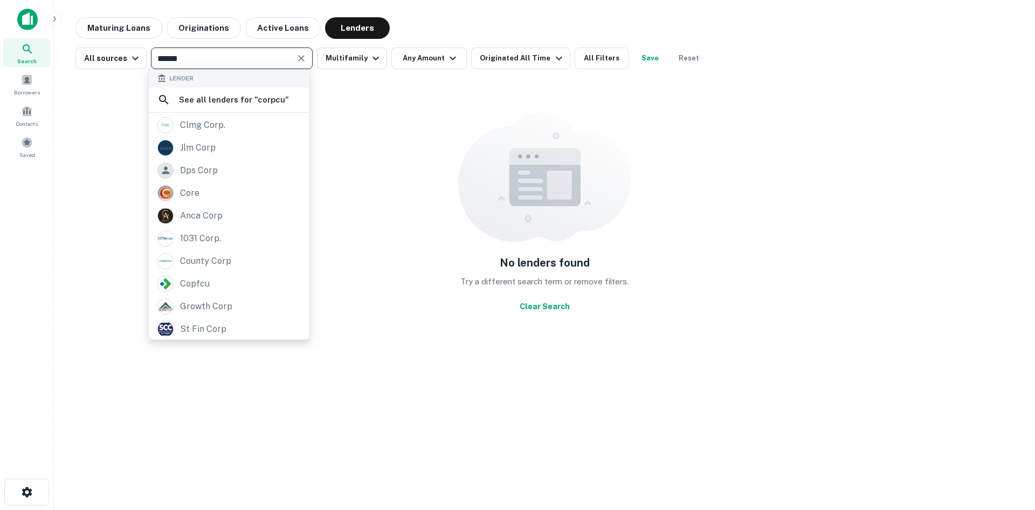
scroll to position [1, 0]
type input "******"
click at [191, 60] on input "text" at bounding box center [222, 58] width 137 height 15
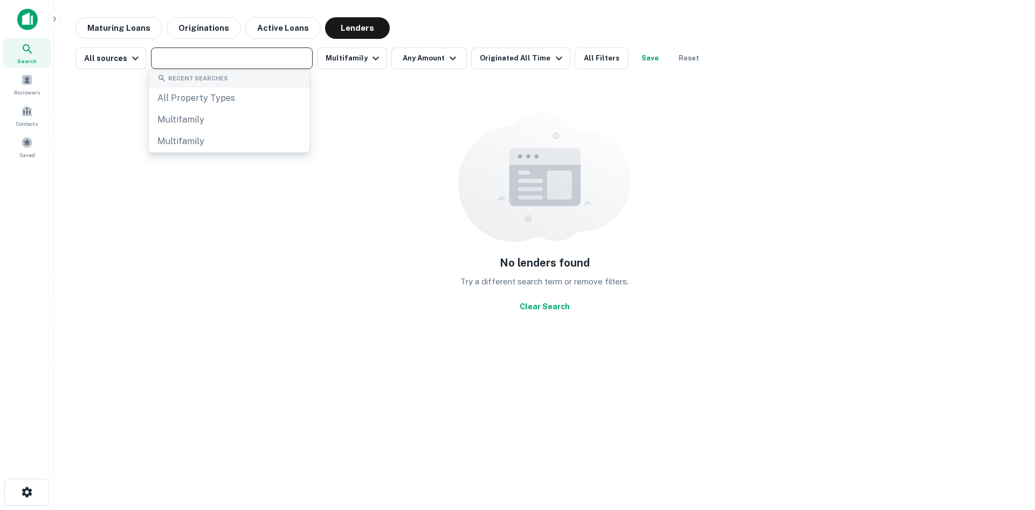
click at [191, 60] on input "text" at bounding box center [231, 58] width 154 height 15
paste input "**********"
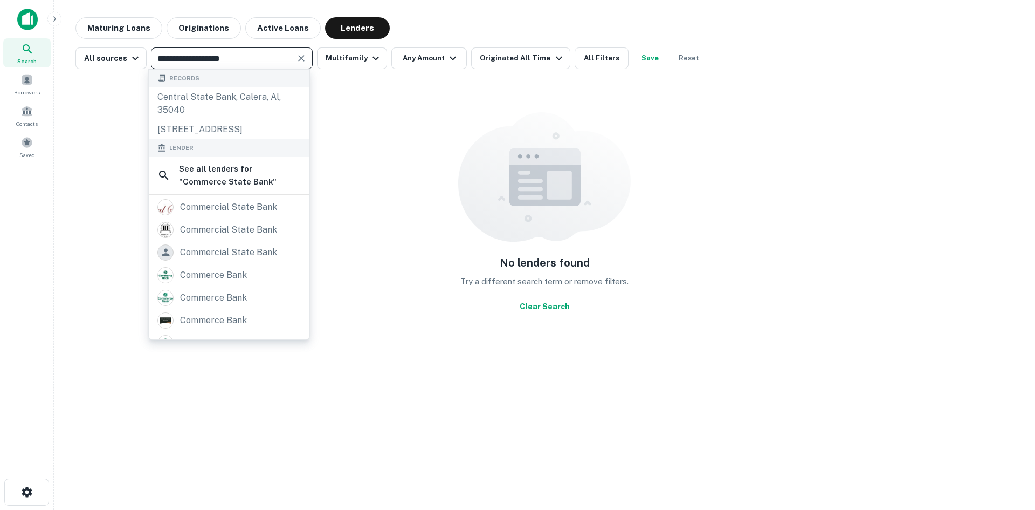
scroll to position [106, 0]
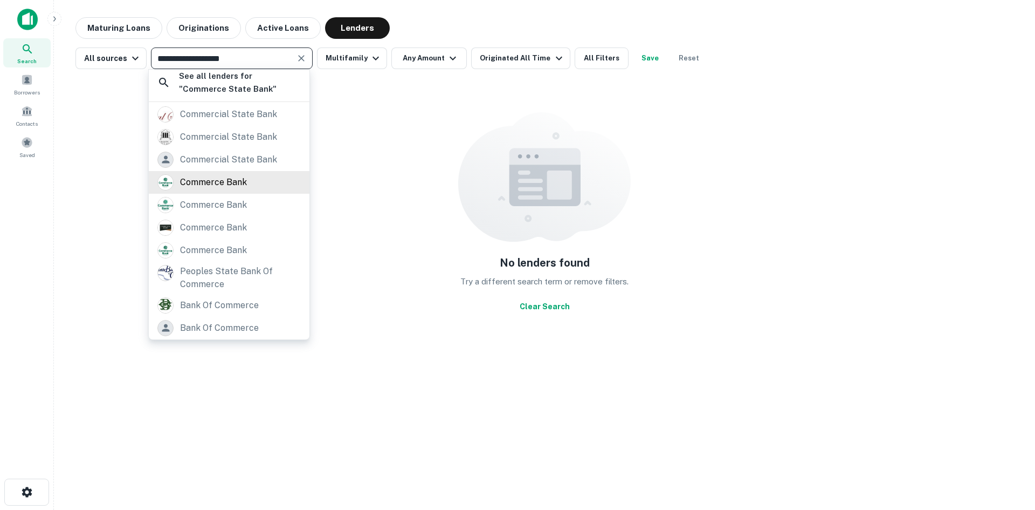
type input "**********"
click at [198, 183] on div "commerce bank" at bounding box center [213, 182] width 67 height 16
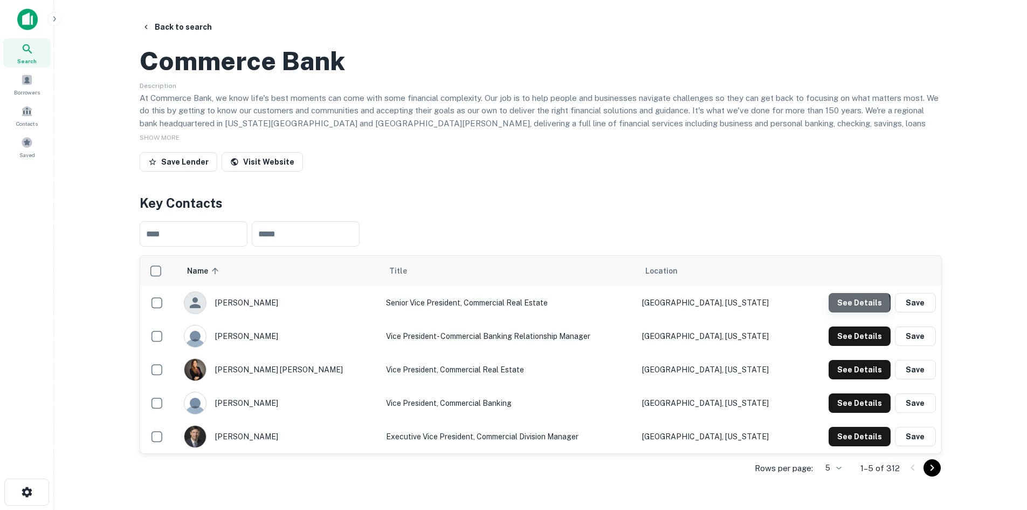
click at [860, 312] on button "See Details" at bounding box center [860, 302] width 62 height 19
click at [168, 21] on button "Back to search" at bounding box center [176, 26] width 79 height 19
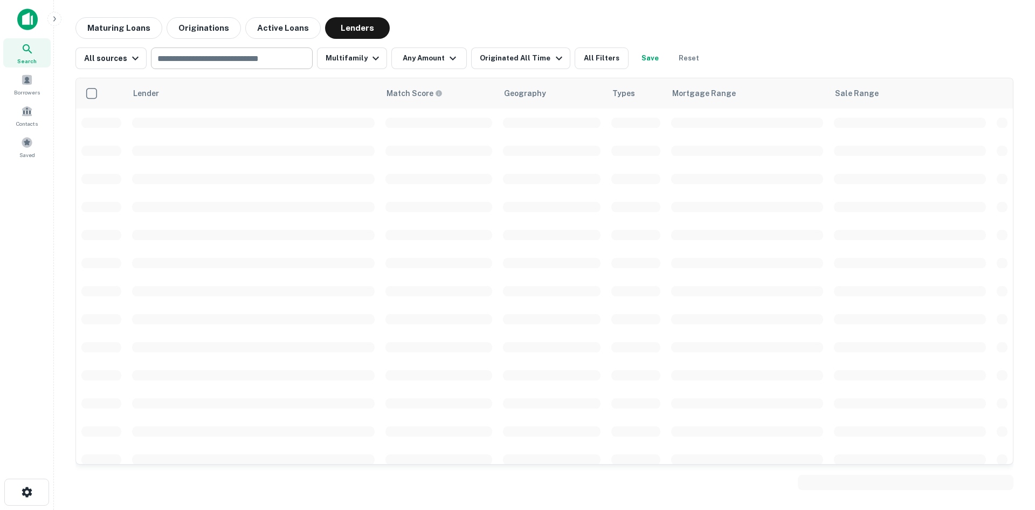
click at [197, 58] on input "text" at bounding box center [231, 58] width 154 height 15
paste input "**********"
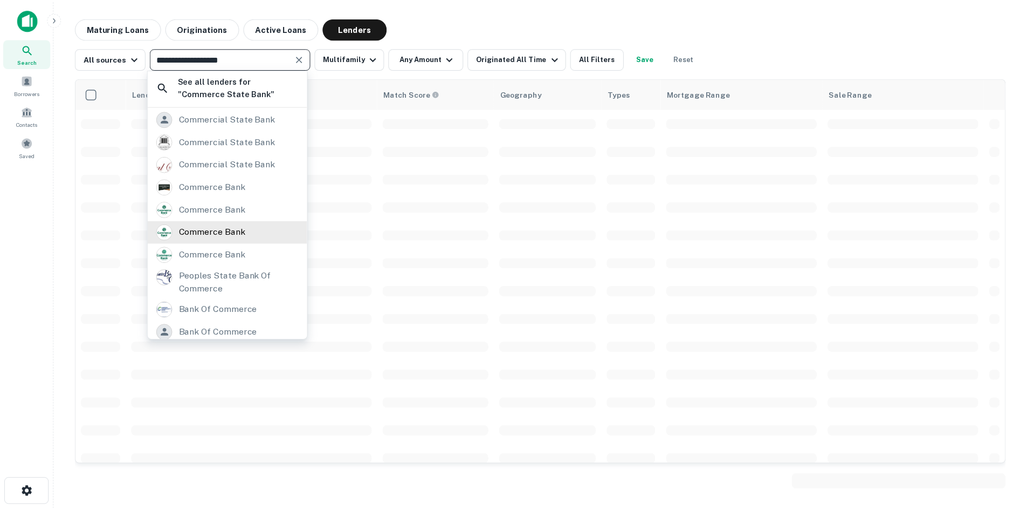
scroll to position [106, 0]
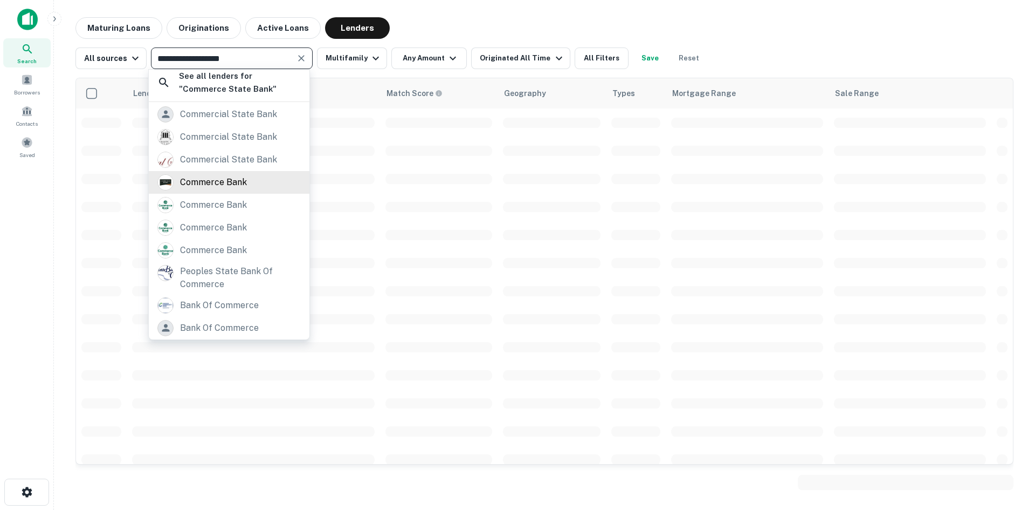
type input "**********"
click at [208, 182] on div "commerce bank" at bounding box center [213, 182] width 67 height 16
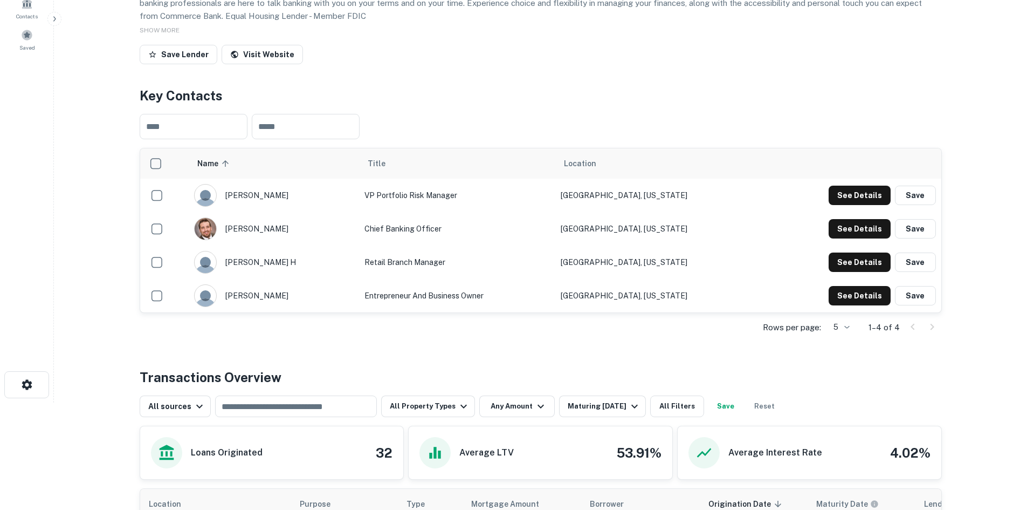
scroll to position [108, 0]
click at [862, 204] on button "See Details" at bounding box center [860, 194] width 62 height 19
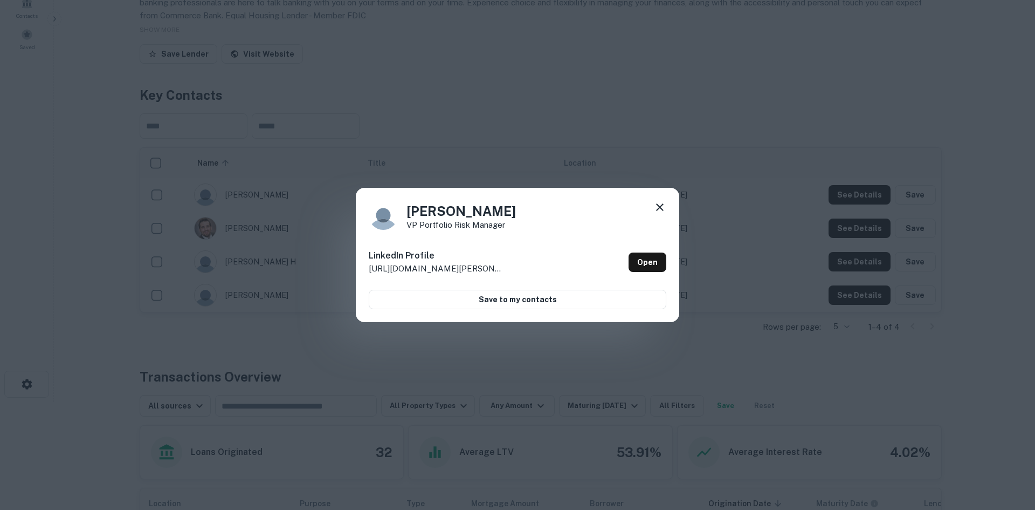
click at [687, 194] on div "James S VP Portfolio Risk Manager LinkedIn Profile http://www.linkedin.com/in/j…" at bounding box center [517, 255] width 1035 height 510
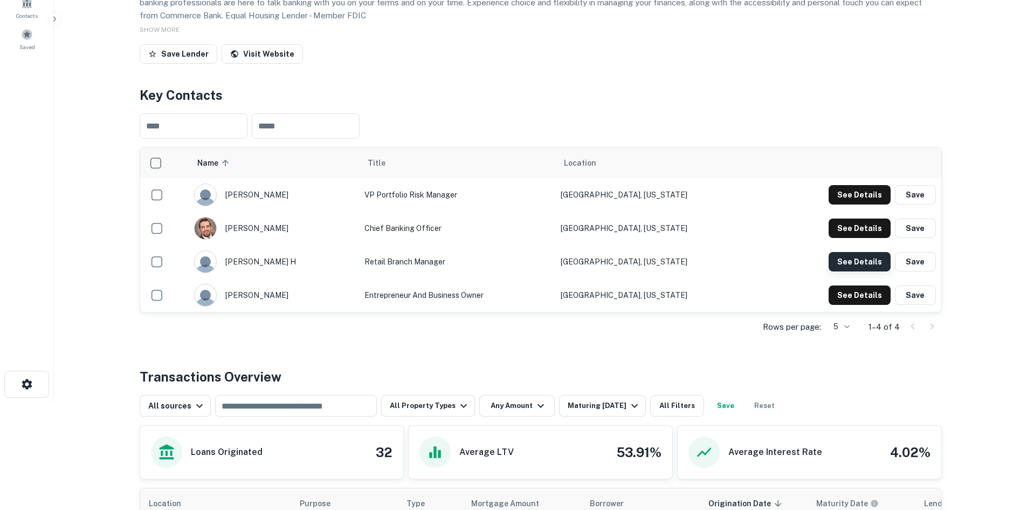
click at [849, 204] on button "See Details" at bounding box center [860, 194] width 62 height 19
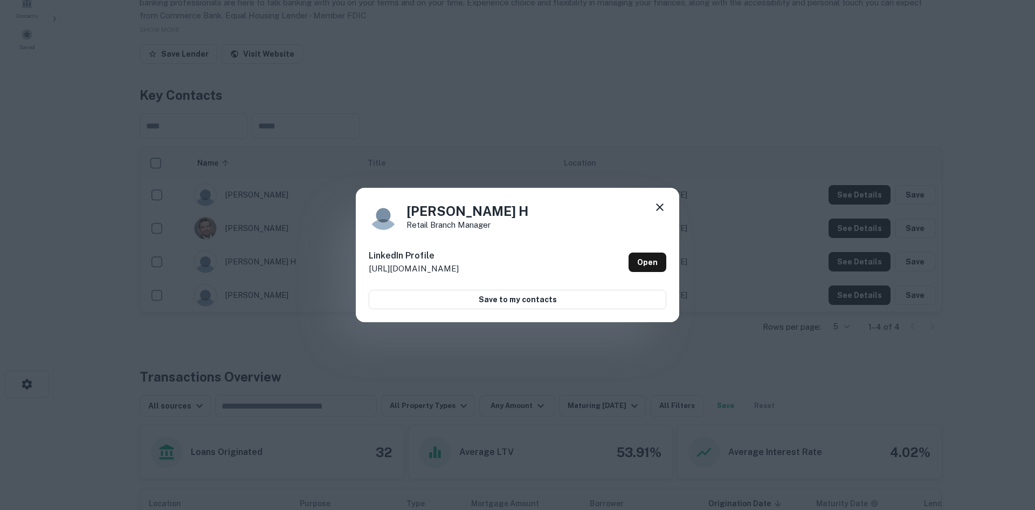
click at [855, 274] on div "Tanaya H Retail Branch Manager LinkedIn Profile http://www.linkedin.com/in/tana…" at bounding box center [517, 255] width 1035 height 510
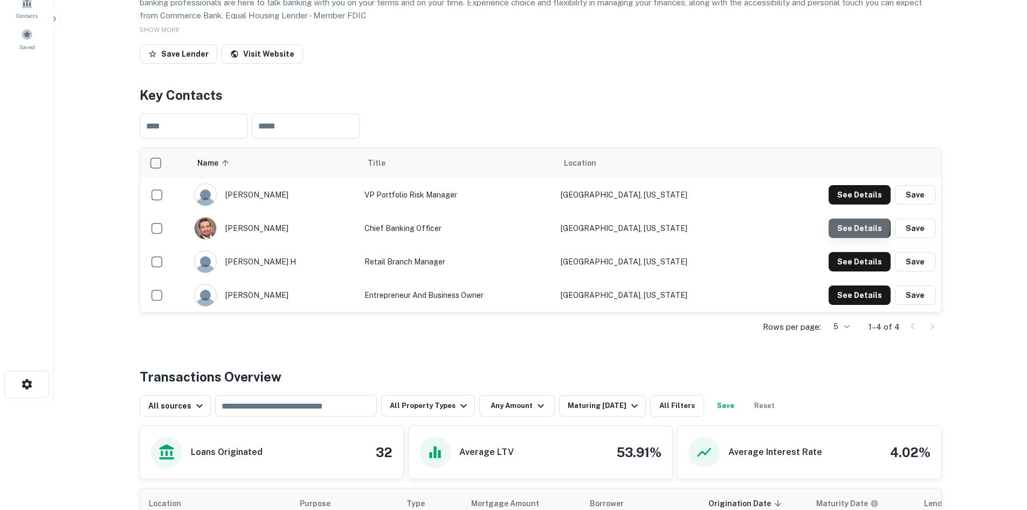
click at [855, 204] on button "See Details" at bounding box center [860, 194] width 62 height 19
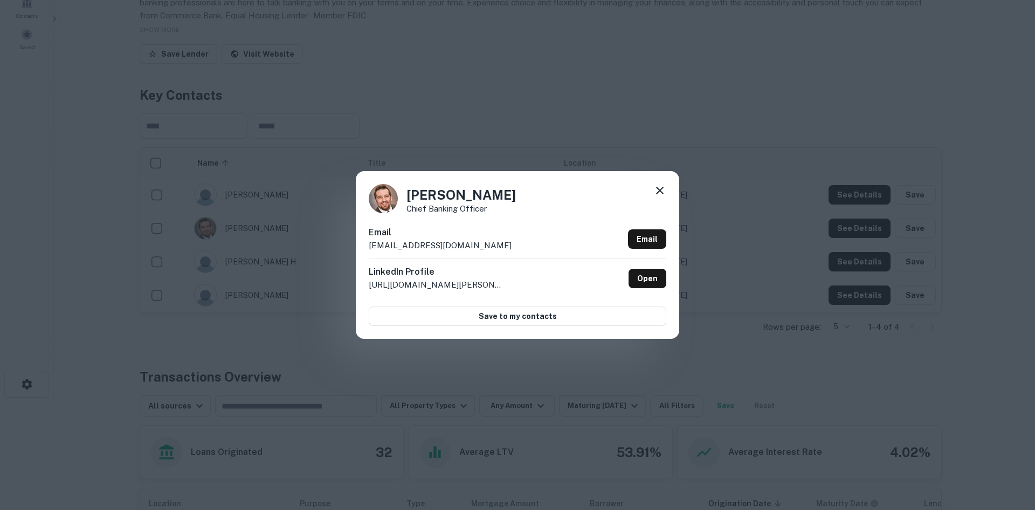
click at [501, 123] on div "Joshua Burgess Chief Banking Officer Email jburgess@cbmn.bank Email LinkedIn Pr…" at bounding box center [517, 255] width 1035 height 510
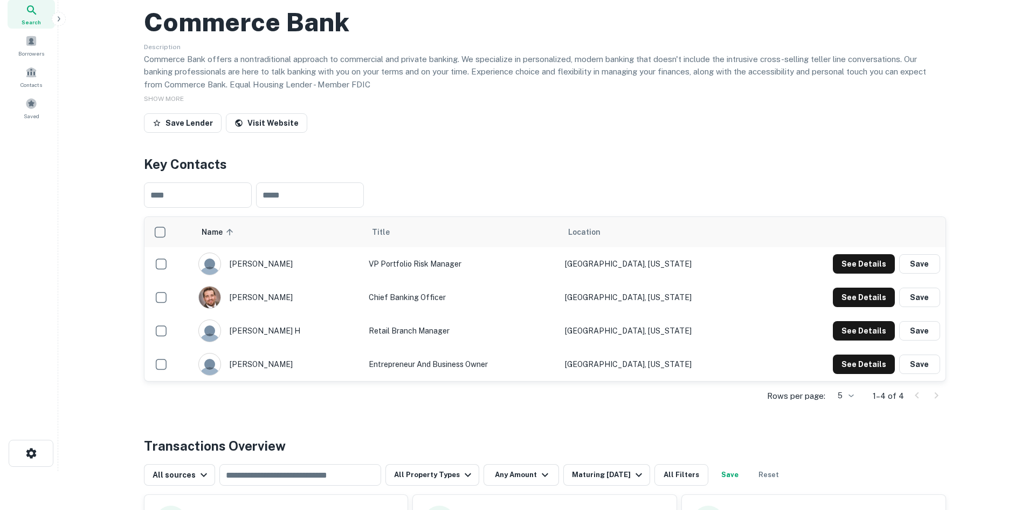
scroll to position [0, 0]
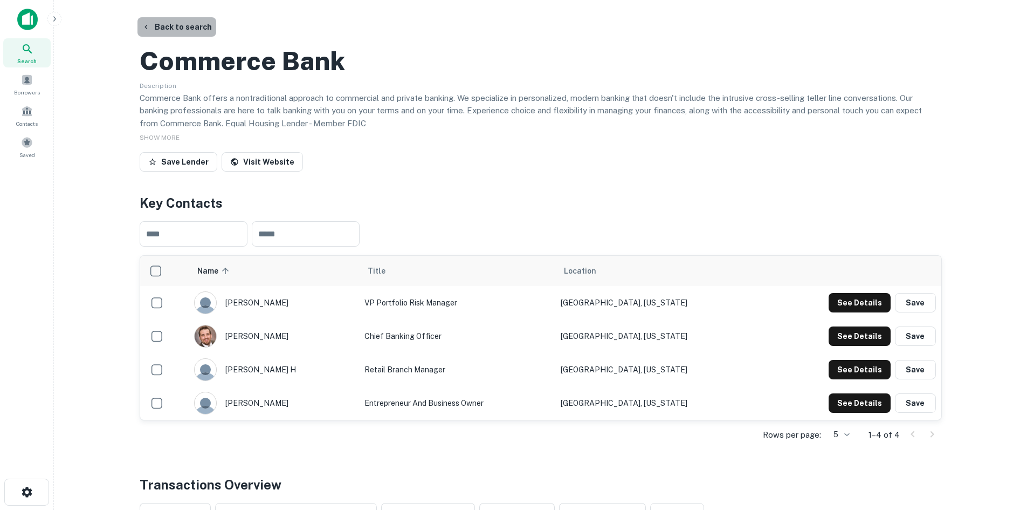
click at [184, 30] on button "Back to search" at bounding box center [176, 26] width 79 height 19
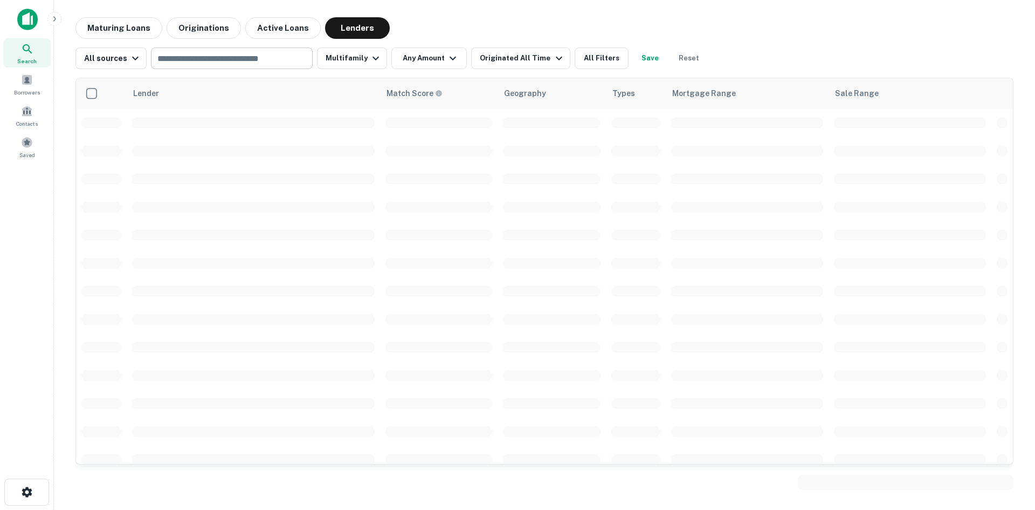
click at [228, 60] on input "text" at bounding box center [231, 58] width 154 height 15
paste input "**********"
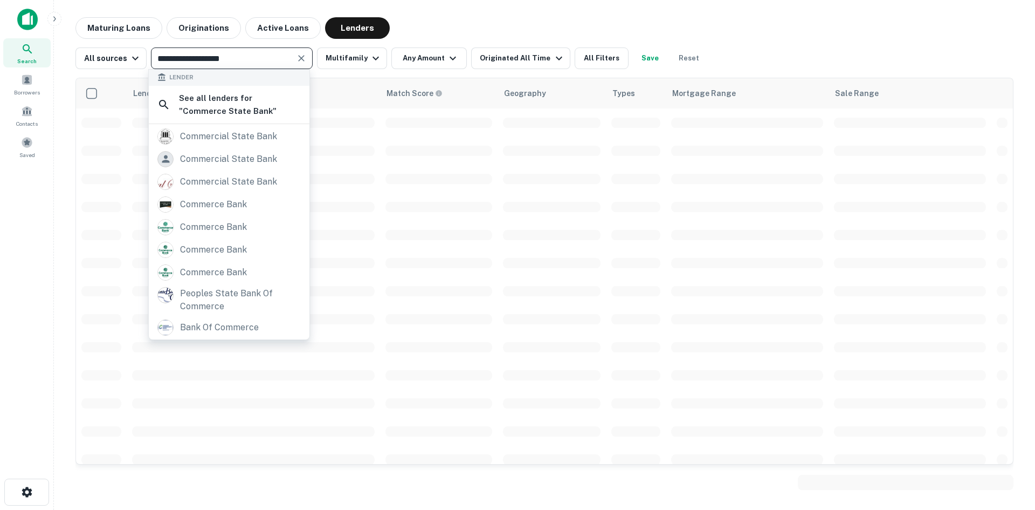
scroll to position [106, 0]
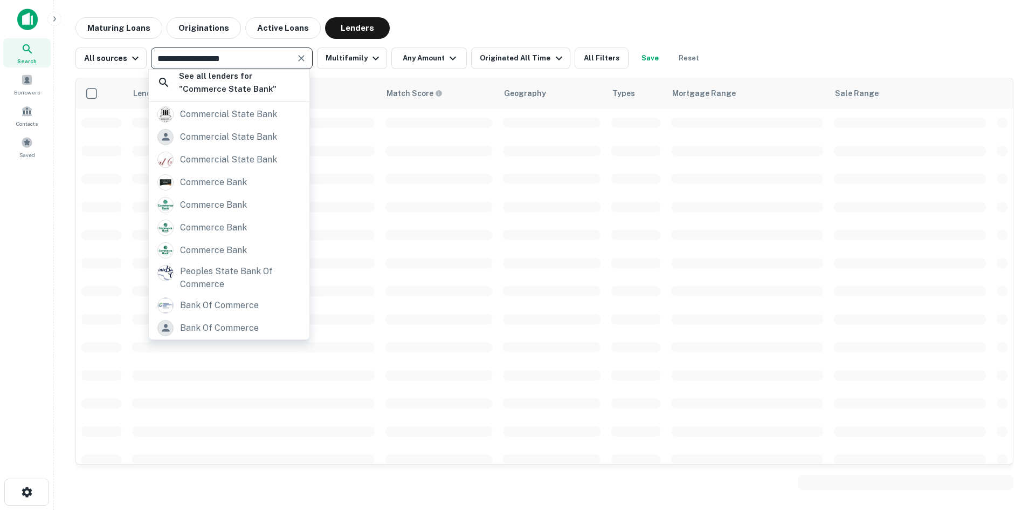
type input "**********"
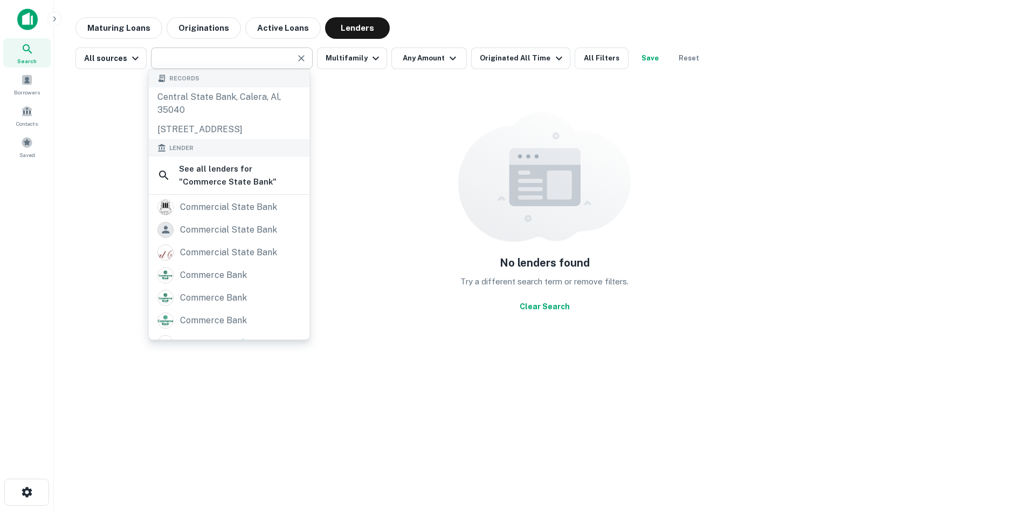
click at [168, 59] on input "text" at bounding box center [222, 58] width 137 height 15
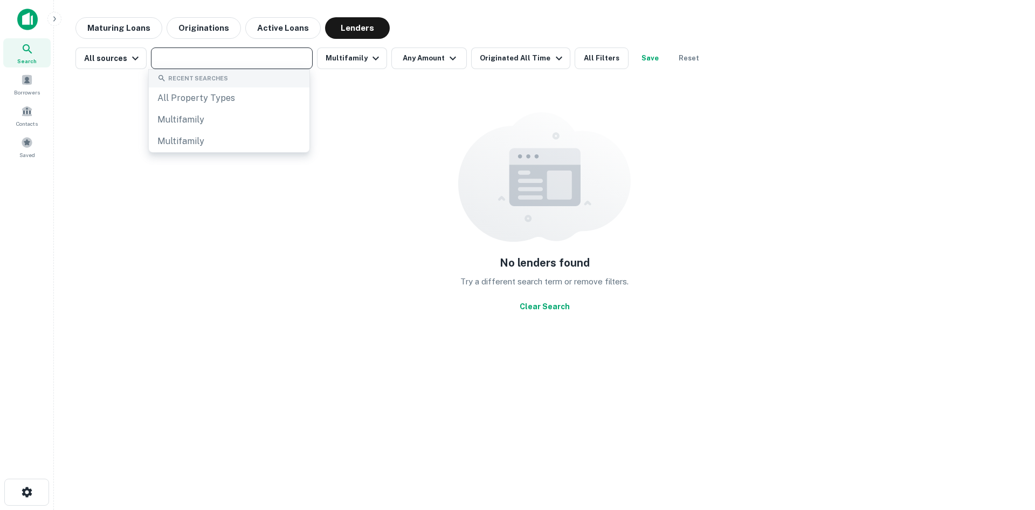
click at [168, 59] on input "text" at bounding box center [231, 58] width 154 height 15
paste input "**********"
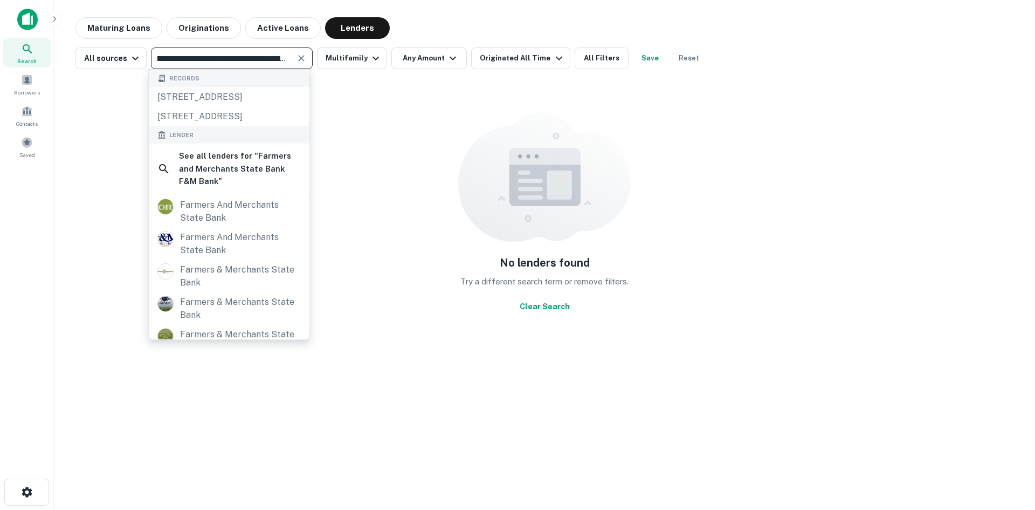
drag, startPoint x: 247, startPoint y: 57, endPoint x: 293, endPoint y: 59, distance: 45.4
click at [293, 59] on div "**********" at bounding box center [232, 58] width 162 height 22
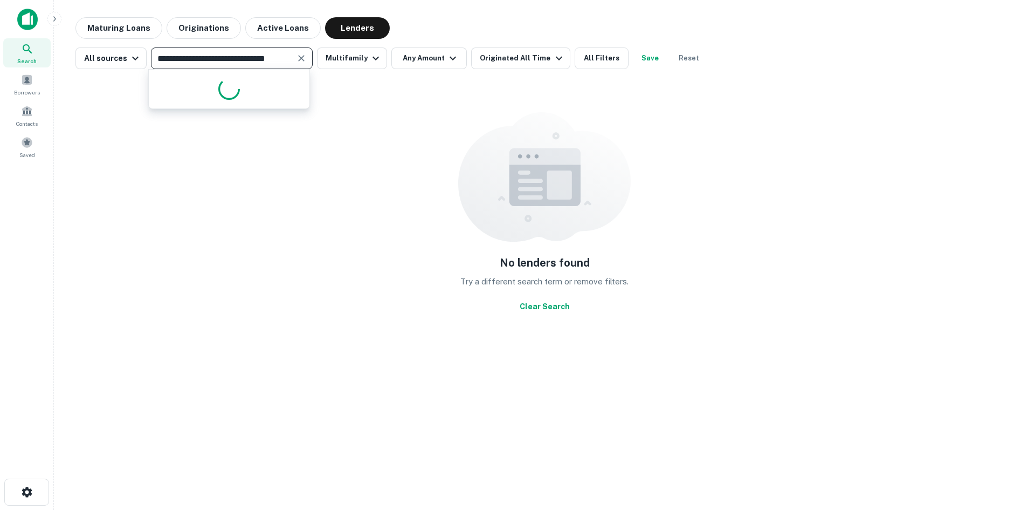
scroll to position [0, 11]
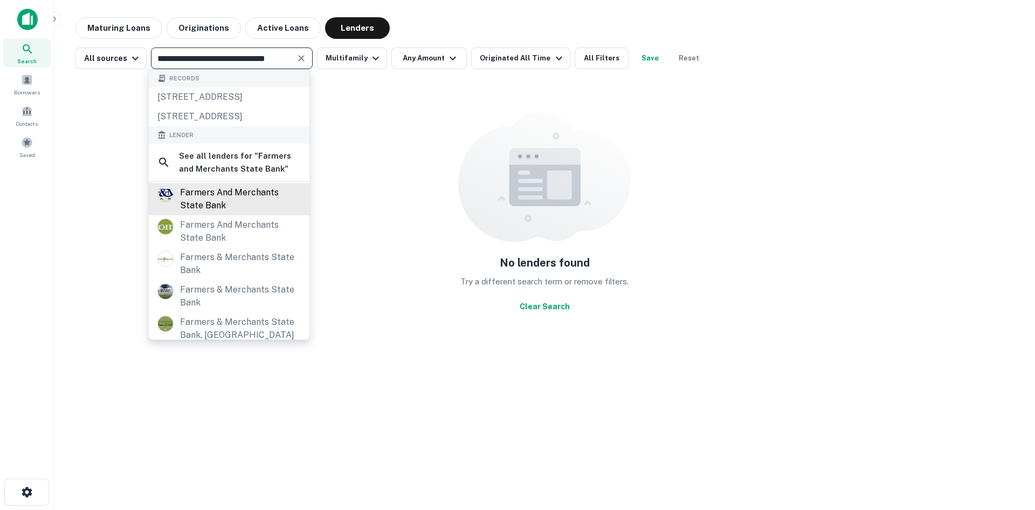
type input "**********"
click at [257, 212] on div "farmers and merchants state bank" at bounding box center [240, 199] width 121 height 26
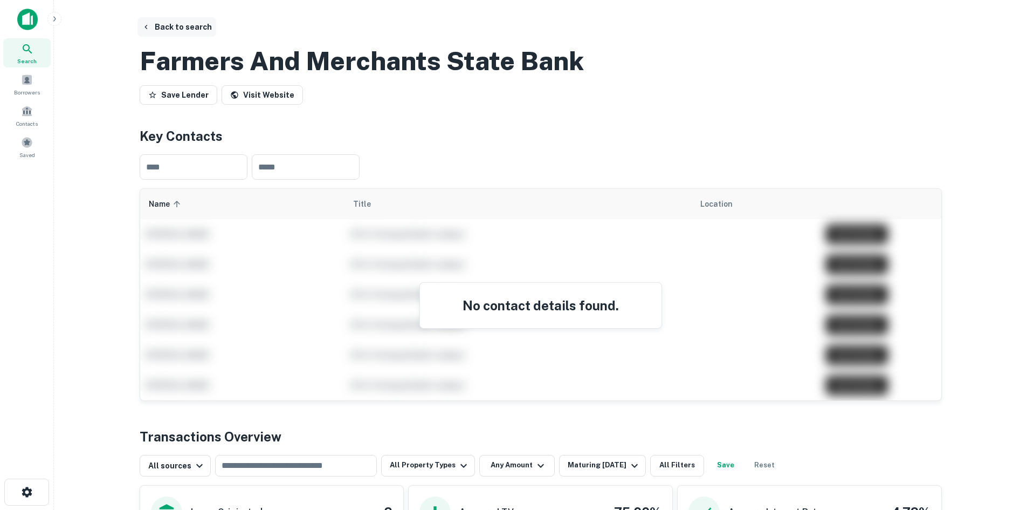
click at [196, 26] on button "Back to search" at bounding box center [176, 26] width 79 height 19
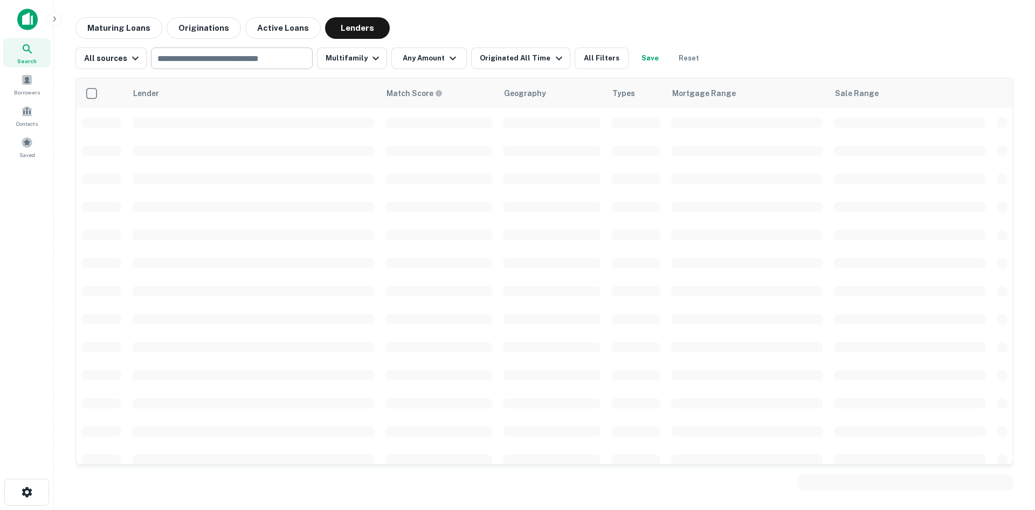
click at [233, 59] on input "text" at bounding box center [231, 58] width 154 height 15
paste input "**********"
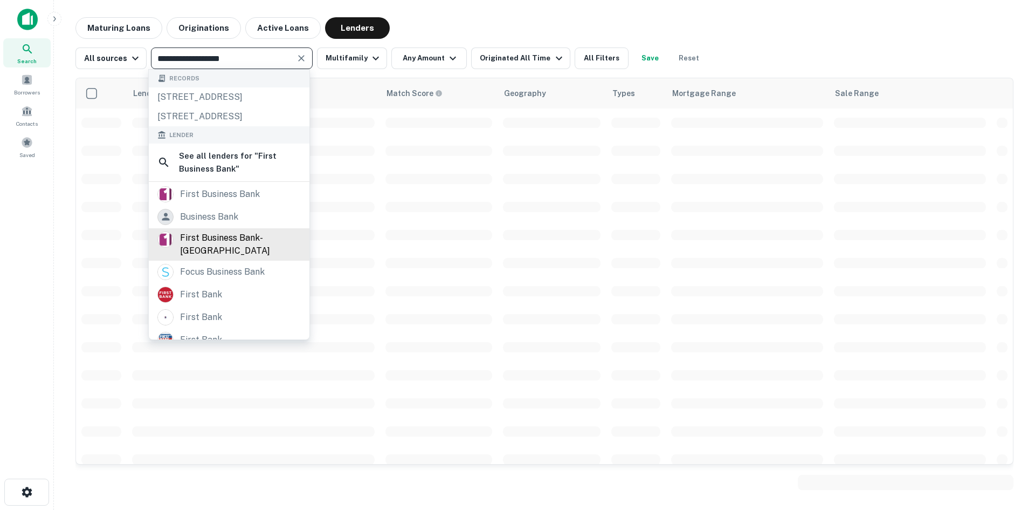
type input "**********"
click at [212, 257] on div "first business bank-milwaukee" at bounding box center [240, 244] width 121 height 26
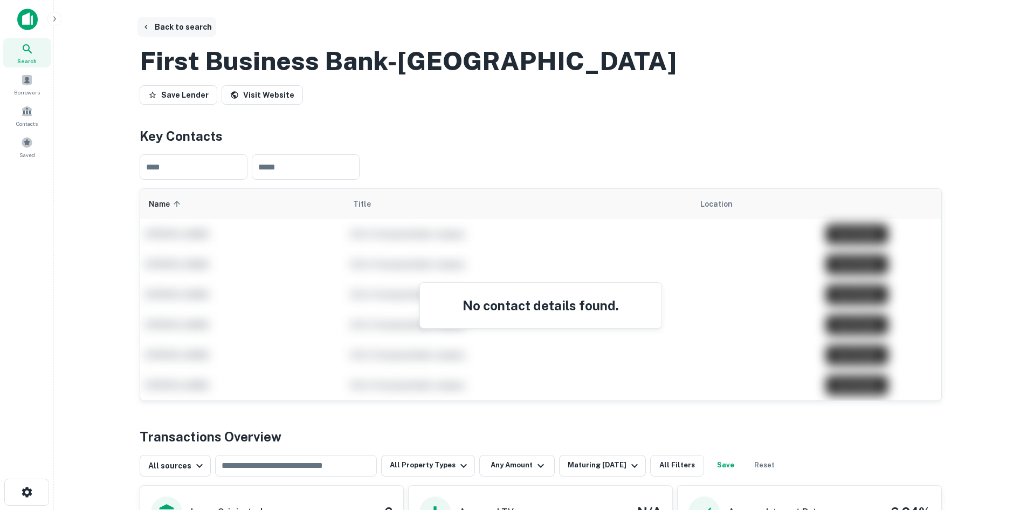
click at [185, 25] on button "Back to search" at bounding box center [176, 26] width 79 height 19
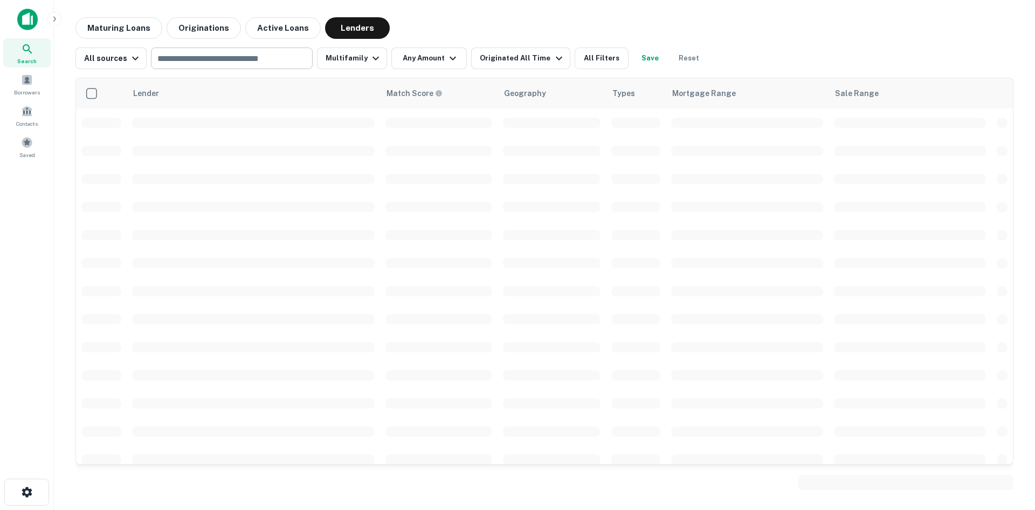
click at [217, 57] on input "text" at bounding box center [231, 58] width 154 height 15
paste input "**********"
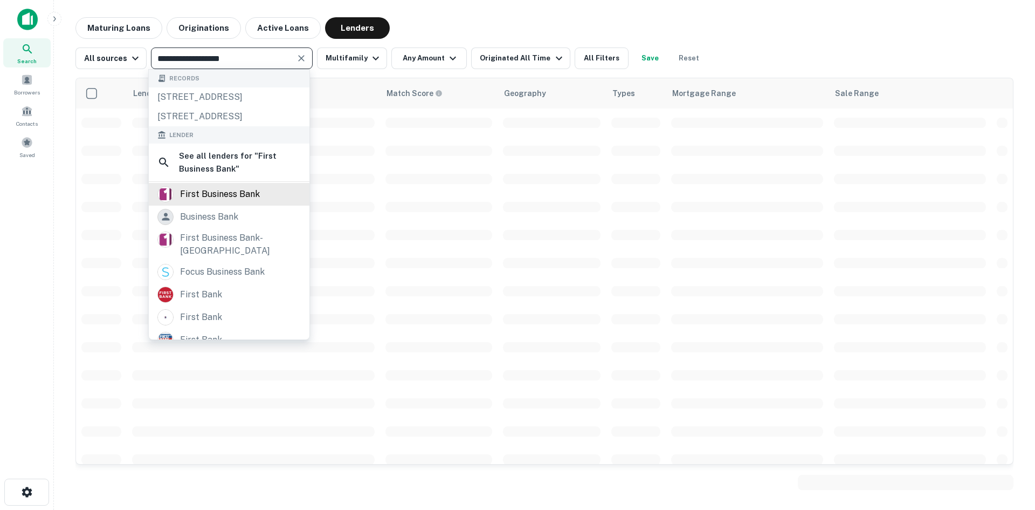
type input "**********"
click at [207, 202] on div "first business bank" at bounding box center [220, 194] width 80 height 16
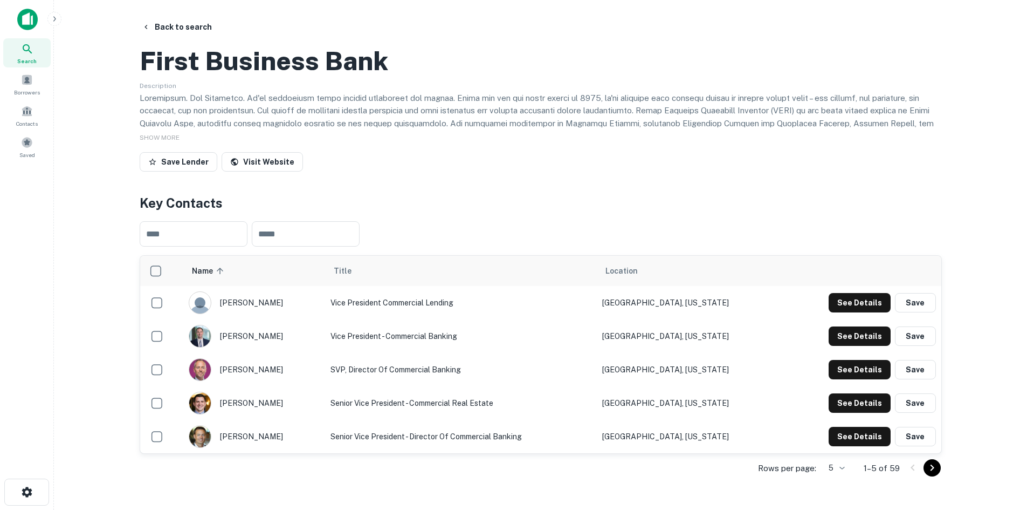
scroll to position [216, 0]
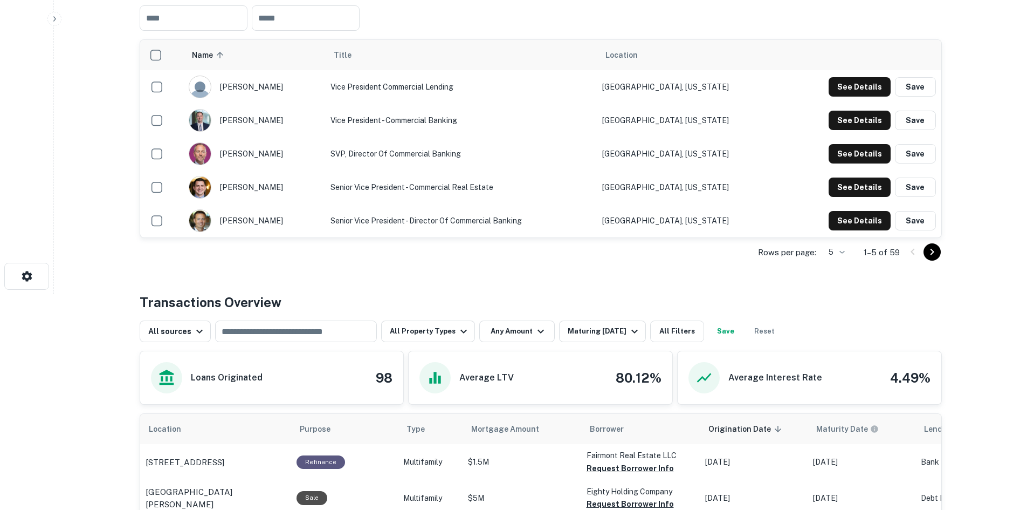
click at [929, 258] on icon "Go to next page" at bounding box center [932, 251] width 13 height 13
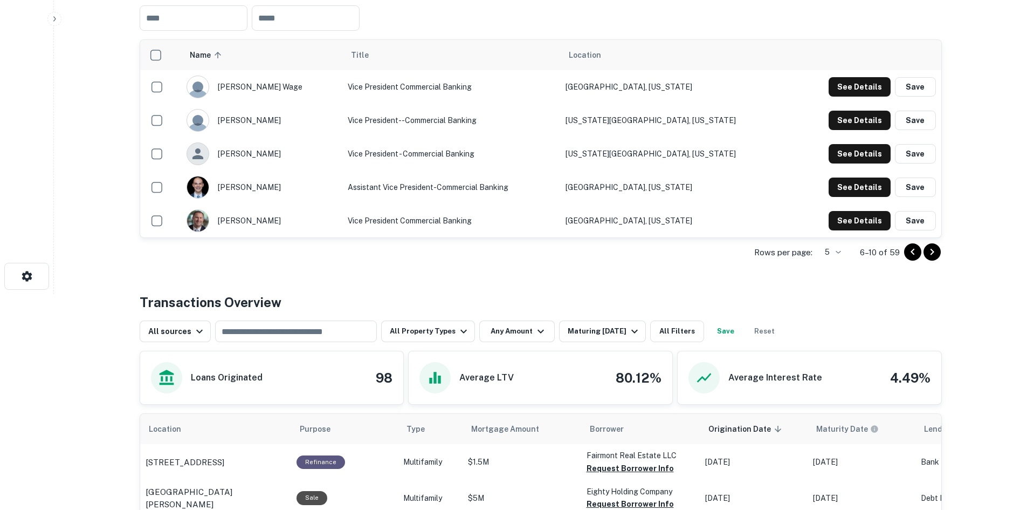
click at [933, 258] on icon "Go to next page" at bounding box center [932, 251] width 13 height 13
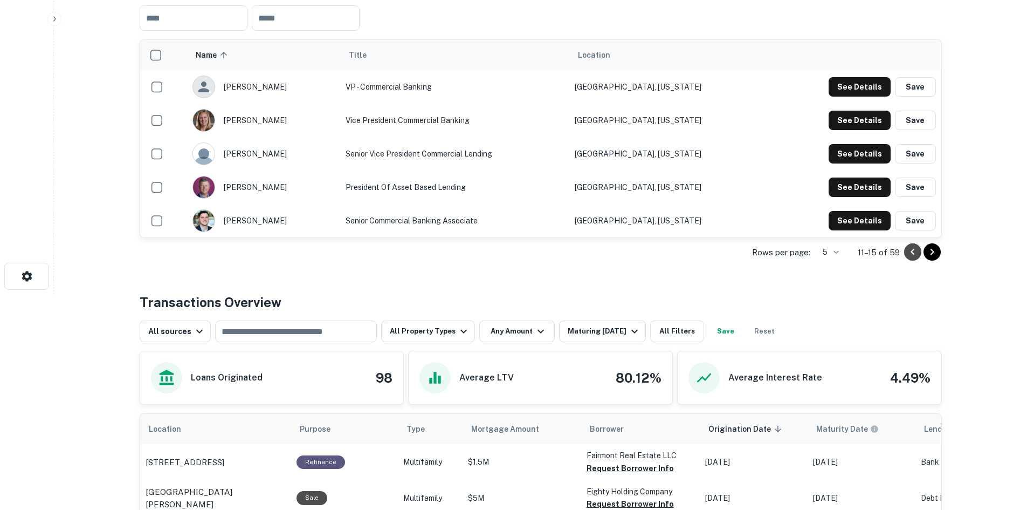
click at [913, 255] on icon "Go to previous page" at bounding box center [913, 252] width 4 height 6
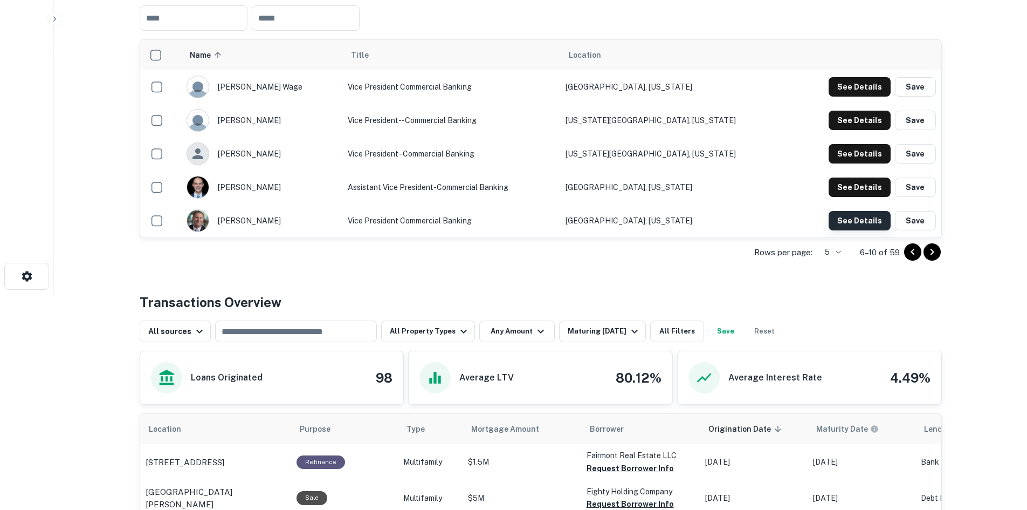
click at [862, 97] on button "See Details" at bounding box center [860, 86] width 62 height 19
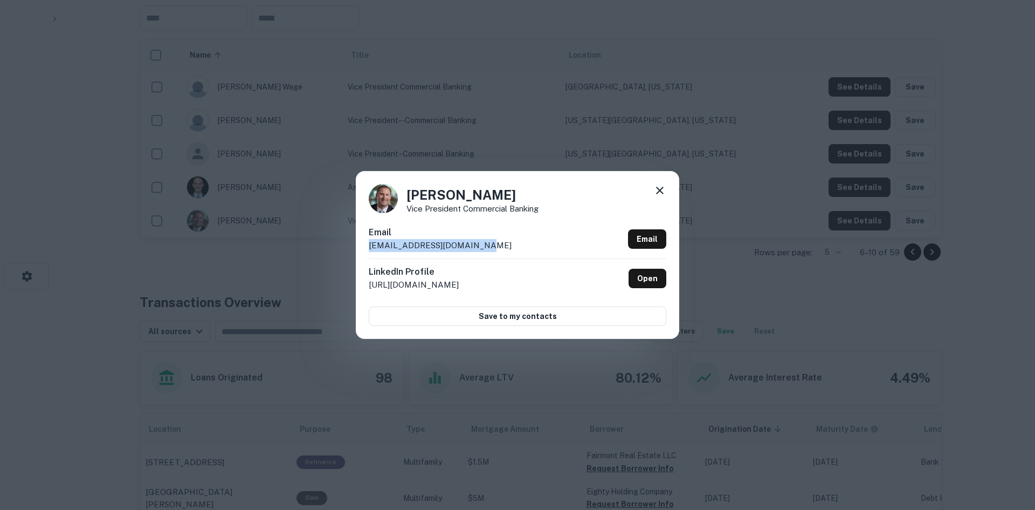
drag, startPoint x: 494, startPoint y: 248, endPoint x: 358, endPoint y: 249, distance: 135.9
click at [358, 249] on div "Gregory Block Vice President Commercial Banking Email gblock@firstbusiness.bank…" at bounding box center [518, 254] width 324 height 167
drag, startPoint x: 497, startPoint y: 194, endPoint x: 389, endPoint y: 194, distance: 108.4
click at [389, 194] on div "Gregory Block Vice President Commercial Banking" at bounding box center [518, 198] width 298 height 29
drag, startPoint x: 476, startPoint y: 212, endPoint x: 408, endPoint y: 210, distance: 68.0
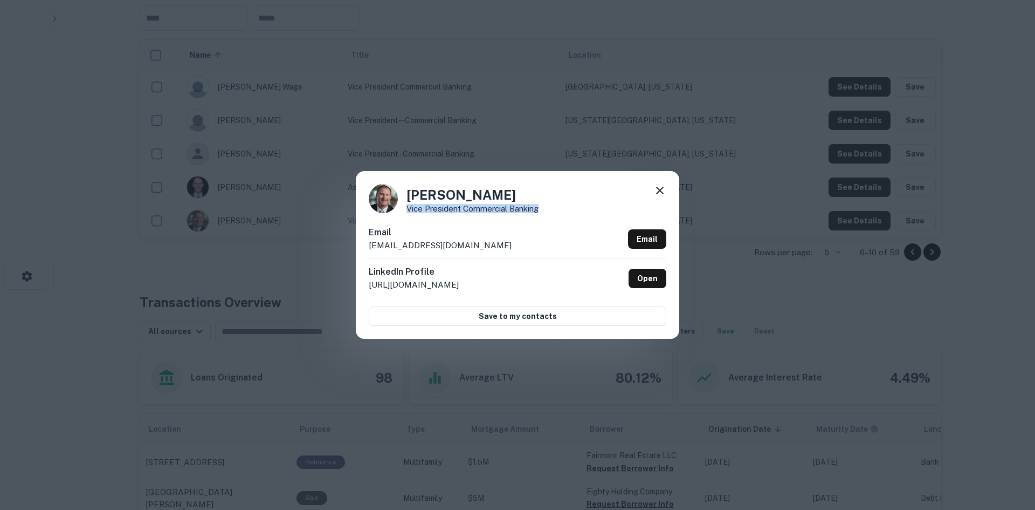
click at [408, 210] on div "Gregory Block Vice President Commercial Banking" at bounding box center [518, 198] width 298 height 29
drag, startPoint x: 743, startPoint y: 165, endPoint x: 629, endPoint y: 102, distance: 130.6
click at [743, 165] on div "Gregory Block Vice President Commercial Banking Email gblock@firstbusiness.bank…" at bounding box center [517, 255] width 1035 height 510
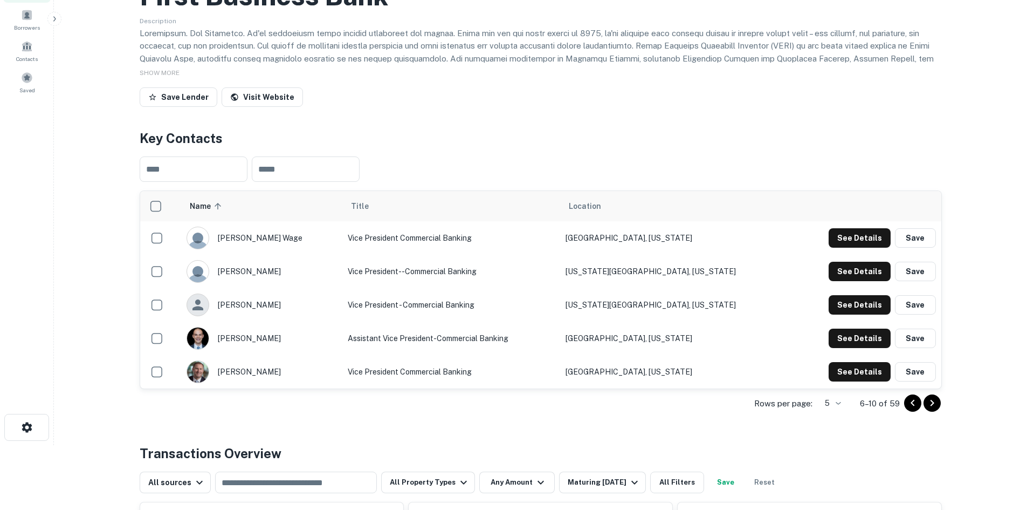
scroll to position [0, 0]
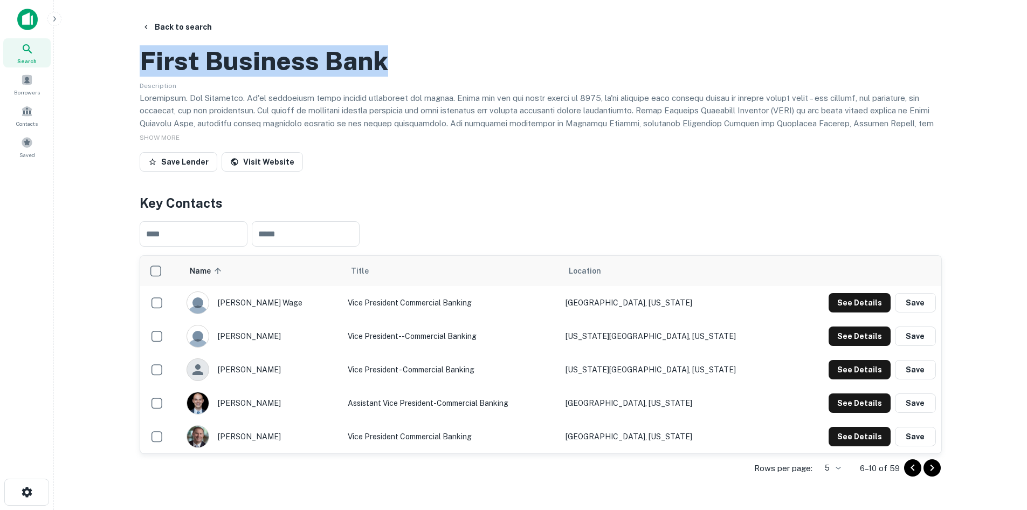
drag, startPoint x: 143, startPoint y: 111, endPoint x: 404, endPoint y: 116, distance: 261.0
click at [404, 77] on div "First Business Bank" at bounding box center [541, 60] width 802 height 31
click at [183, 29] on button "Back to search" at bounding box center [176, 26] width 79 height 19
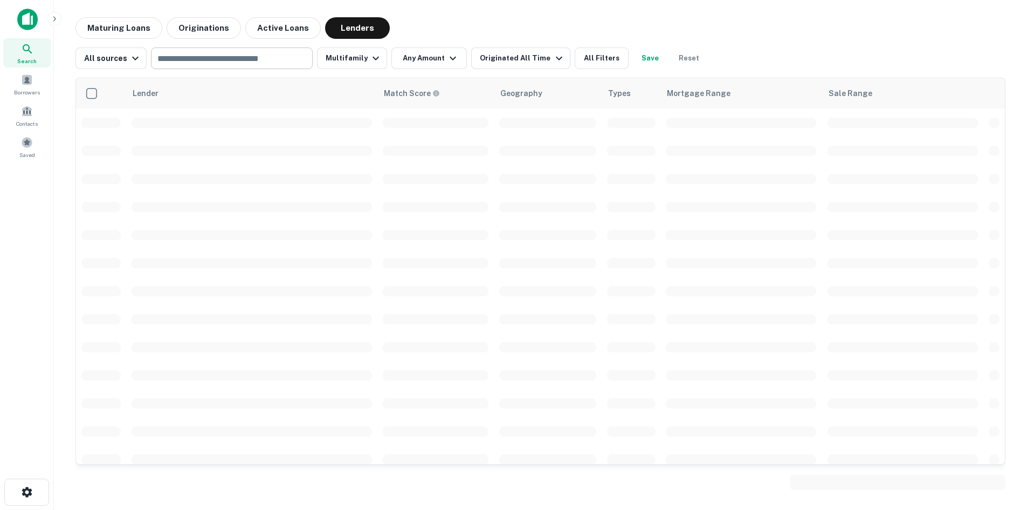
click at [199, 59] on input "text" at bounding box center [231, 58] width 154 height 15
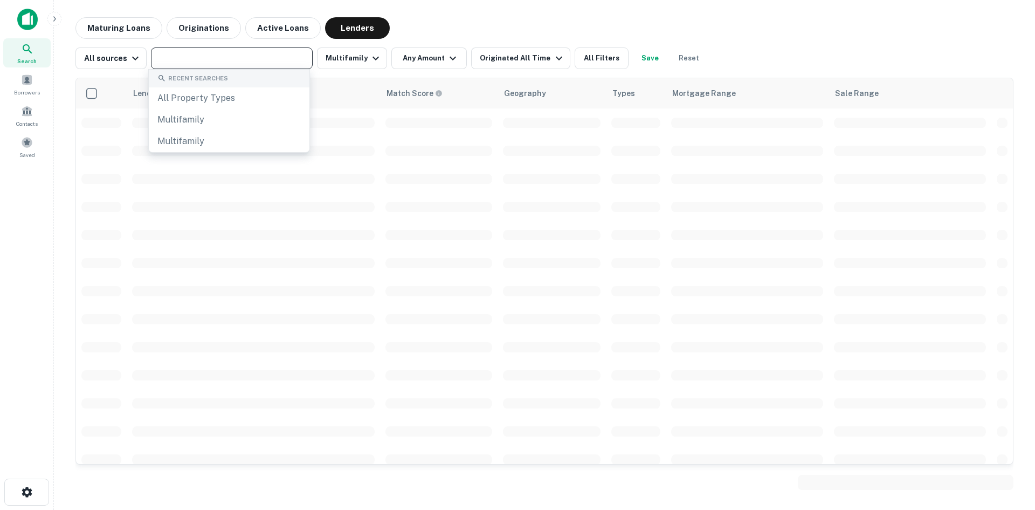
paste input "**********"
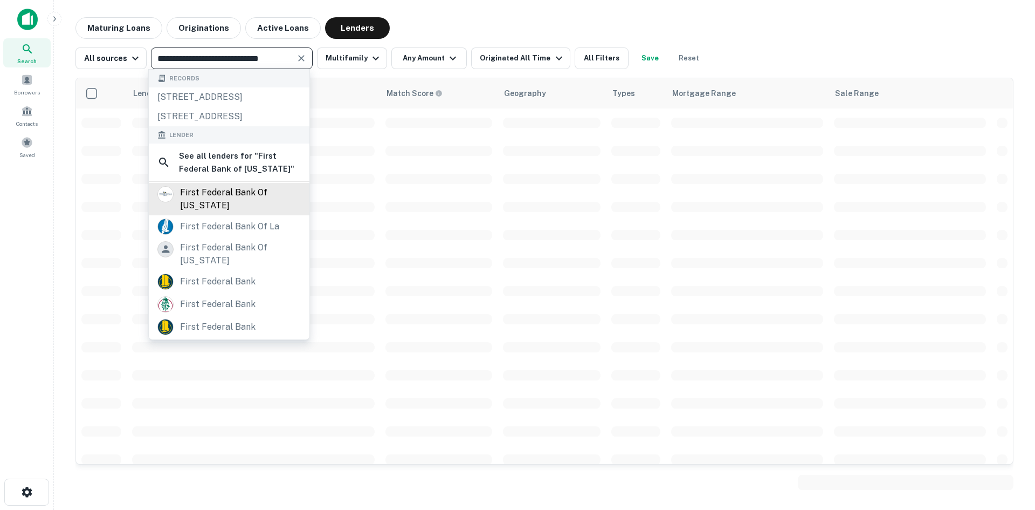
type input "**********"
click at [204, 212] on div "first federal bank of wisconsin" at bounding box center [240, 199] width 121 height 26
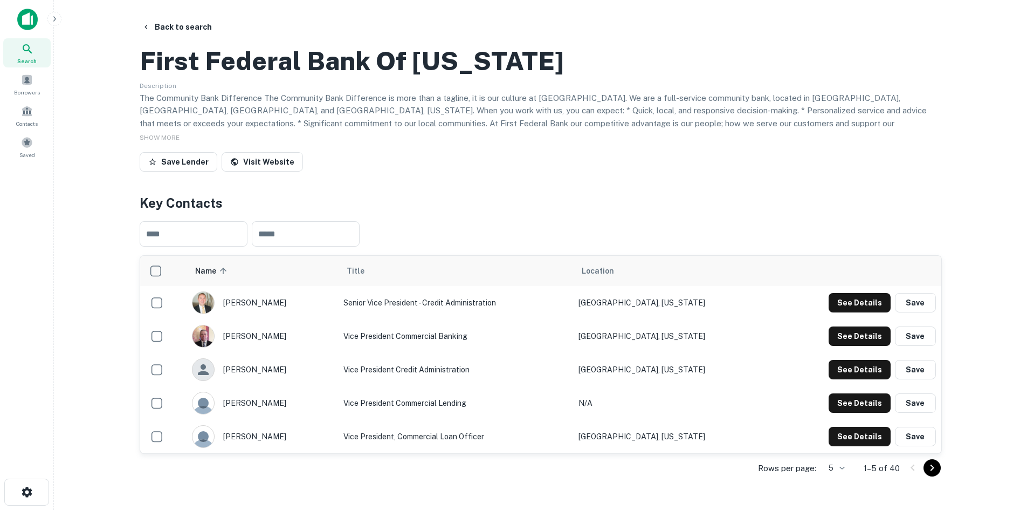
scroll to position [54, 0]
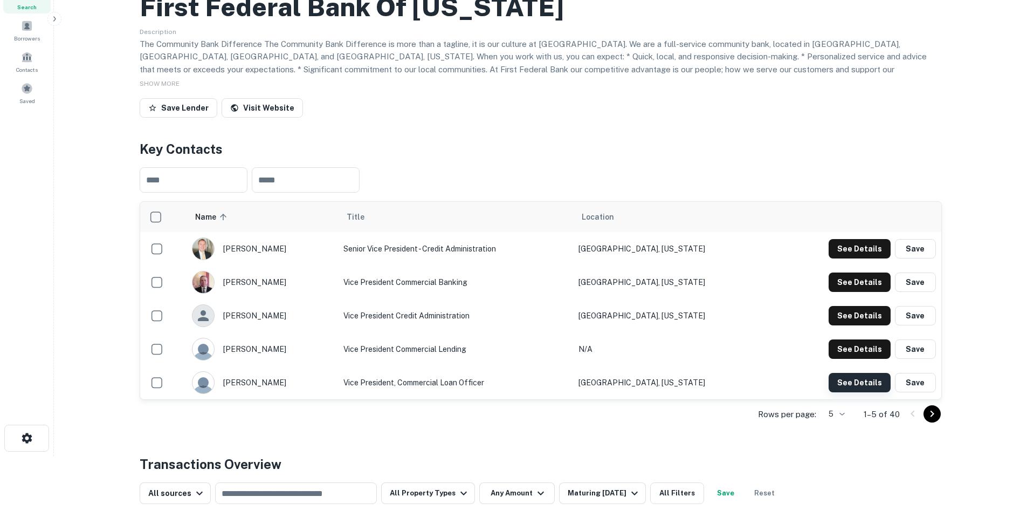
click at [851, 258] on button "See Details" at bounding box center [860, 248] width 62 height 19
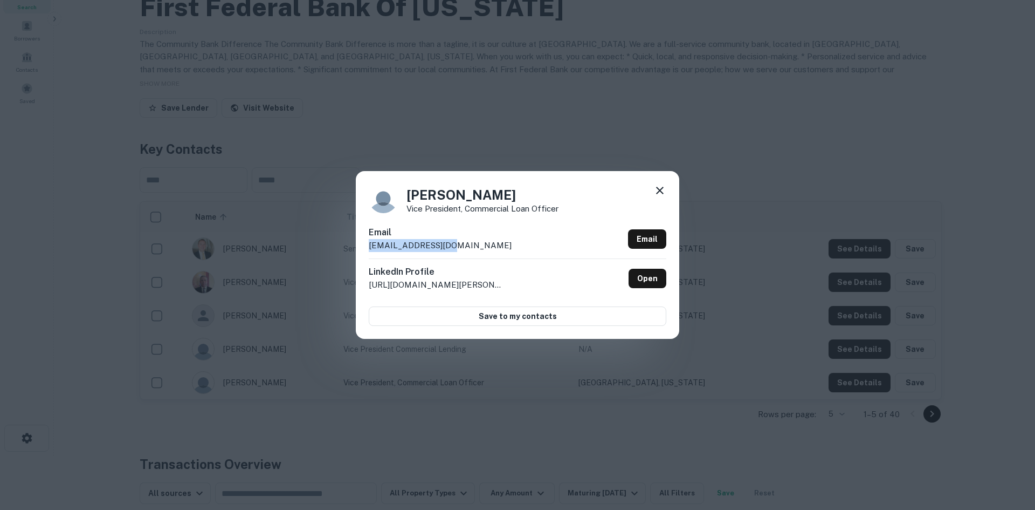
drag, startPoint x: 462, startPoint y: 247, endPoint x: 366, endPoint y: 245, distance: 96.5
click at [366, 245] on div "Meena Granado Vice President, Commercial Loan Officer Email mgranado@ffbwi.com …" at bounding box center [518, 254] width 324 height 167
drag, startPoint x: 465, startPoint y: 197, endPoint x: 396, endPoint y: 200, distance: 68.5
click at [396, 200] on div "Meena Granado Vice President, Commercial Loan Officer" at bounding box center [518, 198] width 298 height 29
drag, startPoint x: 558, startPoint y: 211, endPoint x: 405, endPoint y: 213, distance: 153.1
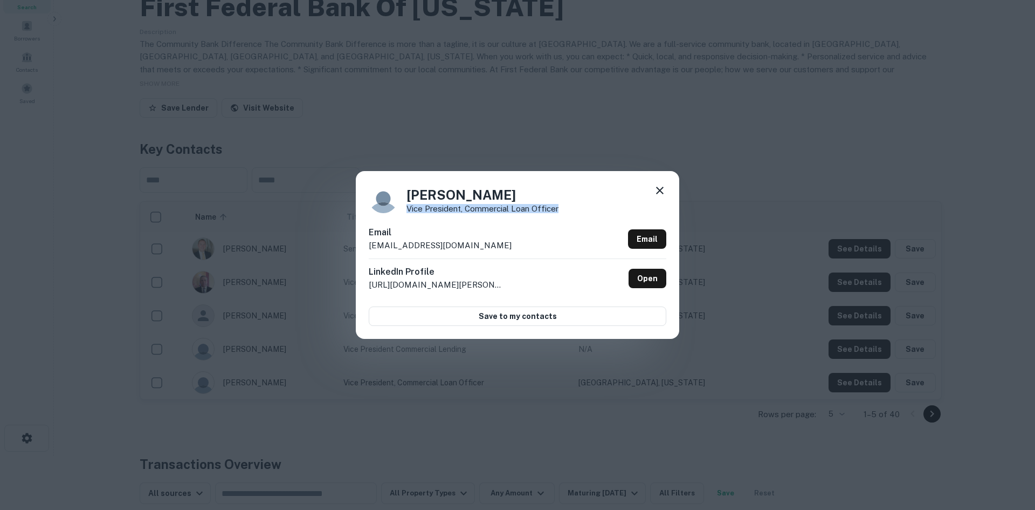
click at [405, 213] on div "Meena Granado Vice President, Commercial Loan Officer" at bounding box center [518, 198] width 298 height 29
click at [694, 116] on div "Meena Granado Vice President, Commercial Loan Officer Email mgranado@ffbwi.com …" at bounding box center [517, 255] width 1035 height 510
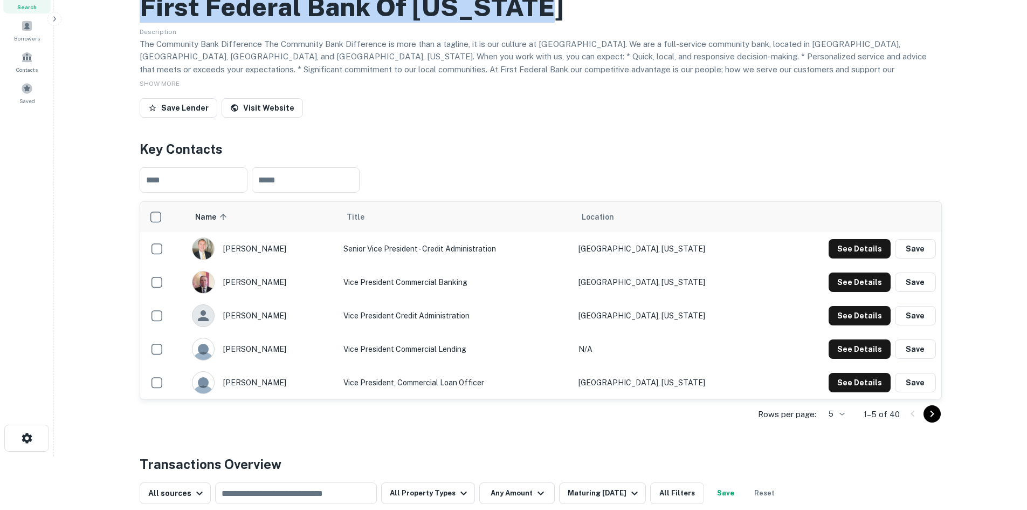
drag, startPoint x: 524, startPoint y: 65, endPoint x: 129, endPoint y: 68, distance: 394.7
click at [851, 258] on button "See Details" at bounding box center [860, 248] width 62 height 19
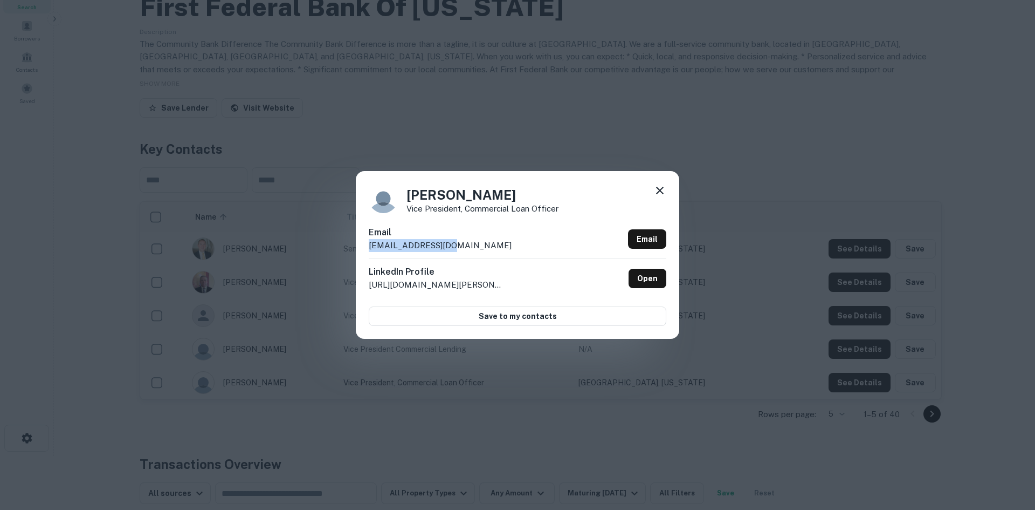
drag, startPoint x: 457, startPoint y: 246, endPoint x: 359, endPoint y: 250, distance: 97.7
click at [359, 250] on div "Meena Granado Vice President, Commercial Loan Officer Email mgranado@ffbwi.com …" at bounding box center [518, 254] width 324 height 167
drag, startPoint x: 407, startPoint y: 123, endPoint x: 386, endPoint y: 117, distance: 21.3
click at [407, 123] on div "Meena Granado Vice President, Commercial Loan Officer Email mgranado@ffbwi.com …" at bounding box center [517, 255] width 1035 height 510
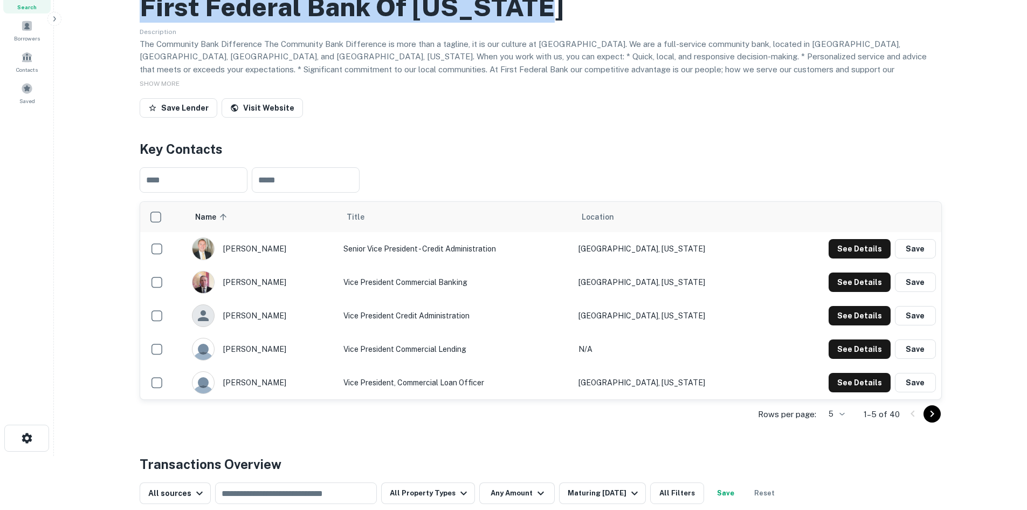
drag, startPoint x: 143, startPoint y: 50, endPoint x: 566, endPoint y: 63, distance: 422.9
click at [566, 23] on div "First Federal Bank Of Wisconsin" at bounding box center [541, 6] width 802 height 31
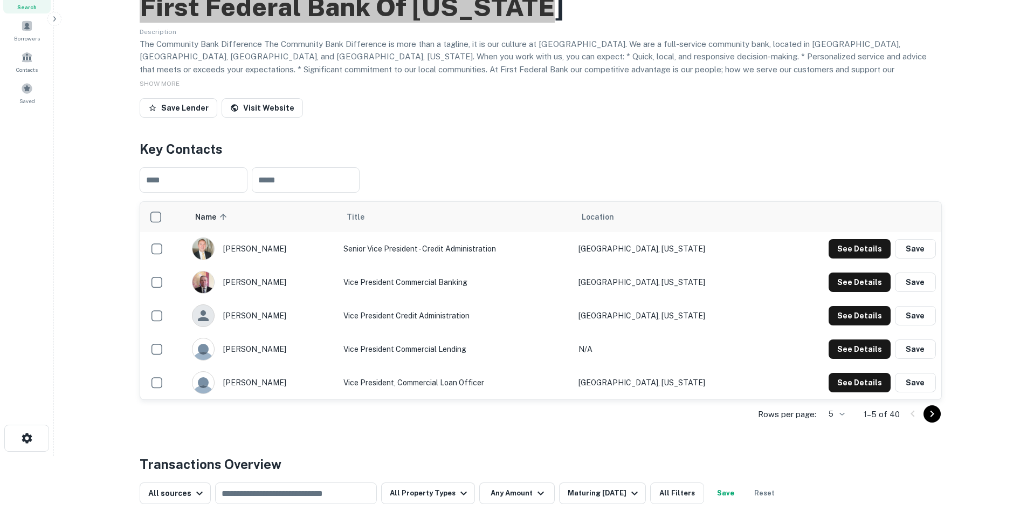
scroll to position [0, 0]
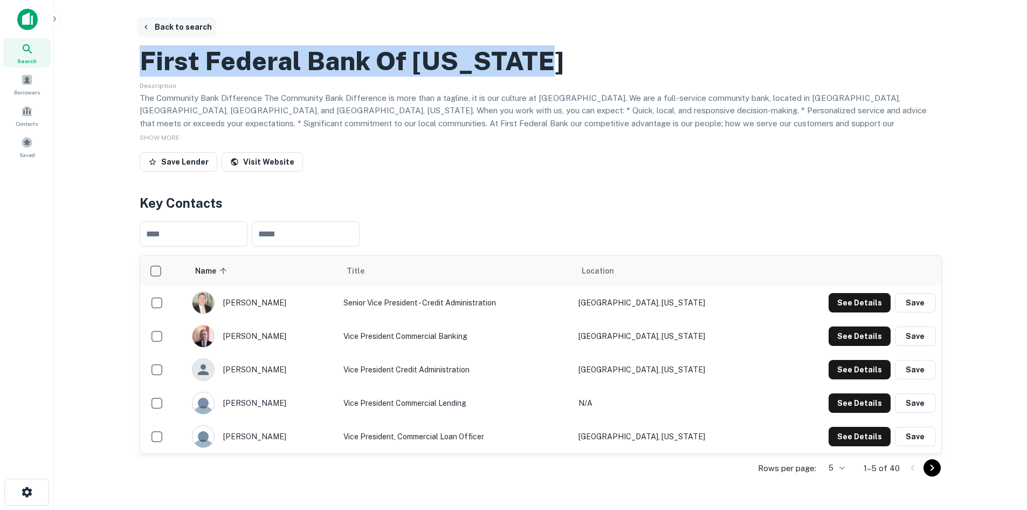
click at [170, 25] on button "Back to search" at bounding box center [176, 26] width 79 height 19
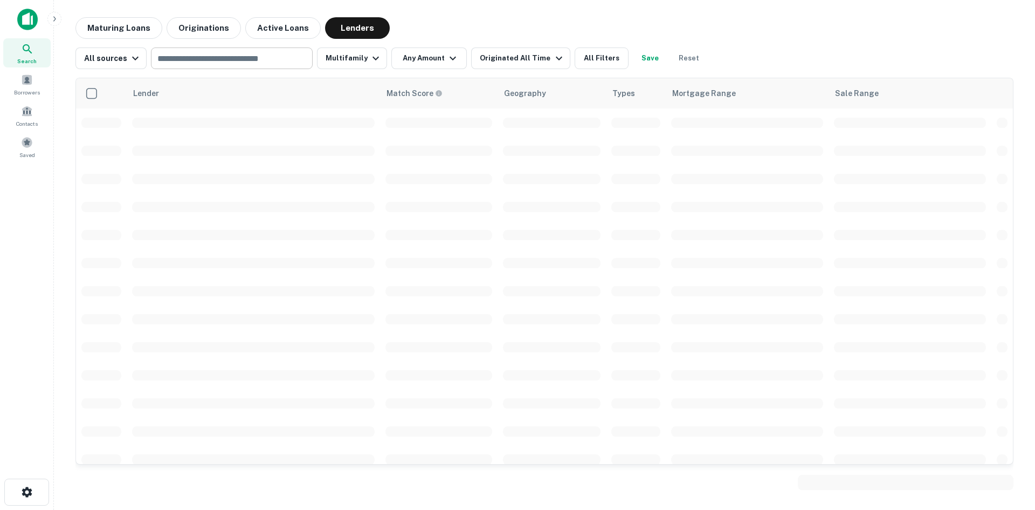
click at [267, 61] on input "text" at bounding box center [231, 58] width 154 height 15
paste input "********"
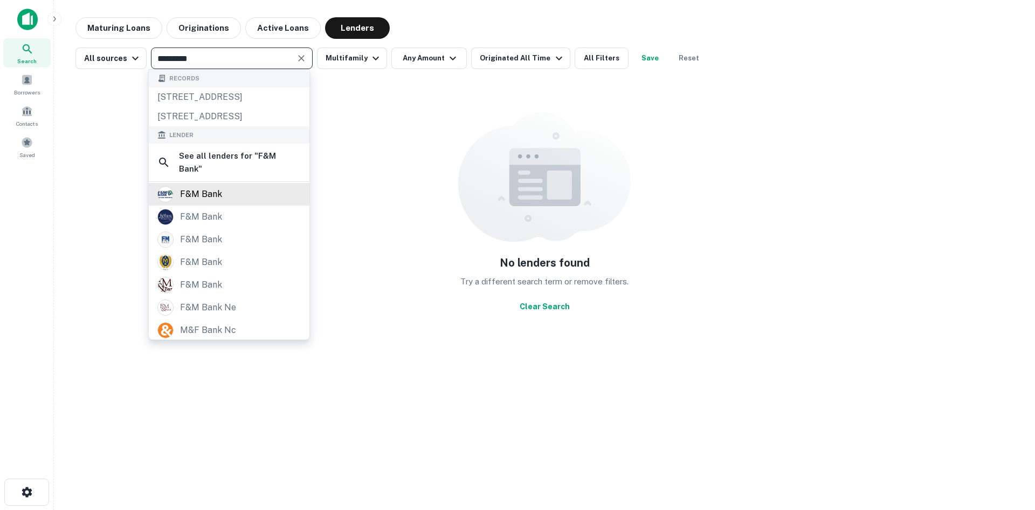
type input "********"
click at [251, 202] on div "f&m bank" at bounding box center [228, 194] width 143 height 16
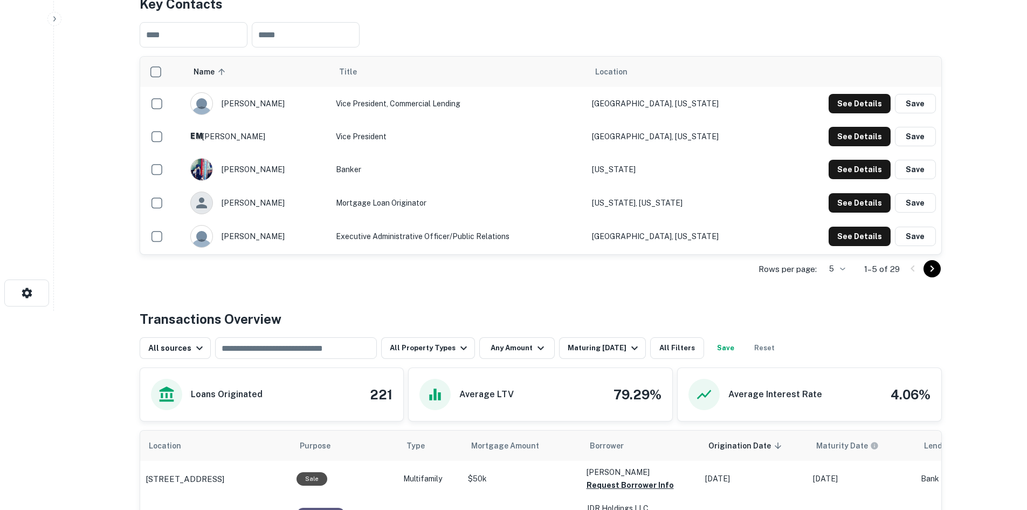
scroll to position [216, 0]
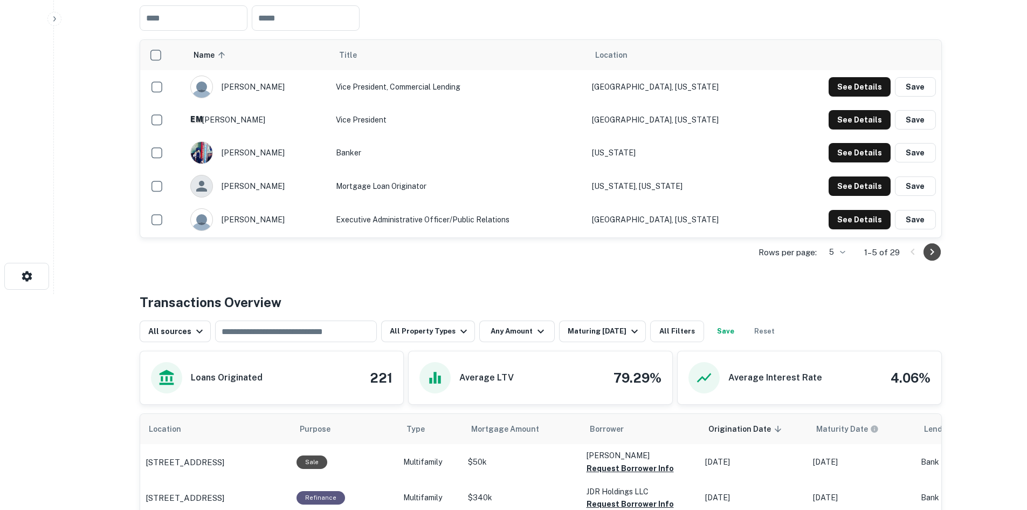
click at [933, 255] on icon "Go to next page" at bounding box center [932, 252] width 4 height 6
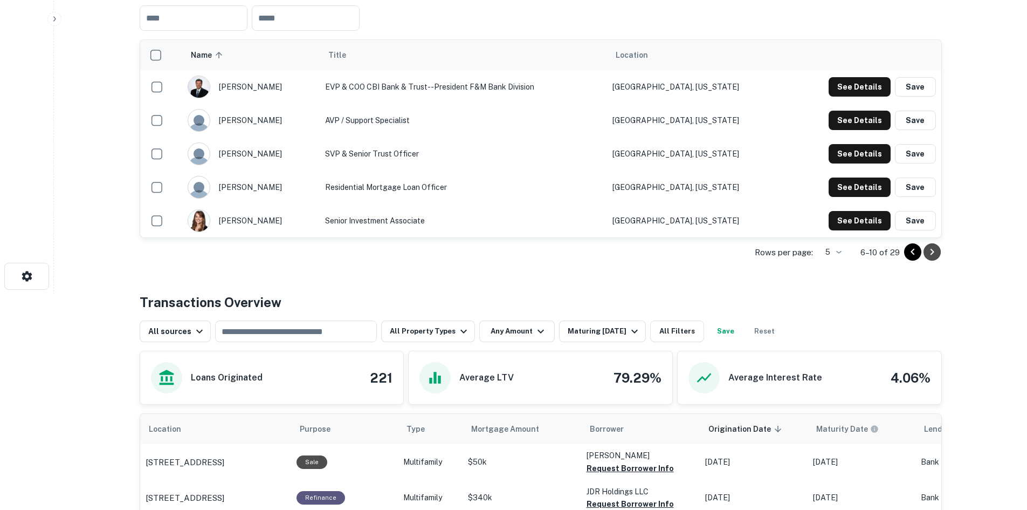
click at [933, 255] on icon "Go to next page" at bounding box center [932, 252] width 4 height 6
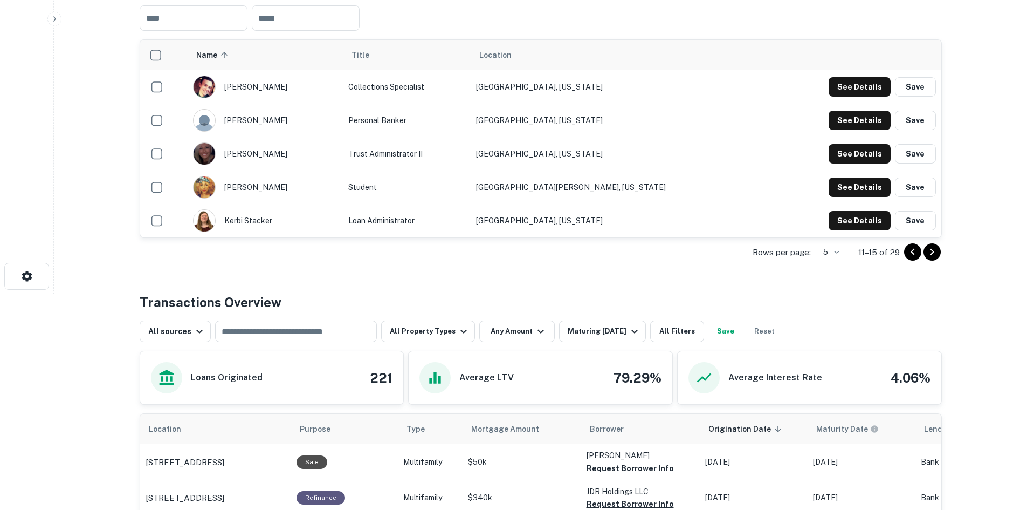
click at [933, 255] on icon "Go to next page" at bounding box center [932, 252] width 4 height 6
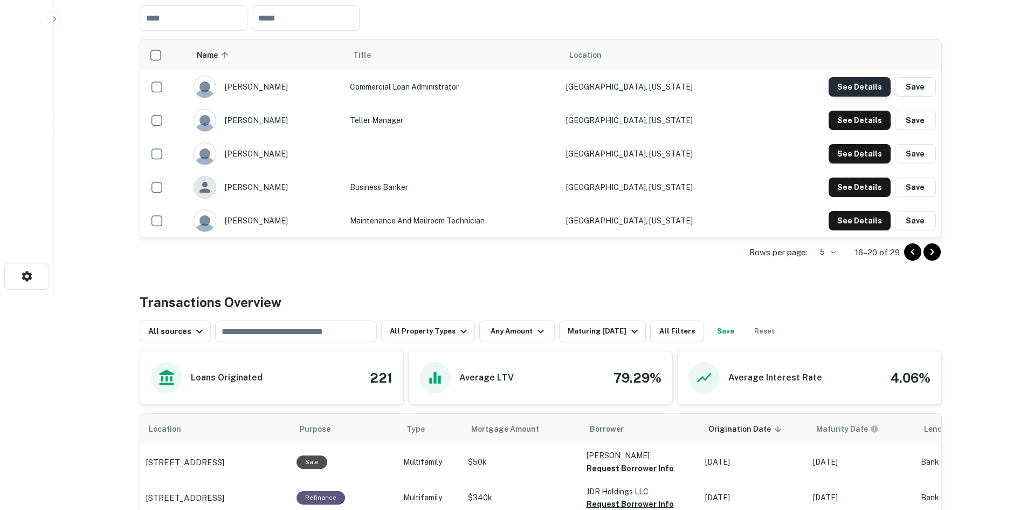
click at [879, 97] on button "See Details" at bounding box center [860, 86] width 62 height 19
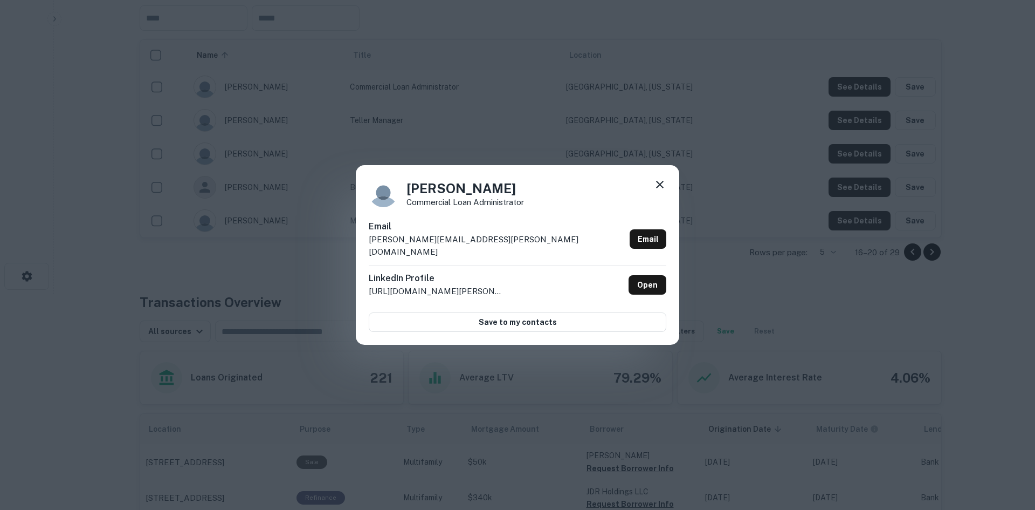
click at [601, 136] on div "Mary Simkins Commercial Loan Administrator Email mary.simkins@thefmbank.com Ema…" at bounding box center [517, 255] width 1035 height 510
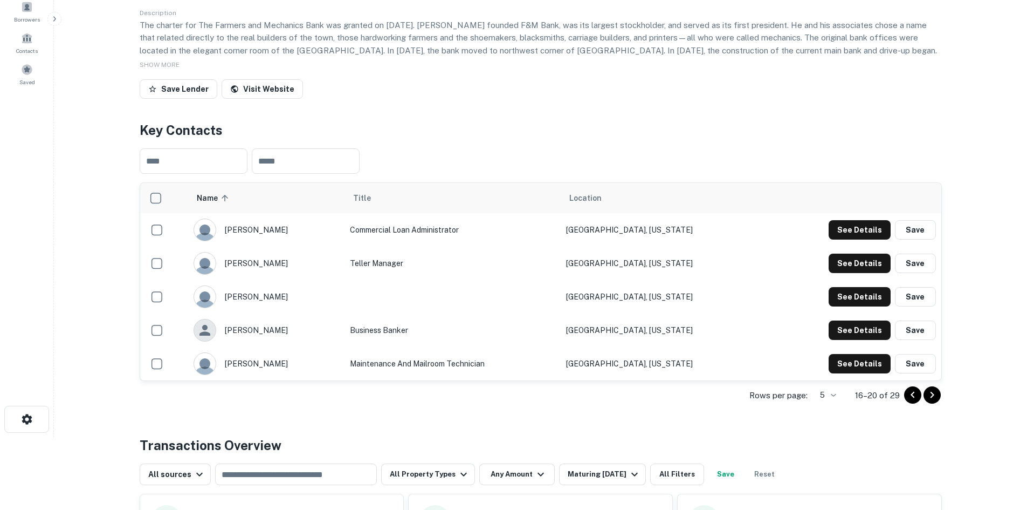
scroll to position [0, 0]
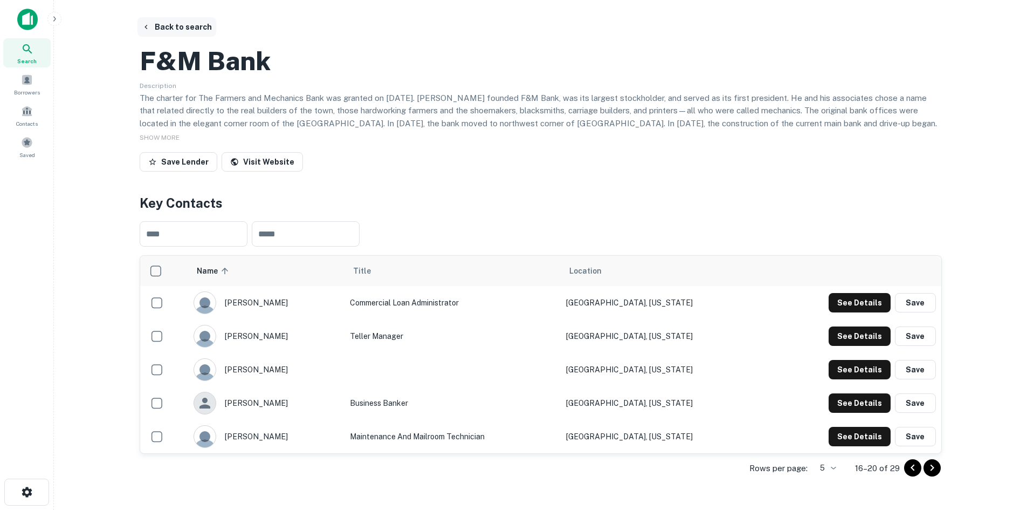
click at [160, 25] on button "Back to search" at bounding box center [176, 26] width 79 height 19
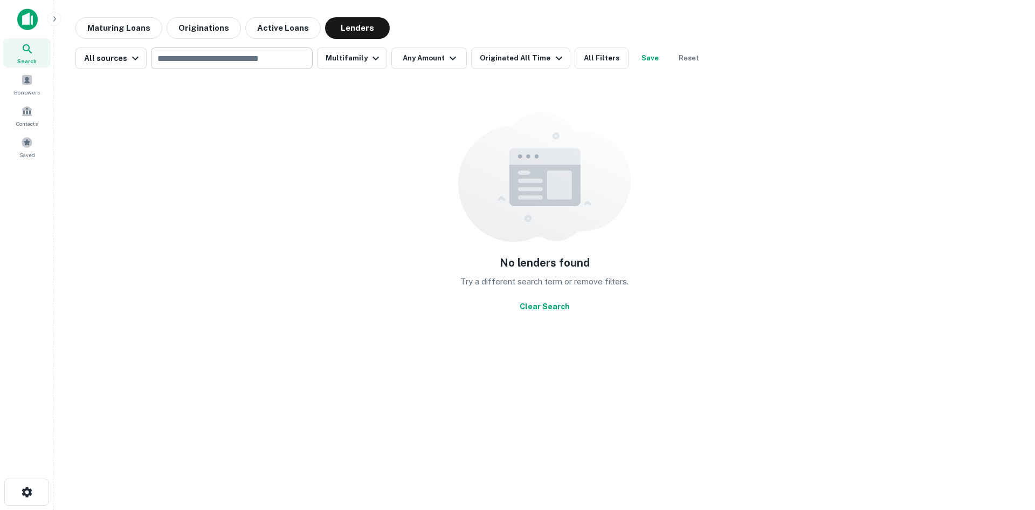
click at [173, 54] on input "text" at bounding box center [231, 58] width 154 height 15
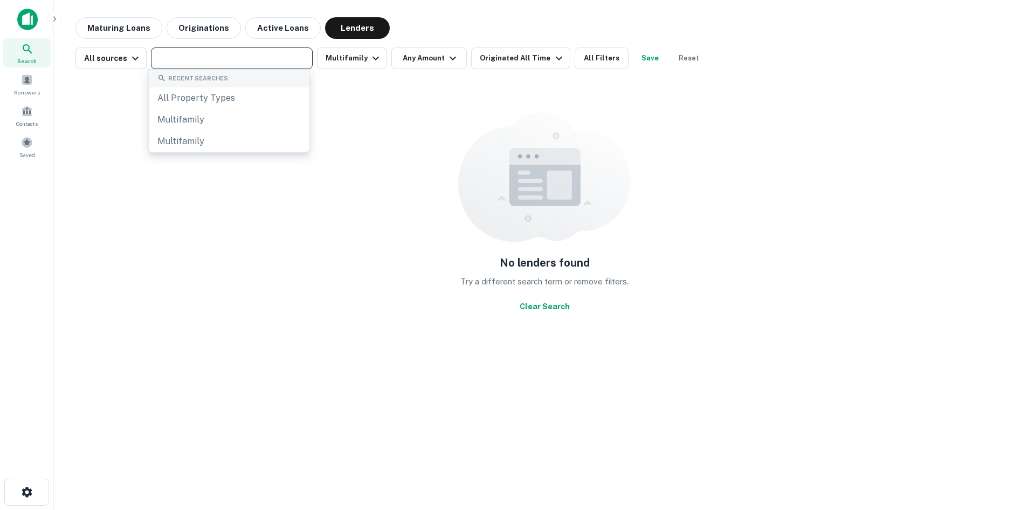
paste input "**********"
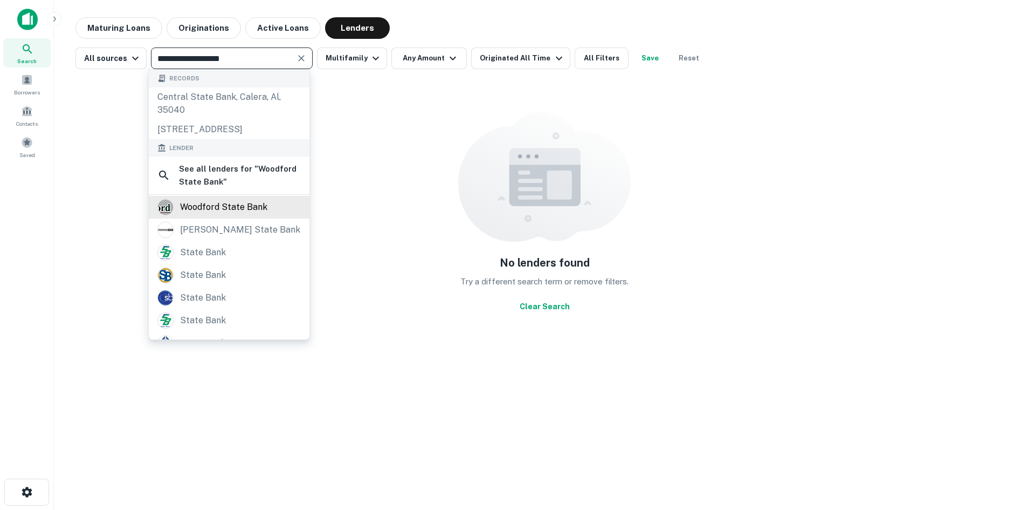
type input "**********"
click at [224, 210] on div "woodford state bank" at bounding box center [229, 207] width 161 height 23
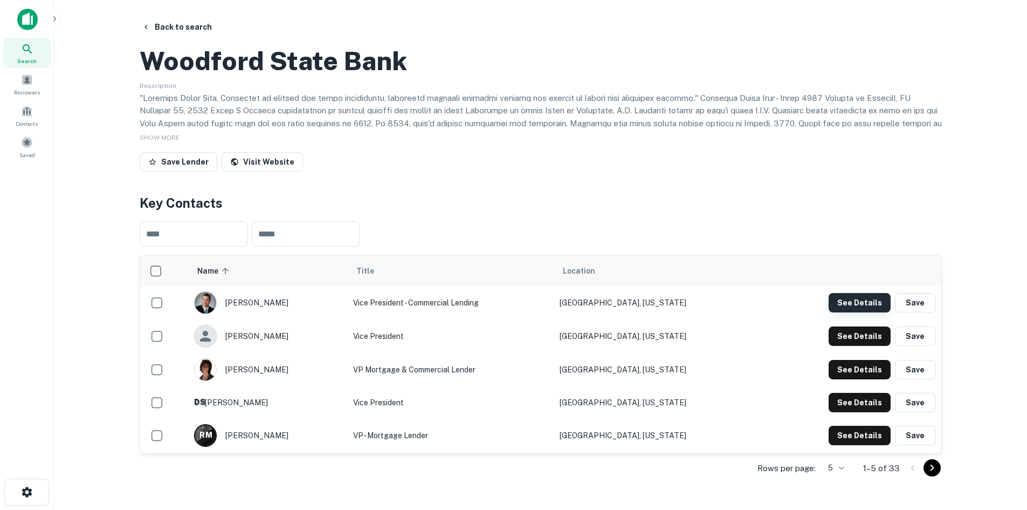
click at [843, 312] on button "See Details" at bounding box center [860, 302] width 62 height 19
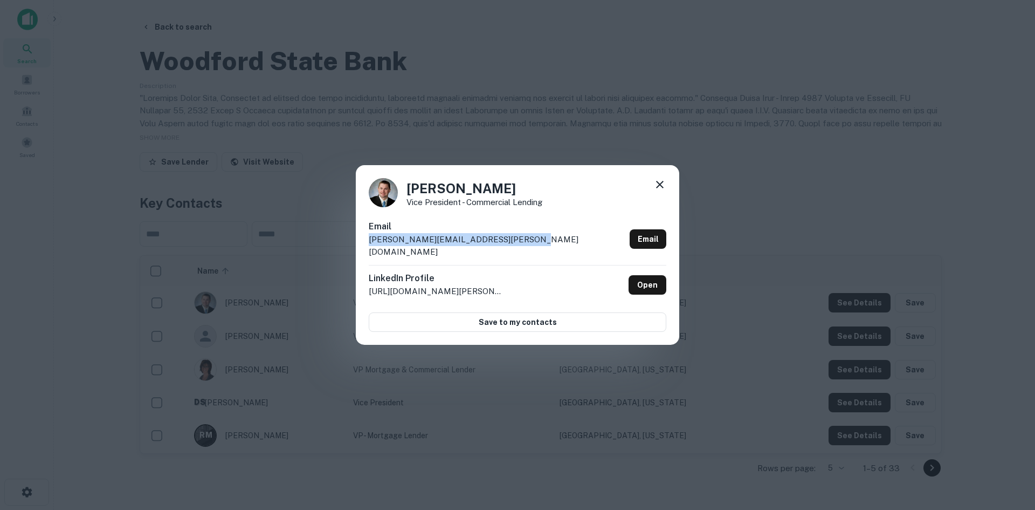
drag, startPoint x: 533, startPoint y: 241, endPoint x: 368, endPoint y: 249, distance: 165.2
click at [368, 249] on div "Erik Gretebeck Vice President - Commercial Lending Email erik.gretebeck@woodfor…" at bounding box center [518, 255] width 324 height 180
click at [285, 270] on div "Erik Gretebeck Vice President - Commercial Lending Email erik.gretebeck@woodfor…" at bounding box center [517, 255] width 1035 height 510
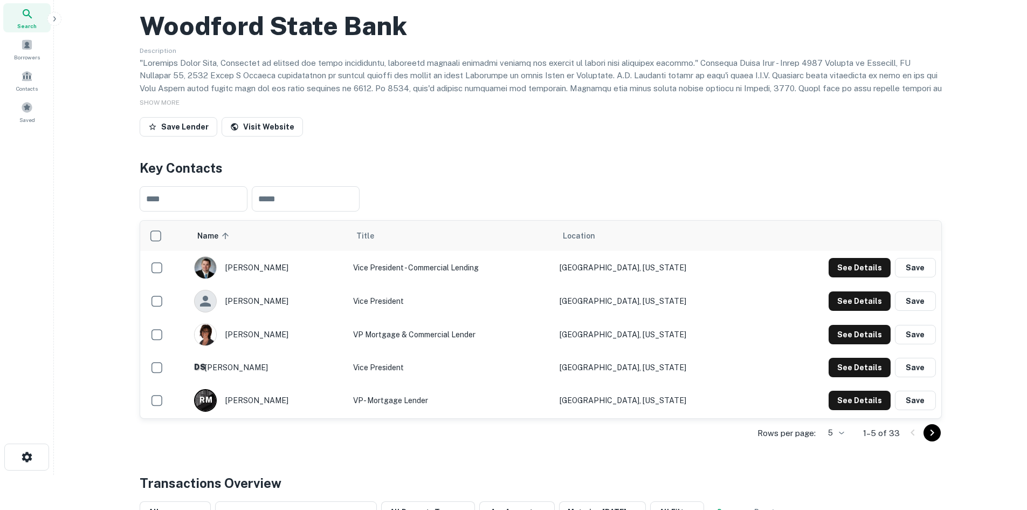
scroll to position [54, 0]
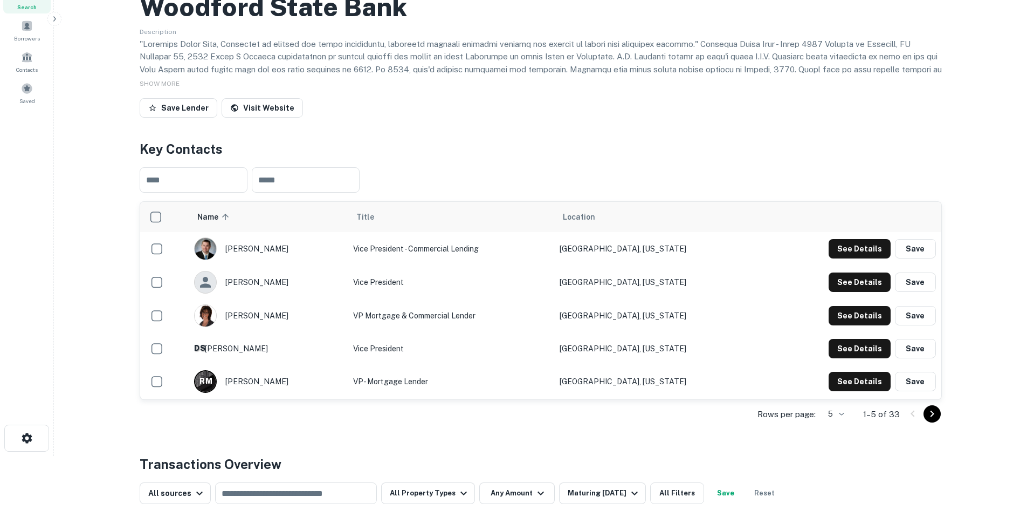
click at [930, 420] on icon "Go to next page" at bounding box center [932, 413] width 13 height 13
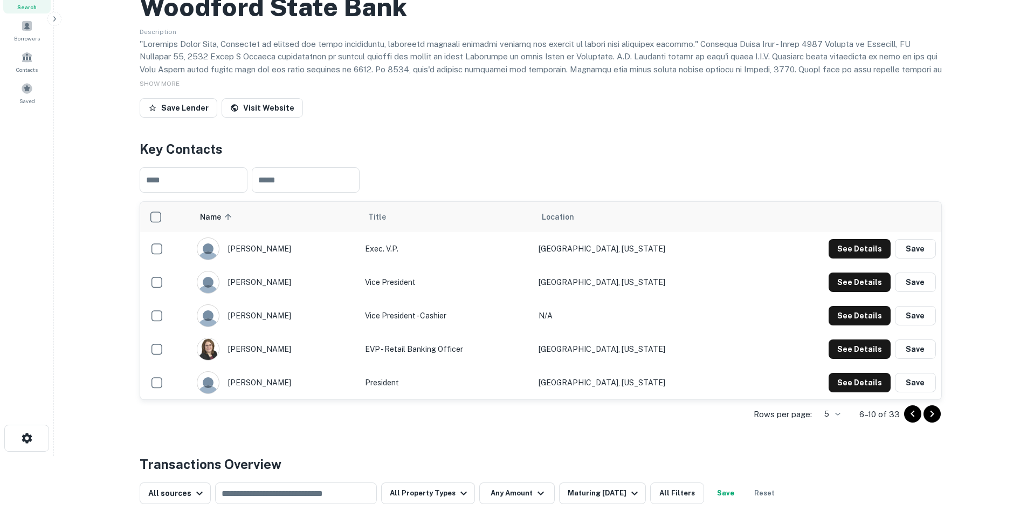
click at [930, 420] on icon "Go to next page" at bounding box center [932, 413] width 13 height 13
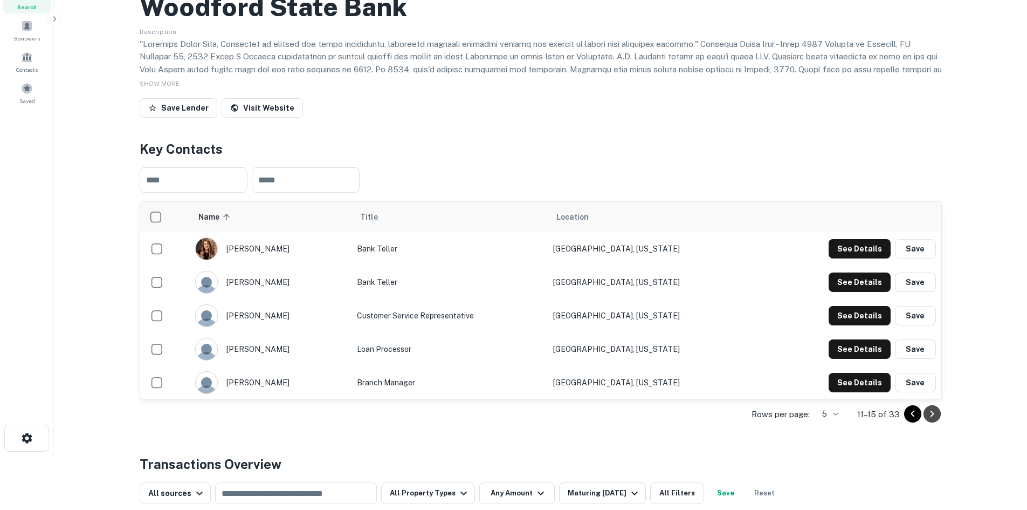
click at [930, 420] on icon "Go to next page" at bounding box center [932, 413] width 13 height 13
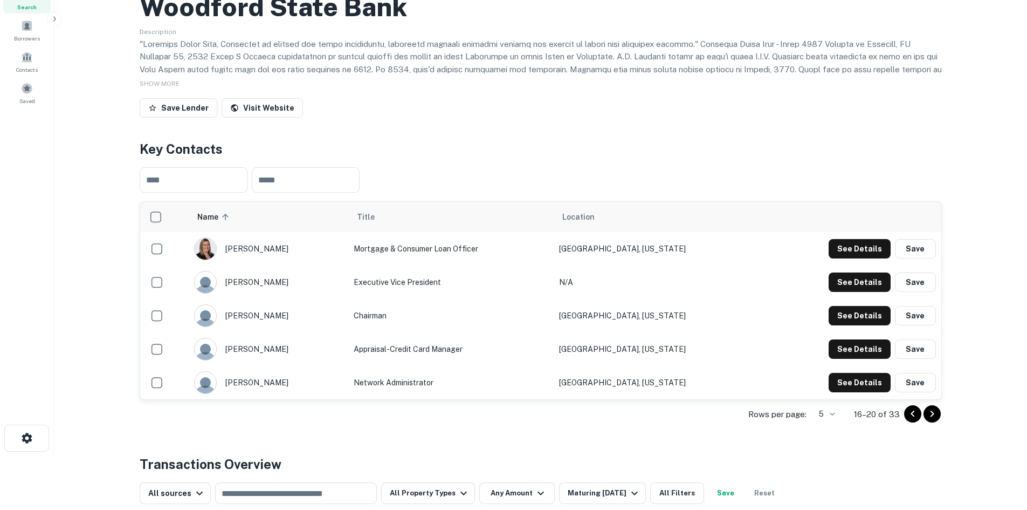
click at [930, 420] on icon "Go to next page" at bounding box center [932, 413] width 13 height 13
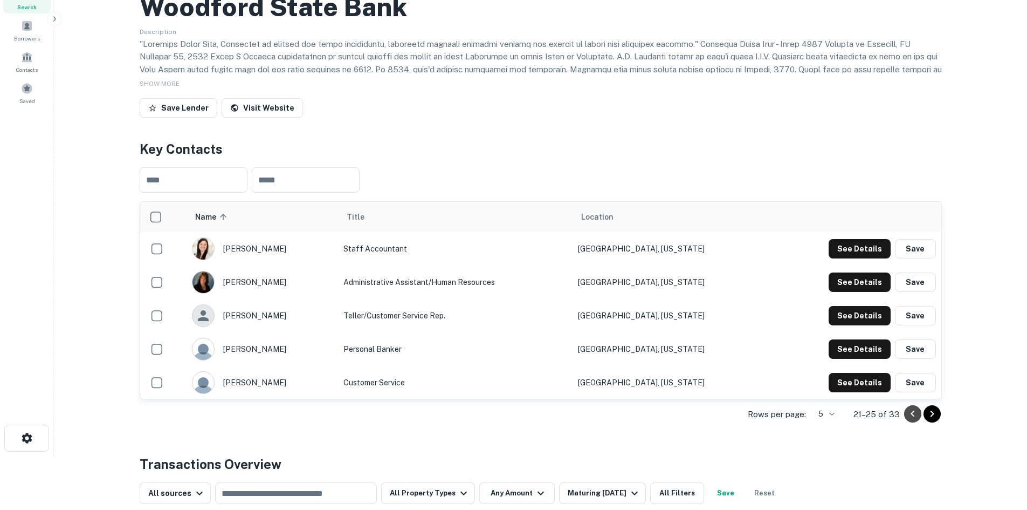
click at [907, 420] on icon "Go to previous page" at bounding box center [912, 413] width 13 height 13
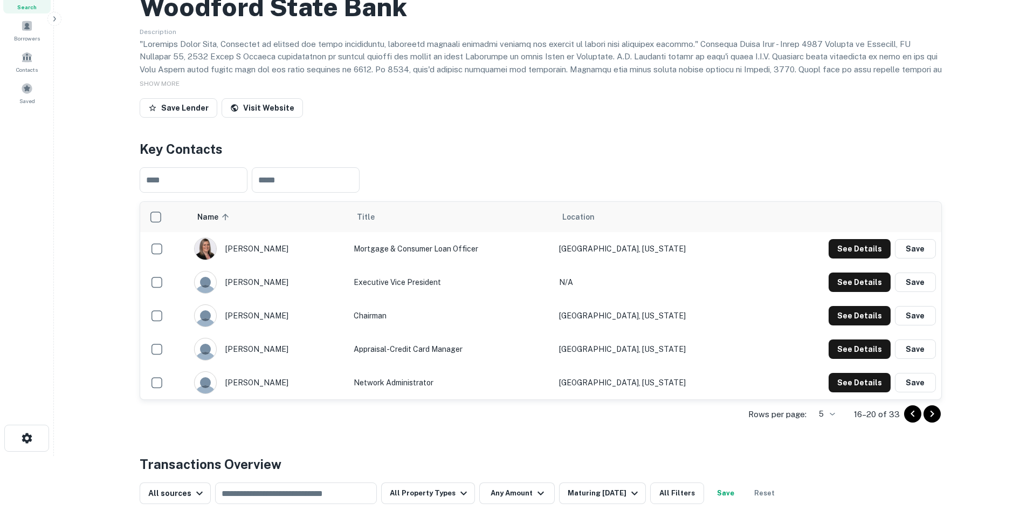
click at [907, 420] on icon "Go to previous page" at bounding box center [912, 413] width 13 height 13
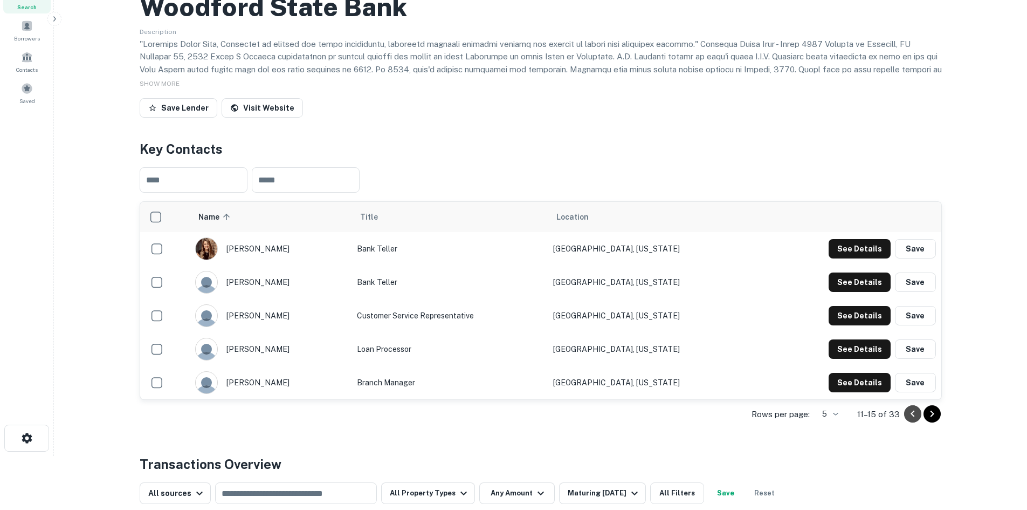
click at [907, 420] on icon "Go to previous page" at bounding box center [912, 413] width 13 height 13
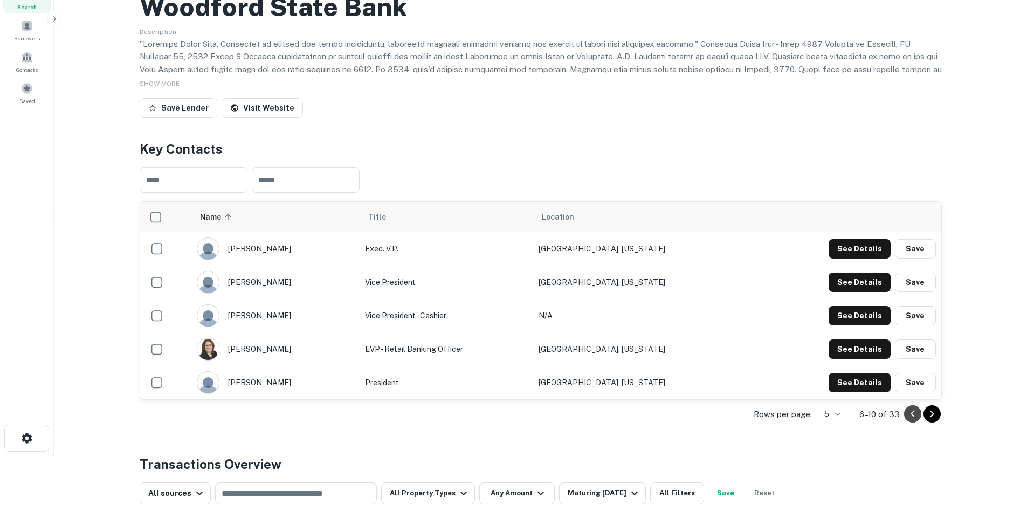
click at [907, 420] on icon "Go to previous page" at bounding box center [912, 413] width 13 height 13
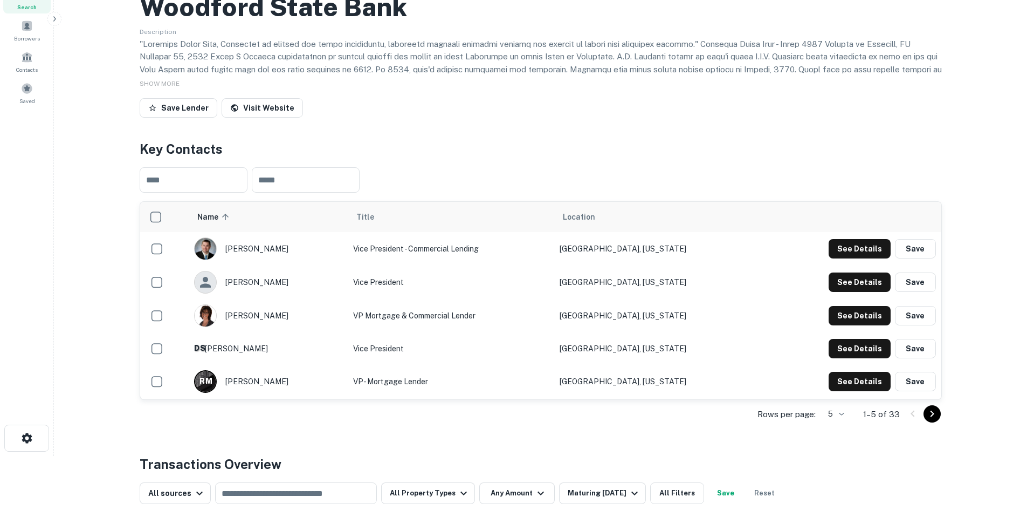
click at [907, 422] on div at bounding box center [922, 413] width 37 height 17
click at [837, 258] on button "See Details" at bounding box center [860, 248] width 62 height 19
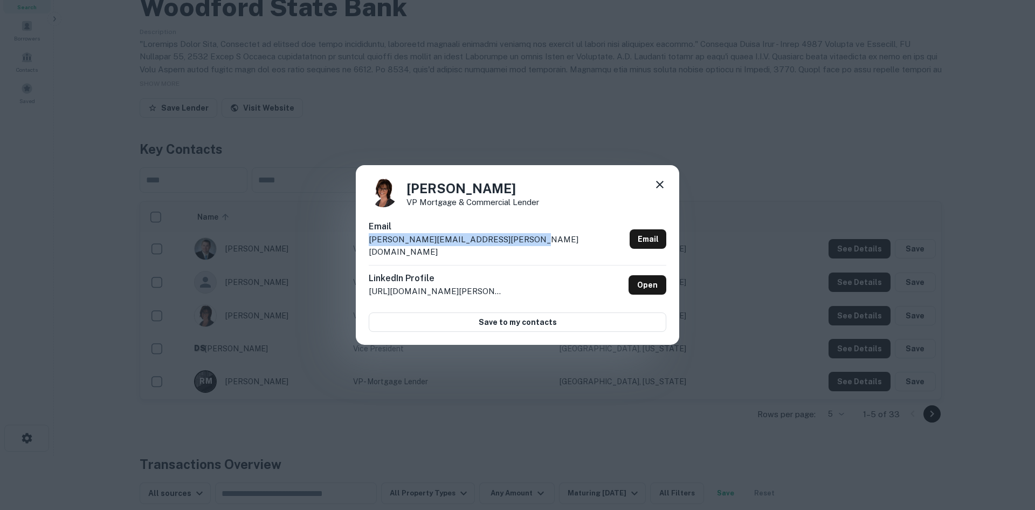
drag, startPoint x: 369, startPoint y: 245, endPoint x: 556, endPoint y: 251, distance: 187.2
click at [556, 251] on div "Email michelle.davis@woodfordstatebank.com Email" at bounding box center [518, 242] width 298 height 45
drag, startPoint x: 504, startPoint y: 190, endPoint x: 408, endPoint y: 191, distance: 96.5
click at [408, 191] on h4 "Michelle Davis" at bounding box center [473, 187] width 133 height 19
click at [773, 331] on div "Michelle Davis VP Mortgage & Commercial Lender Email michelle.davis@woodfordsta…" at bounding box center [517, 255] width 1035 height 510
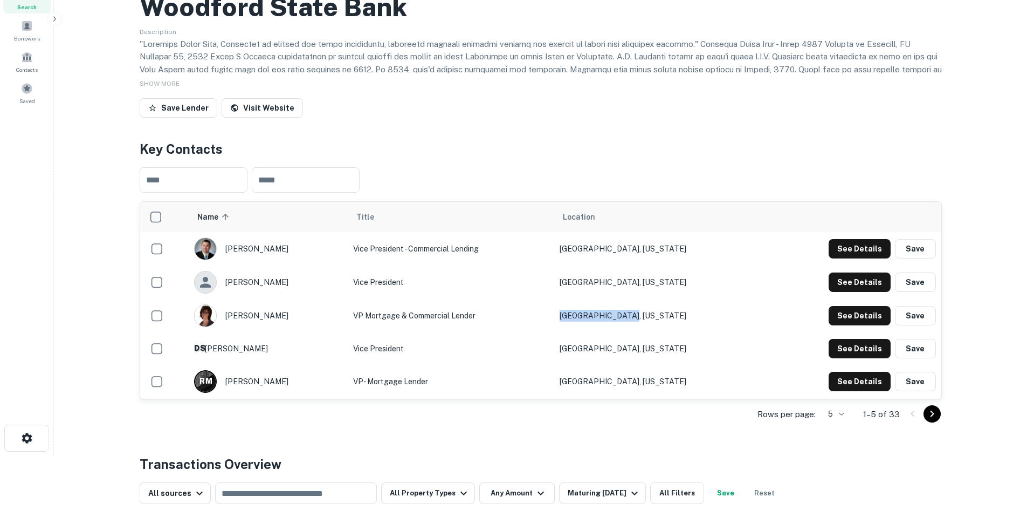
drag, startPoint x: 607, startPoint y: 364, endPoint x: 677, endPoint y: 362, distance: 69.6
click at [677, 332] on td "Monroe, Wisconsin" at bounding box center [658, 315] width 208 height 33
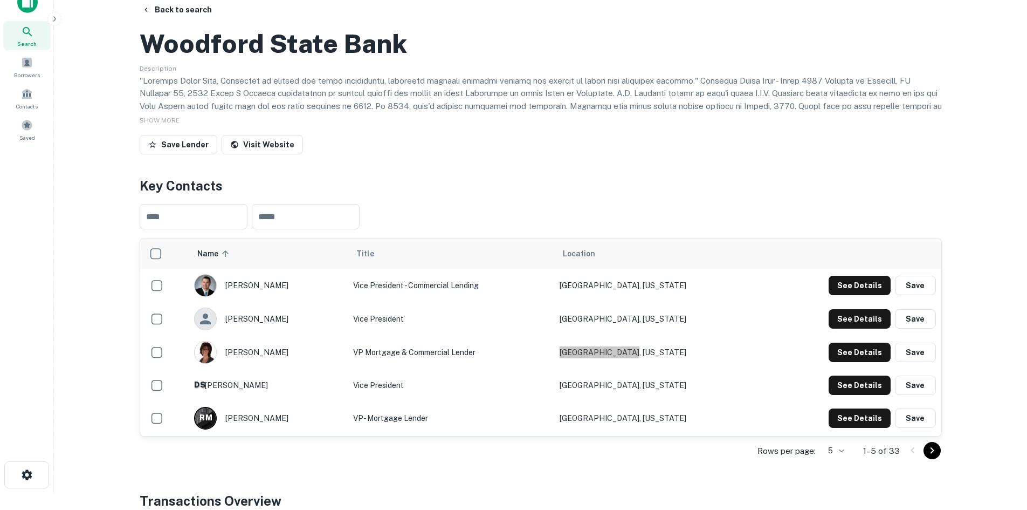
scroll to position [0, 0]
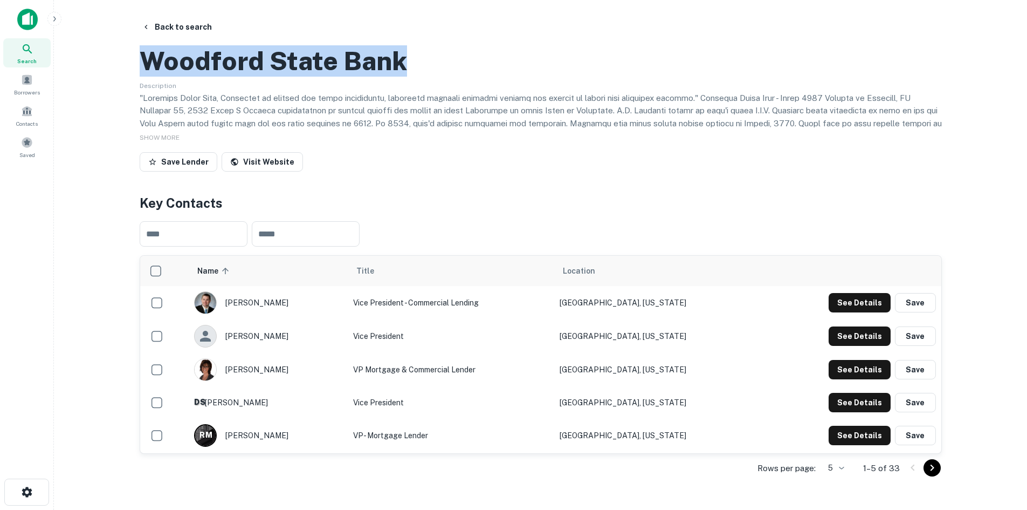
drag, startPoint x: 390, startPoint y: 110, endPoint x: 178, endPoint y: 122, distance: 212.3
click at [145, 77] on div "Woodford State Bank" at bounding box center [541, 60] width 802 height 31
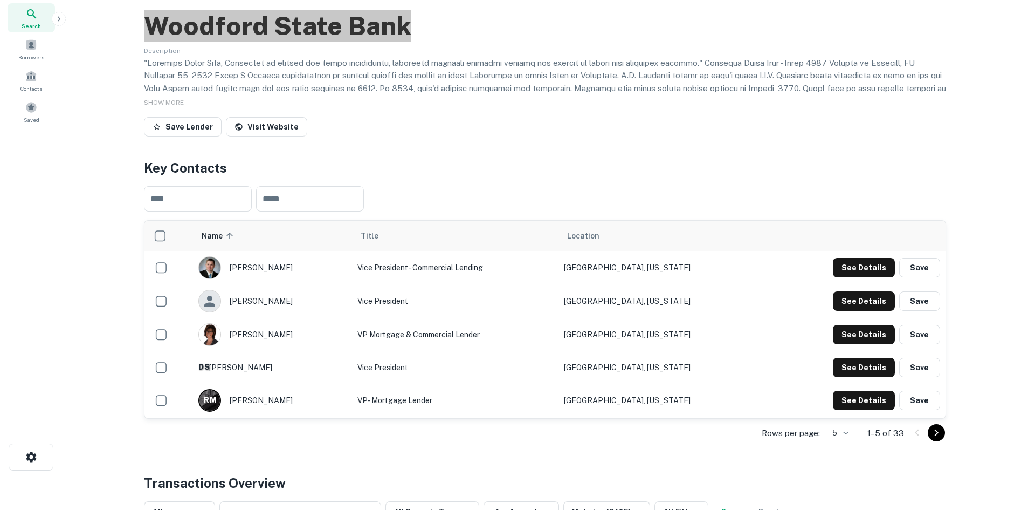
scroll to position [54, 0]
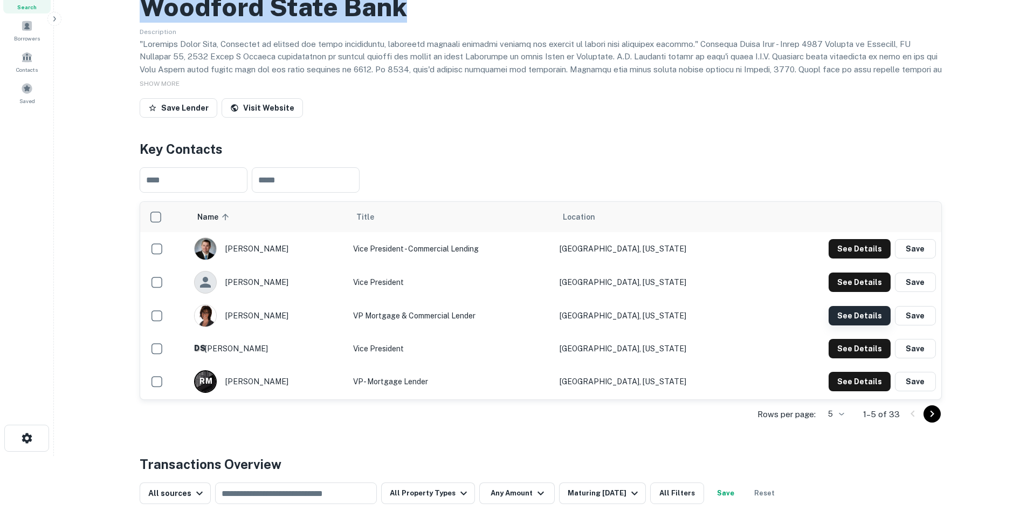
click at [851, 258] on button "See Details" at bounding box center [860, 248] width 62 height 19
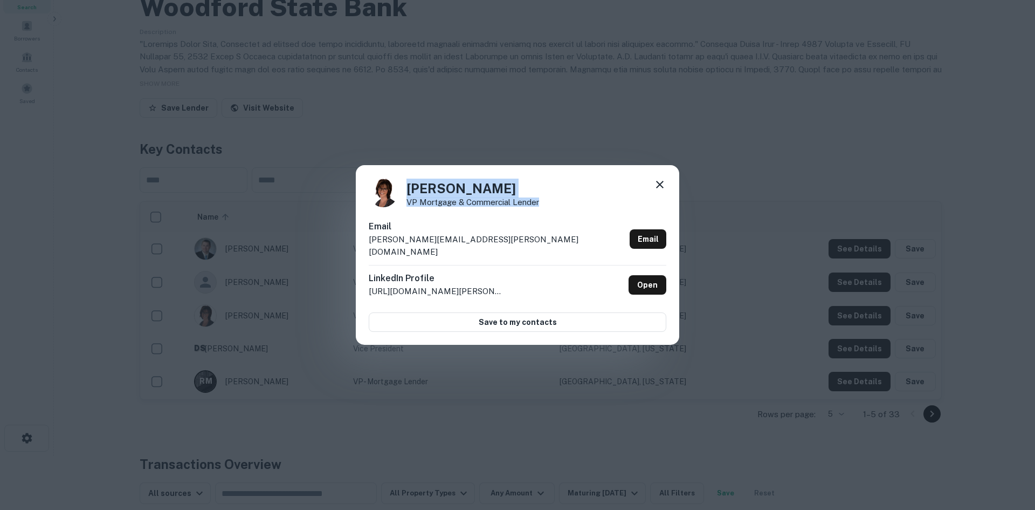
drag, startPoint x: 496, startPoint y: 211, endPoint x: 400, endPoint y: 212, distance: 95.5
click at [400, 207] on div "Michelle Davis VP Mortgage & Commercial Lender" at bounding box center [518, 192] width 298 height 29
click at [516, 206] on p "VP Mortgage & Commercial Lender" at bounding box center [473, 202] width 133 height 8
click at [515, 206] on p "VP Mortgage & Commercial Lender" at bounding box center [473, 202] width 133 height 8
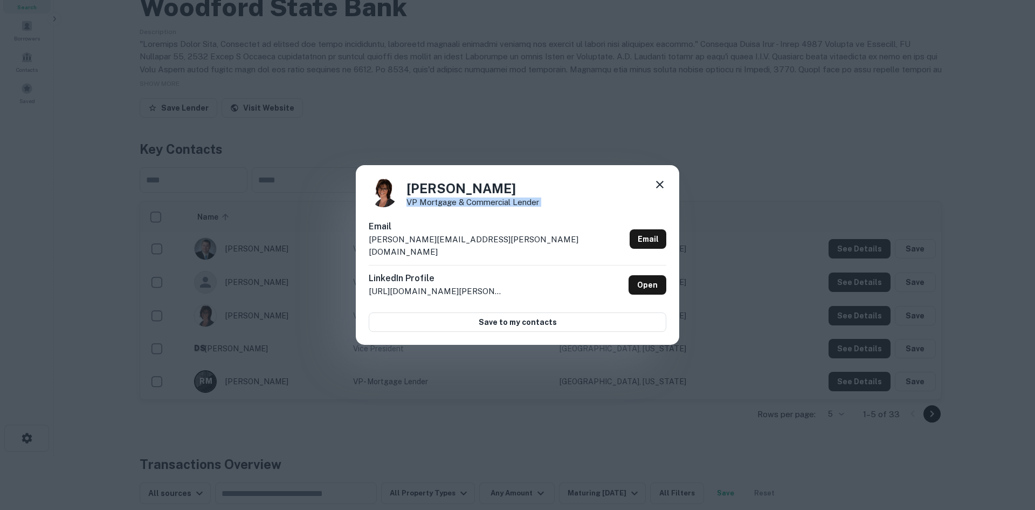
click at [466, 432] on div "Michelle Davis VP Mortgage & Commercial Lender Email michelle.davis@woodfordsta…" at bounding box center [517, 255] width 1035 height 510
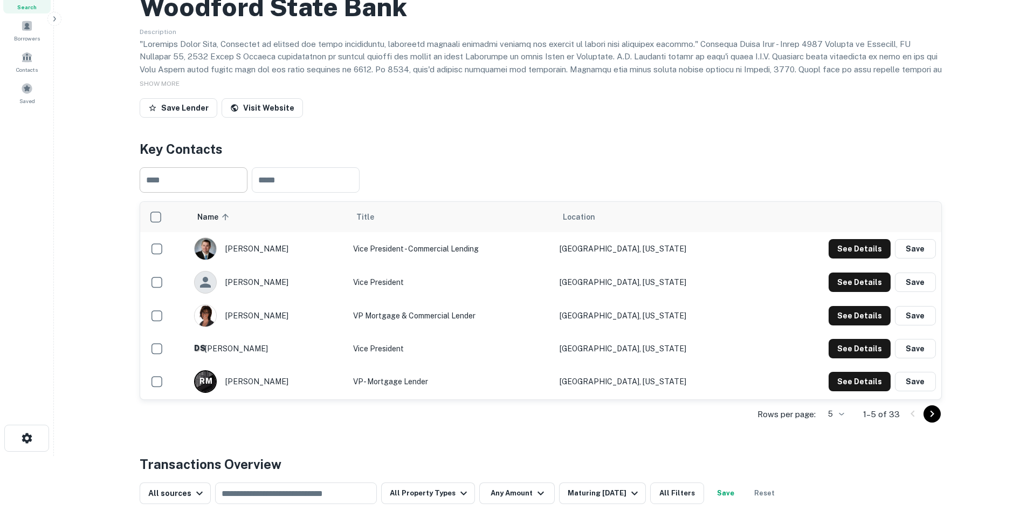
click at [174, 192] on input "text" at bounding box center [194, 179] width 108 height 25
paste input "*******"
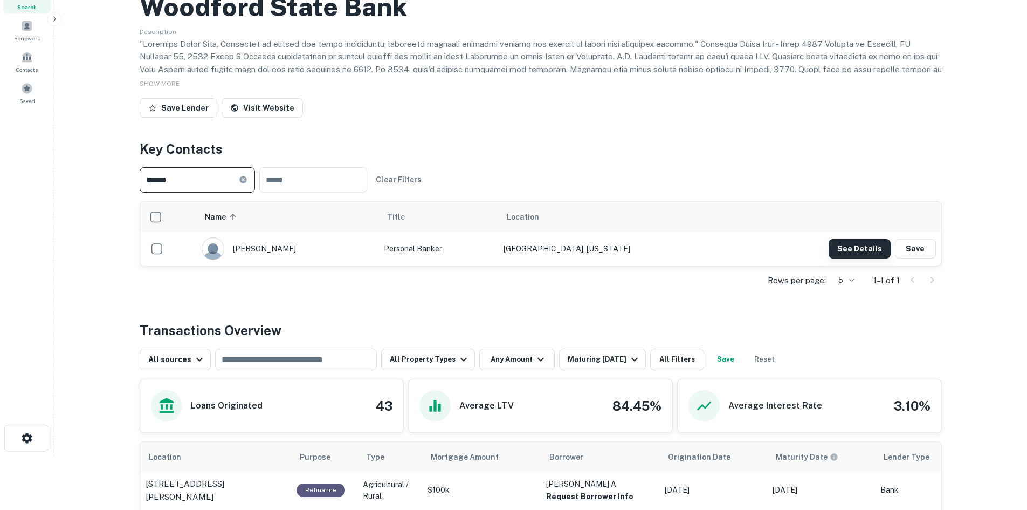
type input "******"
click at [848, 258] on button "See Details" at bounding box center [860, 248] width 62 height 19
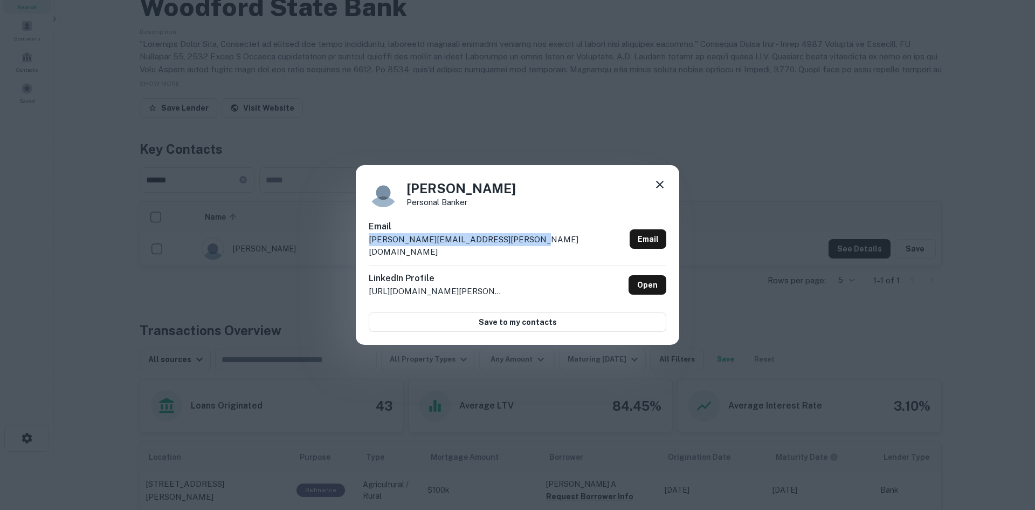
drag, startPoint x: 532, startPoint y: 247, endPoint x: 366, endPoint y: 249, distance: 165.5
click at [366, 249] on div "[PERSON_NAME] Personal Banker Email [PERSON_NAME][EMAIL_ADDRESS][PERSON_NAME][D…" at bounding box center [518, 255] width 324 height 180
drag, startPoint x: 479, startPoint y: 210, endPoint x: 408, endPoint y: 206, distance: 71.3
click at [408, 206] on p "Personal Banker" at bounding box center [461, 202] width 109 height 8
drag, startPoint x: 518, startPoint y: 197, endPoint x: 404, endPoint y: 196, distance: 113.8
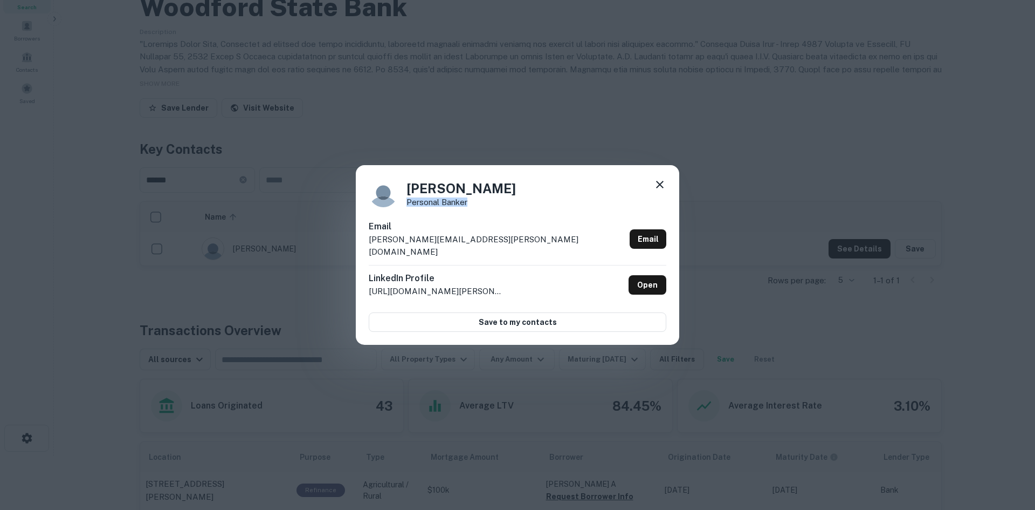
click at [404, 196] on div "Maggie McGuire Personal Banker" at bounding box center [518, 192] width 298 height 29
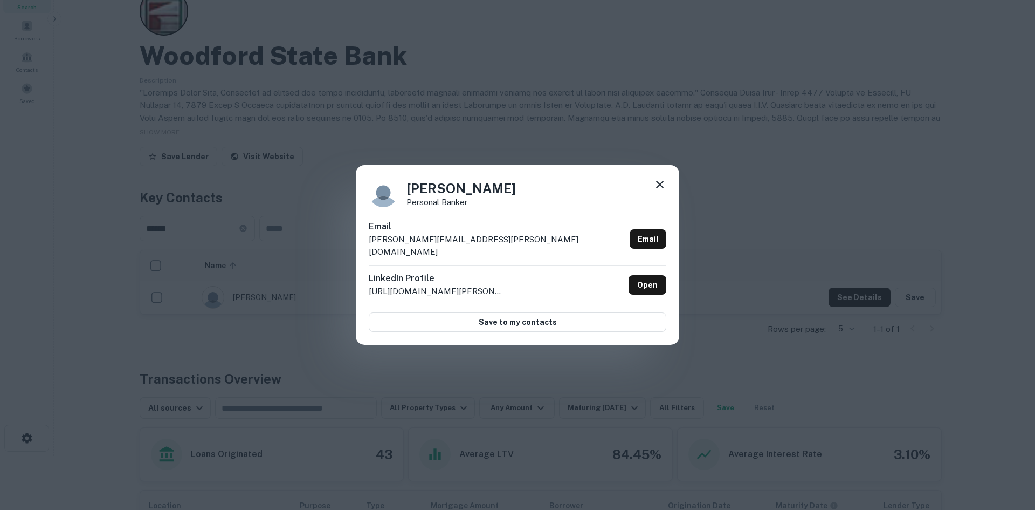
click at [792, 151] on div "[PERSON_NAME] Personal Banker Email [PERSON_NAME][EMAIL_ADDRESS][PERSON_NAME][D…" at bounding box center [517, 255] width 1035 height 510
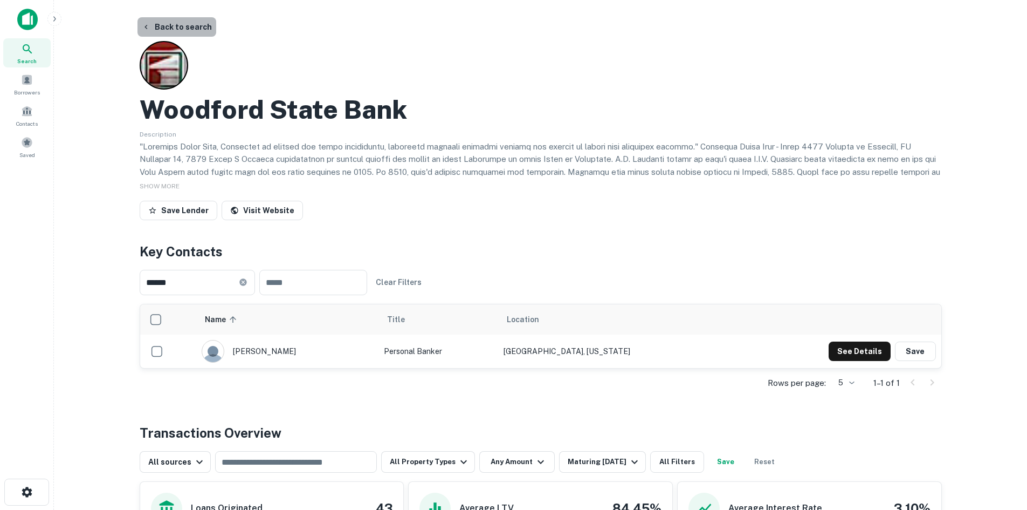
click at [178, 22] on button "Back to search" at bounding box center [176, 26] width 79 height 19
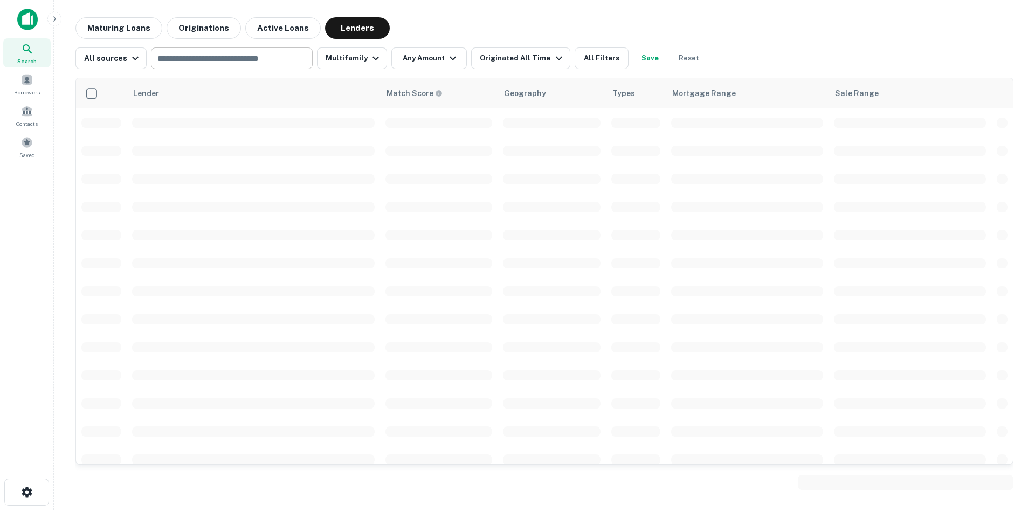
click at [247, 59] on input "text" at bounding box center [231, 58] width 154 height 15
paste input "***"
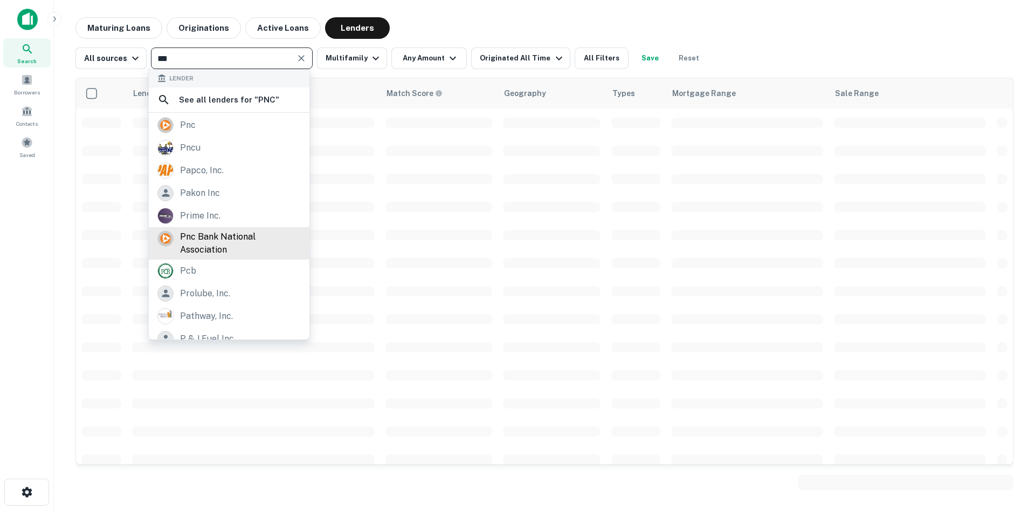
type input "***"
click at [212, 236] on div "pnc bank national association" at bounding box center [240, 243] width 121 height 26
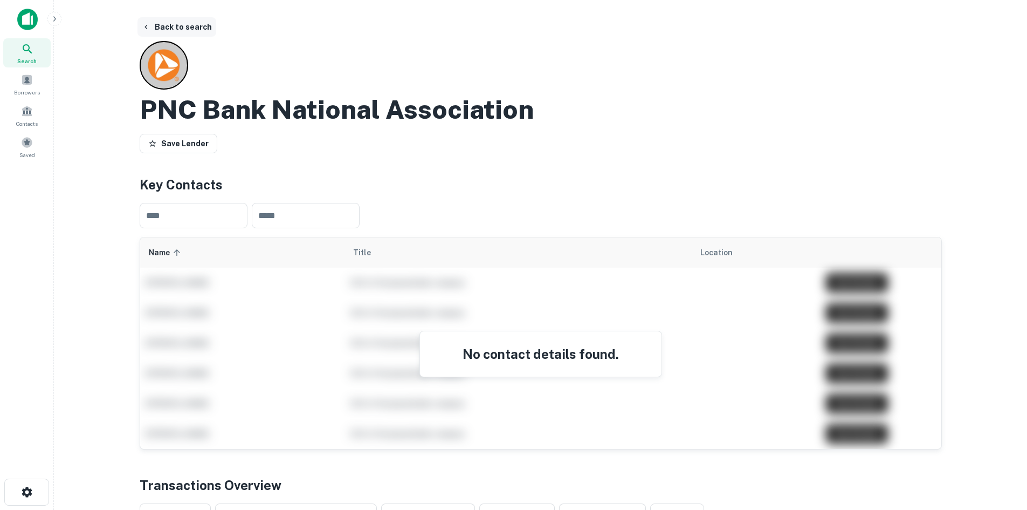
click at [181, 23] on button "Back to search" at bounding box center [176, 26] width 79 height 19
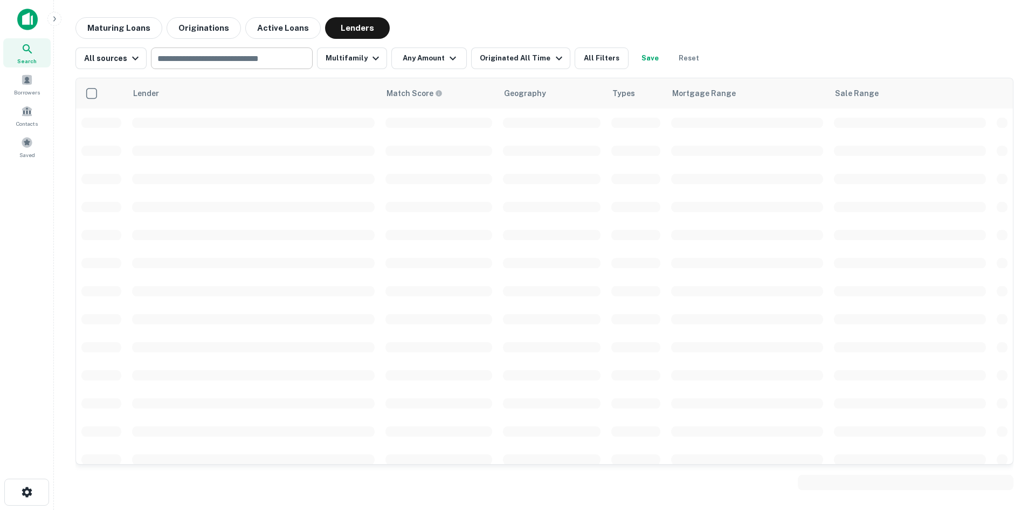
click at [247, 56] on input "text" at bounding box center [231, 58] width 154 height 15
paste input "**********"
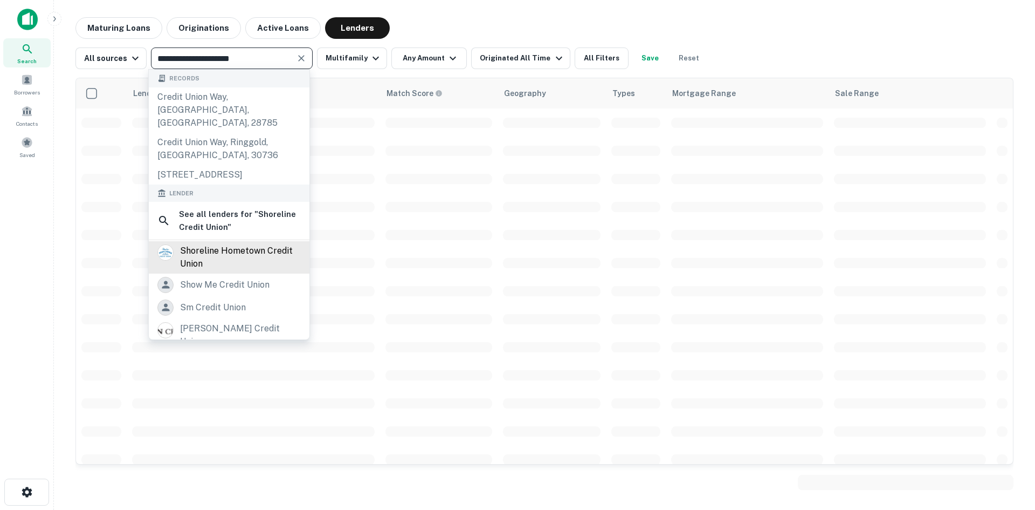
type input "**********"
click at [240, 253] on div "shoreline hometown credit union" at bounding box center [240, 257] width 121 height 26
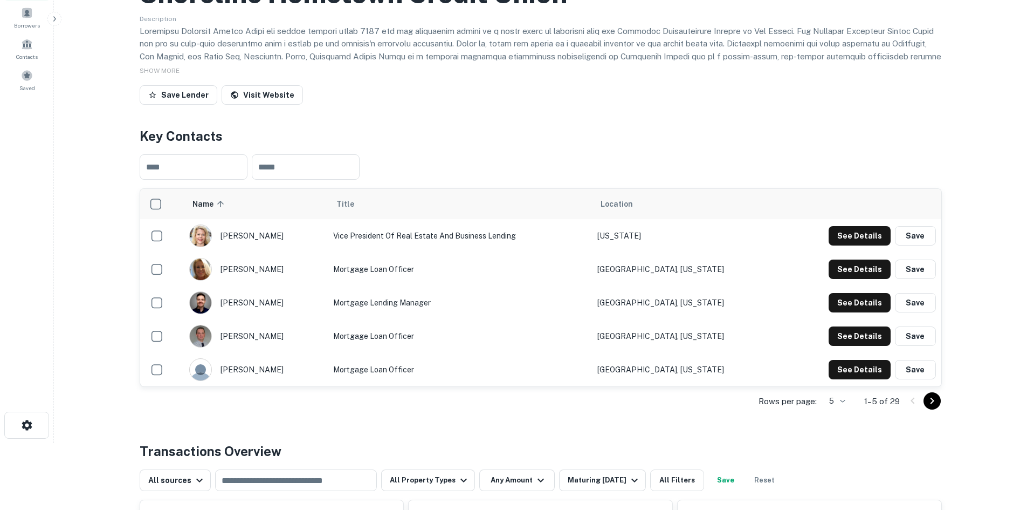
scroll to position [108, 0]
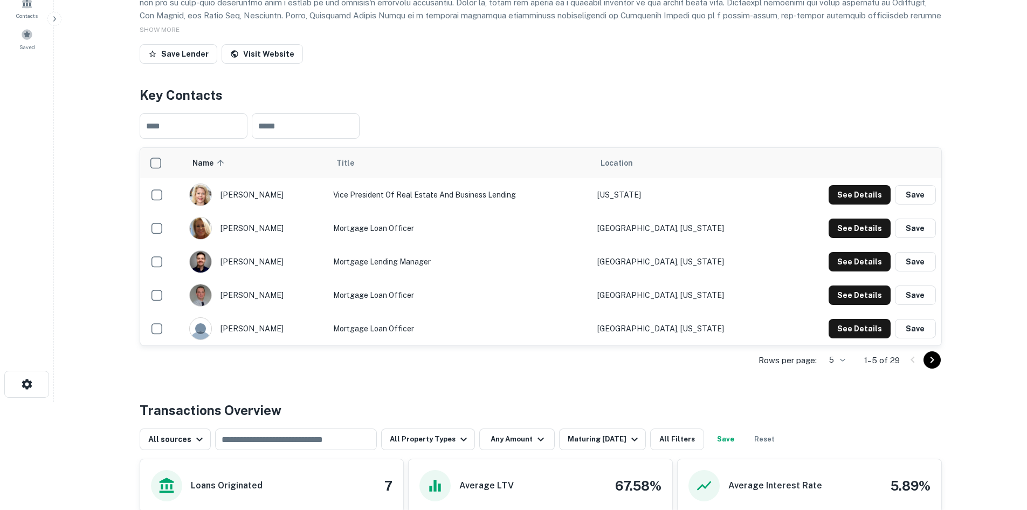
click at [938, 366] on icon "Go to next page" at bounding box center [932, 359] width 13 height 13
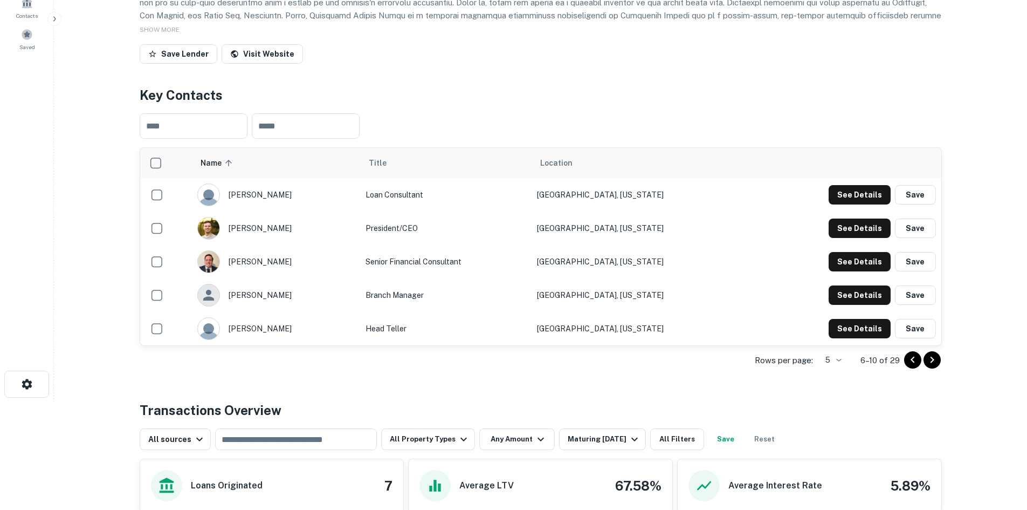
click at [934, 366] on icon "Go to next page" at bounding box center [932, 359] width 13 height 13
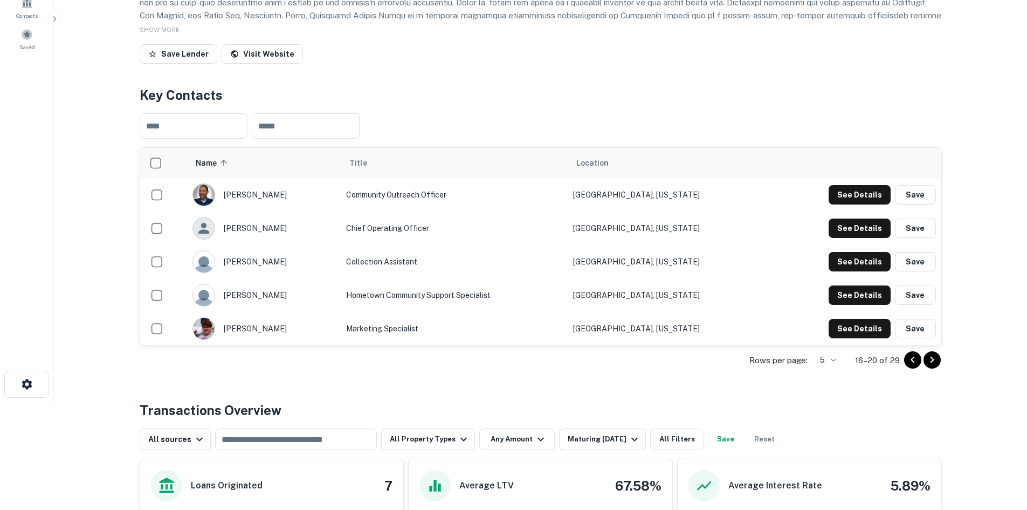
click at [934, 366] on icon "Go to next page" at bounding box center [932, 359] width 13 height 13
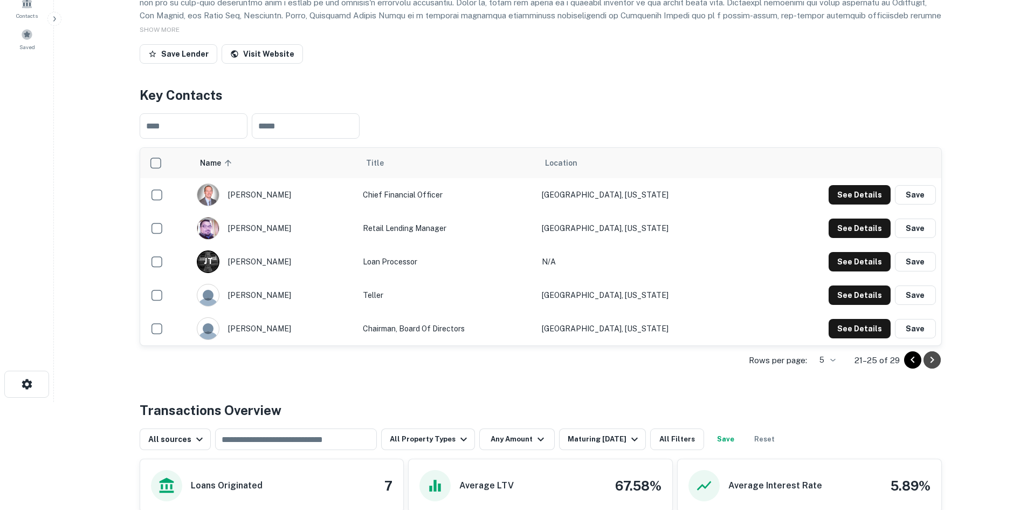
click at [934, 366] on icon "Go to next page" at bounding box center [932, 359] width 13 height 13
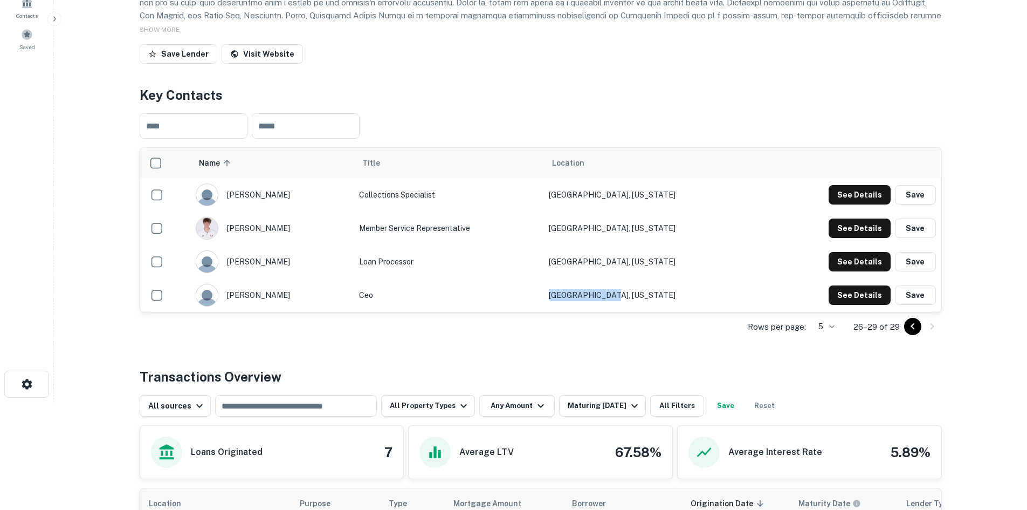
drag, startPoint x: 672, startPoint y: 346, endPoint x: 593, endPoint y: 335, distance: 79.9
click at [593, 312] on td "[GEOGRAPHIC_DATA], [US_STATE]" at bounding box center [651, 294] width 214 height 33
copy td "[GEOGRAPHIC_DATA], [US_STATE]"
drag, startPoint x: 596, startPoint y: 308, endPoint x: 676, endPoint y: 309, distance: 80.3
click at [676, 278] on td "[GEOGRAPHIC_DATA], [US_STATE]" at bounding box center [651, 261] width 214 height 33
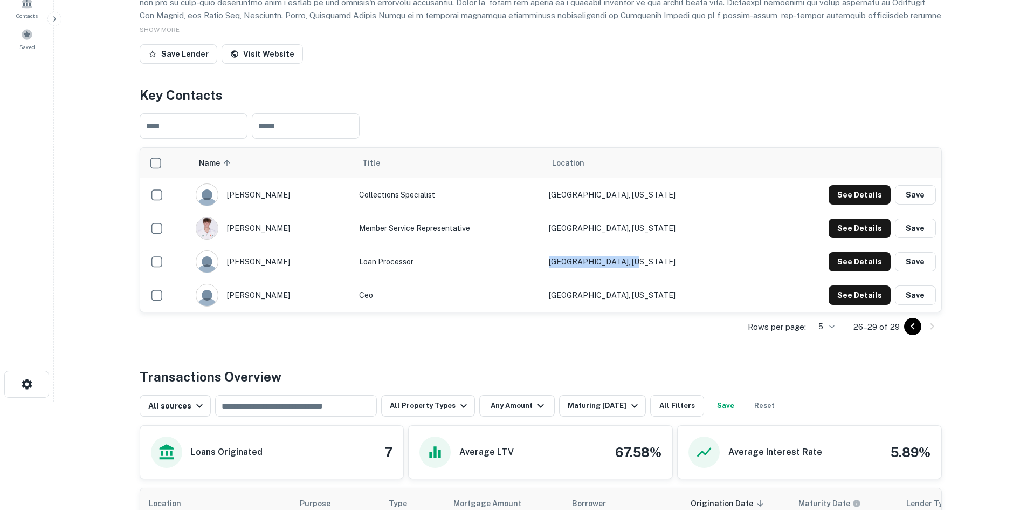
copy td "[GEOGRAPHIC_DATA], [US_STATE]"
click at [914, 333] on icon "Go to previous page" at bounding box center [912, 326] width 13 height 13
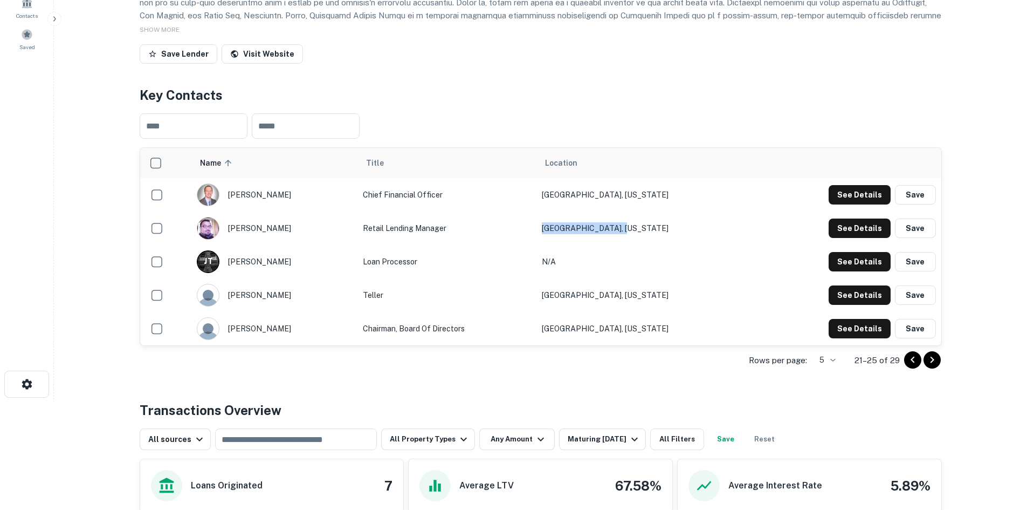
drag, startPoint x: 583, startPoint y: 276, endPoint x: 671, endPoint y: 278, distance: 87.9
click at [671, 245] on td "[GEOGRAPHIC_DATA], [US_STATE]" at bounding box center [645, 227] width 218 height 33
copy td "[GEOGRAPHIC_DATA], [US_STATE]"
click at [913, 363] on icon "Go to previous page" at bounding box center [913, 359] width 4 height 6
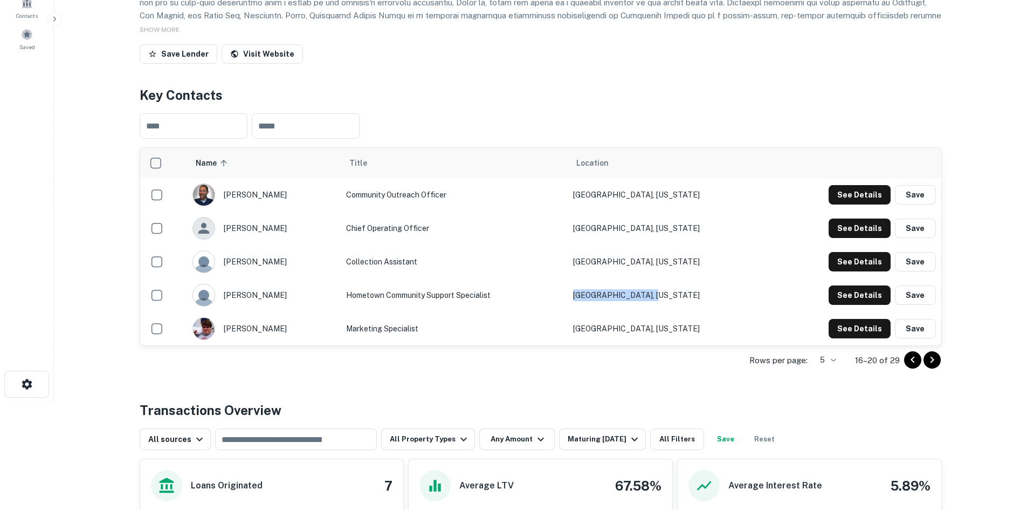
drag, startPoint x: 613, startPoint y: 342, endPoint x: 708, endPoint y: 343, distance: 94.9
click at [708, 312] on td "[GEOGRAPHIC_DATA], [US_STATE]" at bounding box center [668, 294] width 201 height 33
copy td "[GEOGRAPHIC_DATA], [US_STATE]"
click at [911, 366] on icon "Go to previous page" at bounding box center [912, 359] width 13 height 13
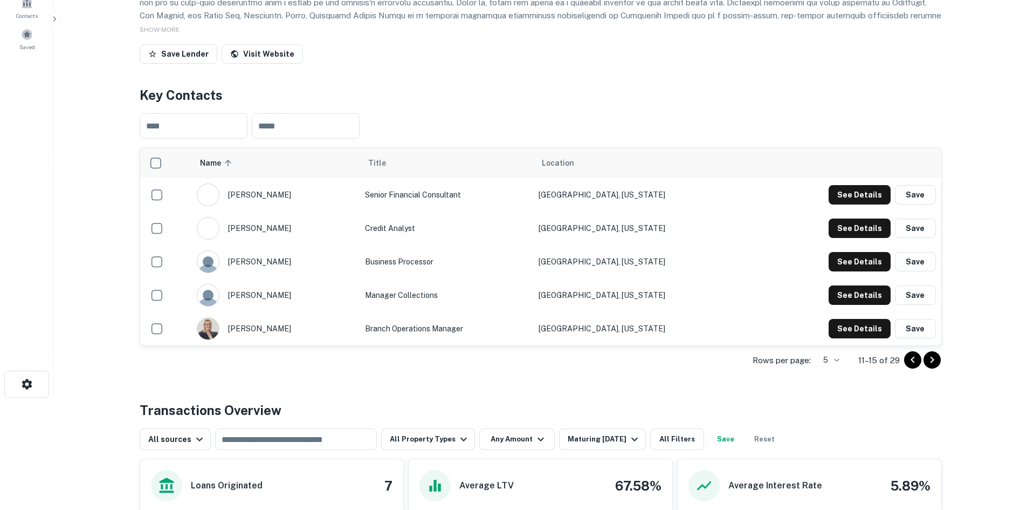
click at [911, 366] on icon "Go to previous page" at bounding box center [912, 359] width 13 height 13
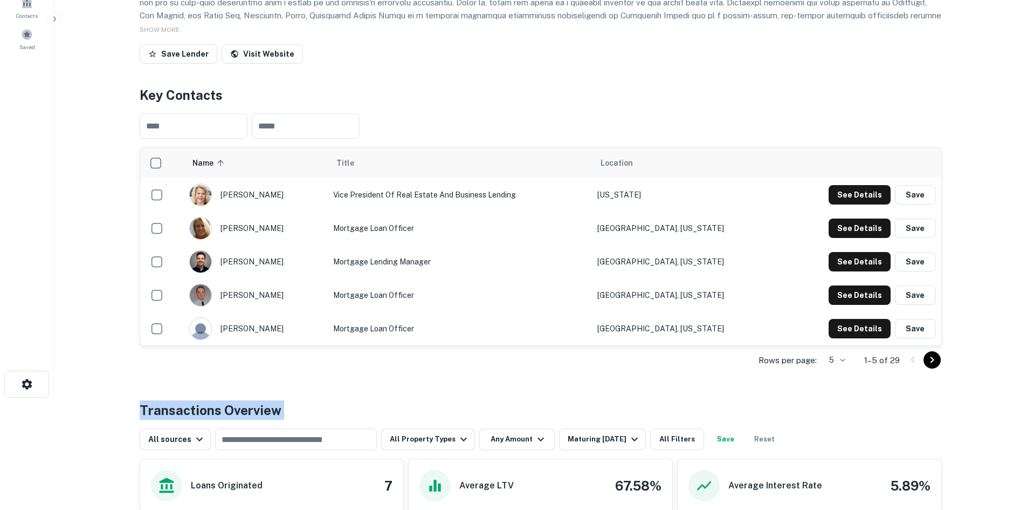
click at [911, 368] on div at bounding box center [922, 359] width 37 height 17
click at [541, 245] on td "Mortgage Loan Officer" at bounding box center [460, 227] width 264 height 33
click at [838, 204] on button "See Details" at bounding box center [860, 194] width 62 height 19
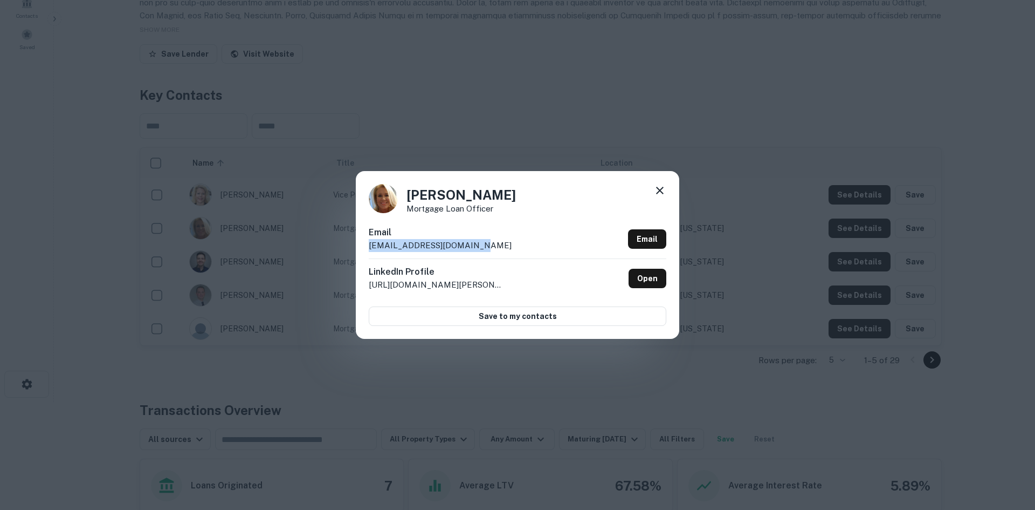
drag, startPoint x: 484, startPoint y: 245, endPoint x: 360, endPoint y: 251, distance: 123.6
click at [360, 251] on div "[PERSON_NAME] Mortgage Loan Officer Email [EMAIL_ADDRESS][DOMAIN_NAME] Email Li…" at bounding box center [518, 254] width 324 height 167
copy p "[EMAIL_ADDRESS][DOMAIN_NAME]"
drag, startPoint x: 426, startPoint y: 195, endPoint x: 395, endPoint y: 196, distance: 30.8
click at [395, 196] on div "[PERSON_NAME] Mortgage Loan Officer" at bounding box center [518, 198] width 298 height 29
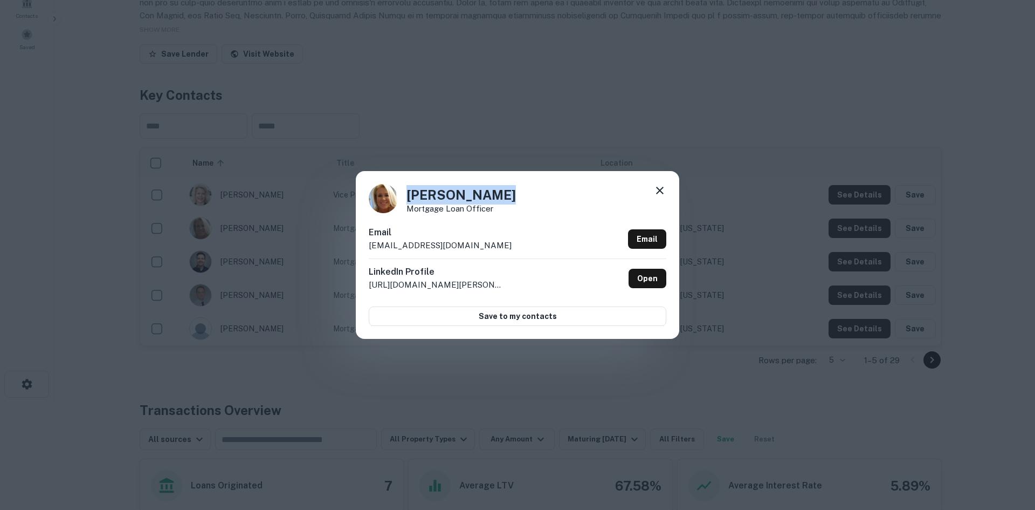
copy h4 "[PERSON_NAME]"
drag, startPoint x: 547, startPoint y: 209, endPoint x: 403, endPoint y: 211, distance: 144.0
click at [403, 211] on div "[PERSON_NAME] Mortgage Loan Officer" at bounding box center [518, 198] width 298 height 29
copy p "Mortgage Loan Officer"
drag, startPoint x: 662, startPoint y: 136, endPoint x: 664, endPoint y: 144, distance: 8.0
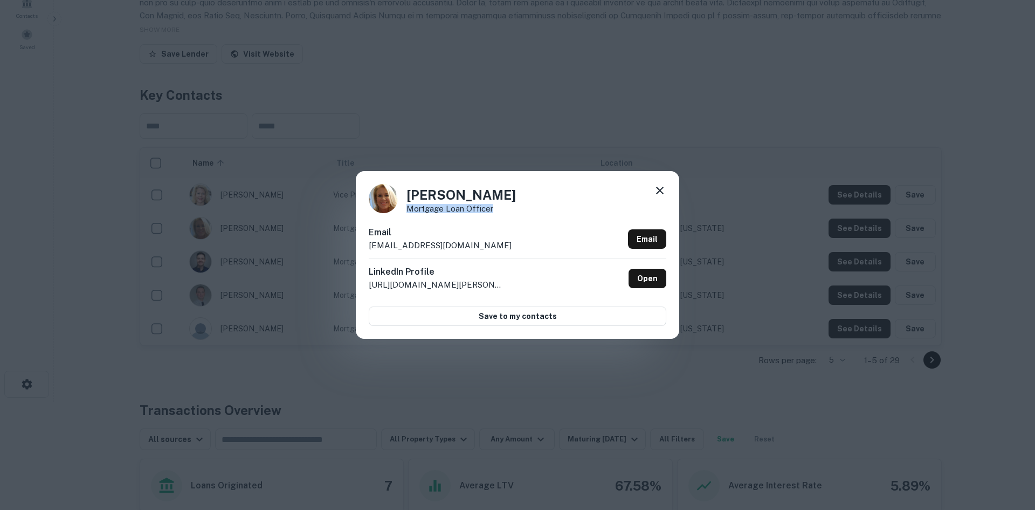
click at [662, 136] on div "[PERSON_NAME] Mortgage Loan Officer Email [EMAIL_ADDRESS][DOMAIN_NAME] Email Li…" at bounding box center [517, 255] width 1035 height 510
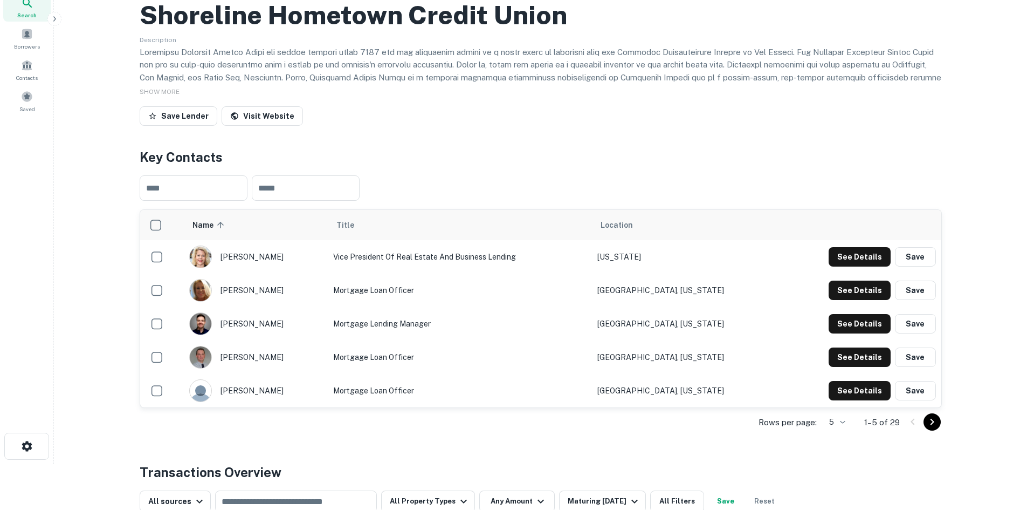
scroll to position [0, 0]
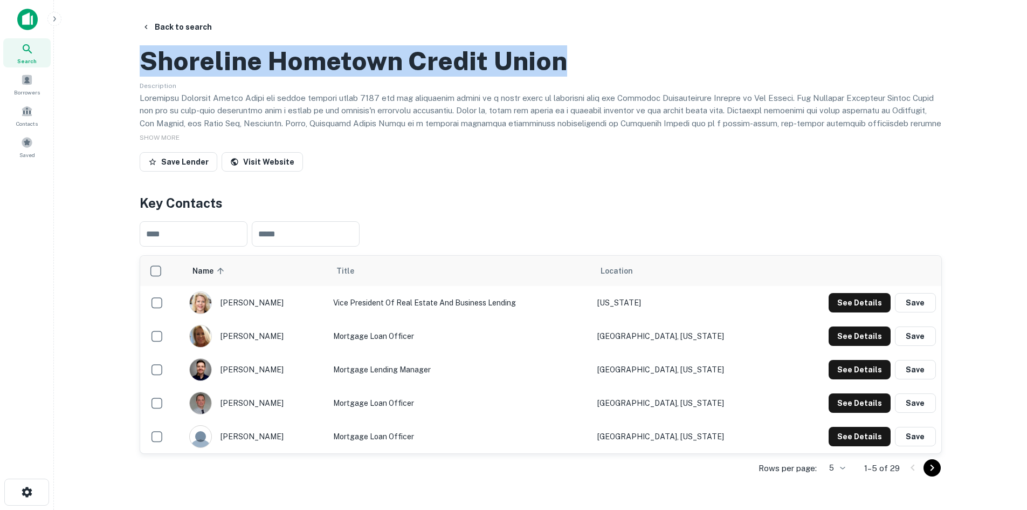
drag, startPoint x: 559, startPoint y: 125, endPoint x: 140, endPoint y: 112, distance: 418.6
click at [140, 77] on div "Shoreline Hometown Credit Union" at bounding box center [541, 60] width 802 height 31
copy h2 "Shoreline Hometown Credit Union"
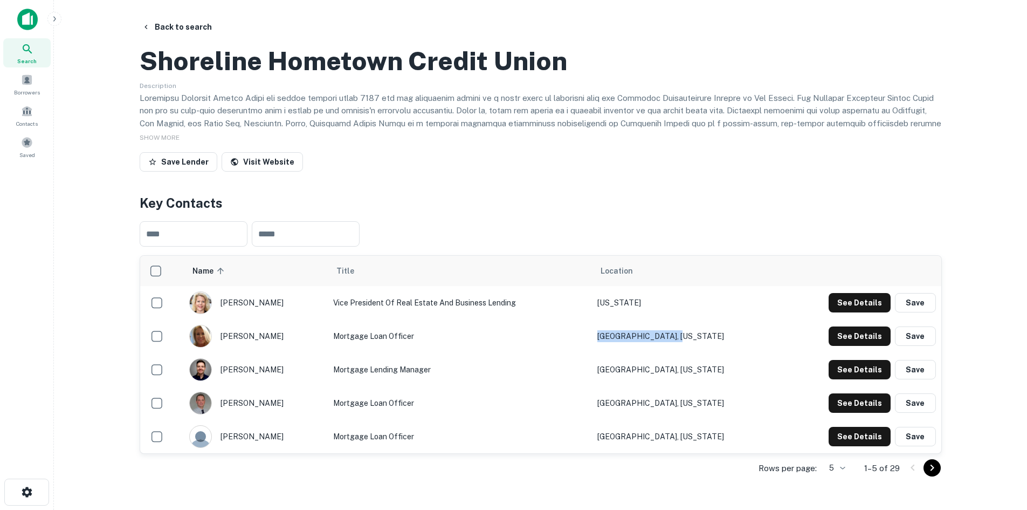
drag, startPoint x: 637, startPoint y: 384, endPoint x: 714, endPoint y: 384, distance: 77.1
click at [714, 353] on td "[GEOGRAPHIC_DATA], [US_STATE]" at bounding box center [686, 335] width 188 height 33
copy td "[GEOGRAPHIC_DATA], [US_STATE]"
click at [183, 77] on h2 "Shoreline Hometown Credit Union" at bounding box center [354, 60] width 428 height 31
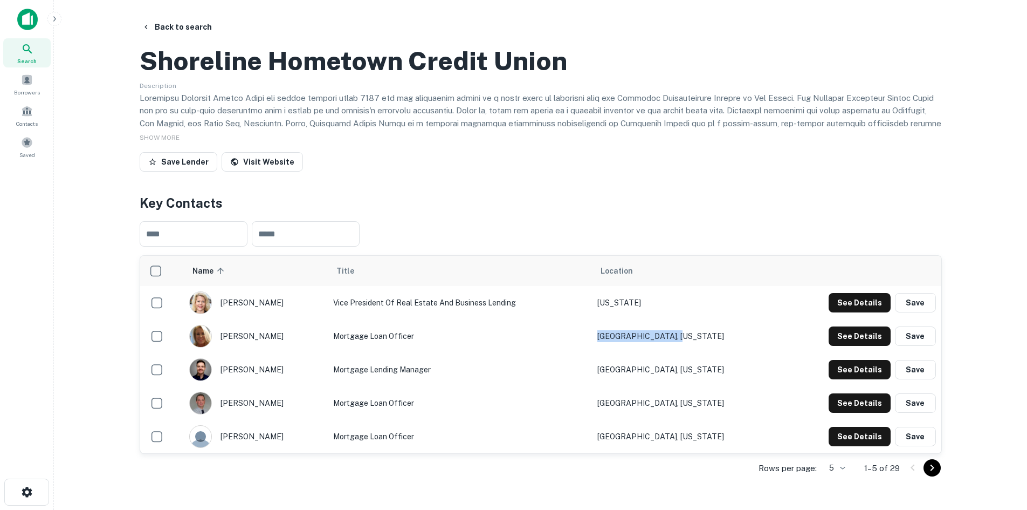
click at [183, 77] on h2 "Shoreline Hometown Credit Union" at bounding box center [354, 60] width 428 height 31
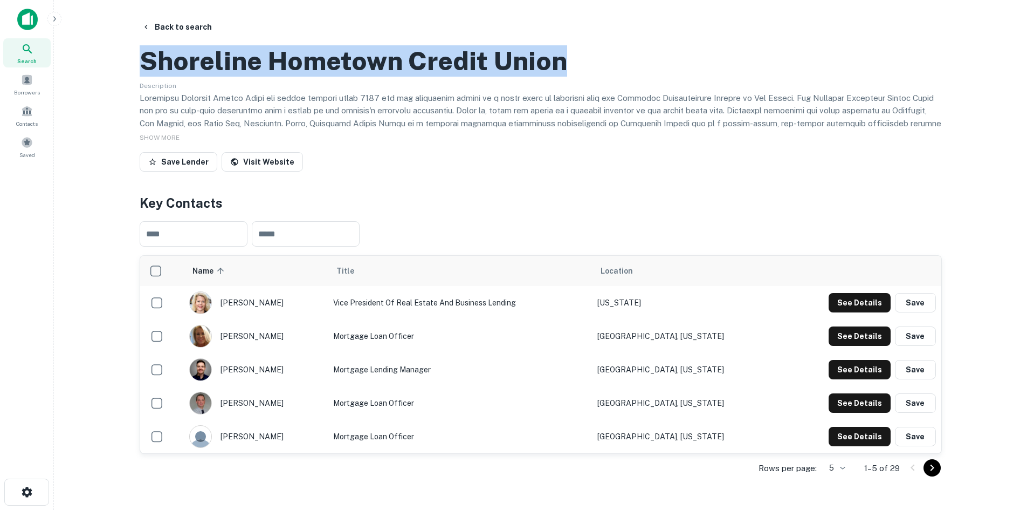
copy h2 "Shoreline Hometown Credit Union"
click at [52, 231] on div "Search Borrowers Contacts Saved" at bounding box center [26, 238] width 53 height 476
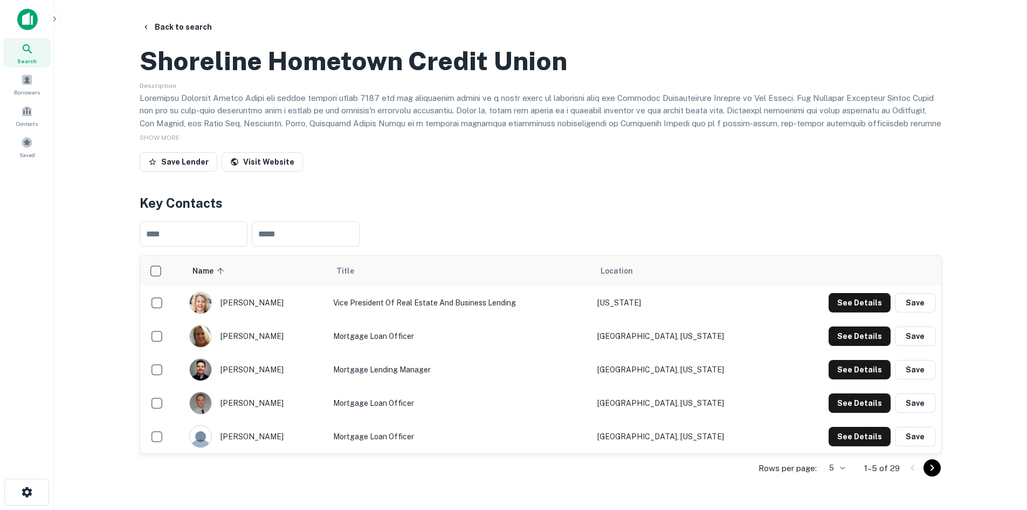
click at [638, 24] on div "Back to search" at bounding box center [541, 26] width 802 height 19
